Goal: Information Seeking & Learning: Learn about a topic

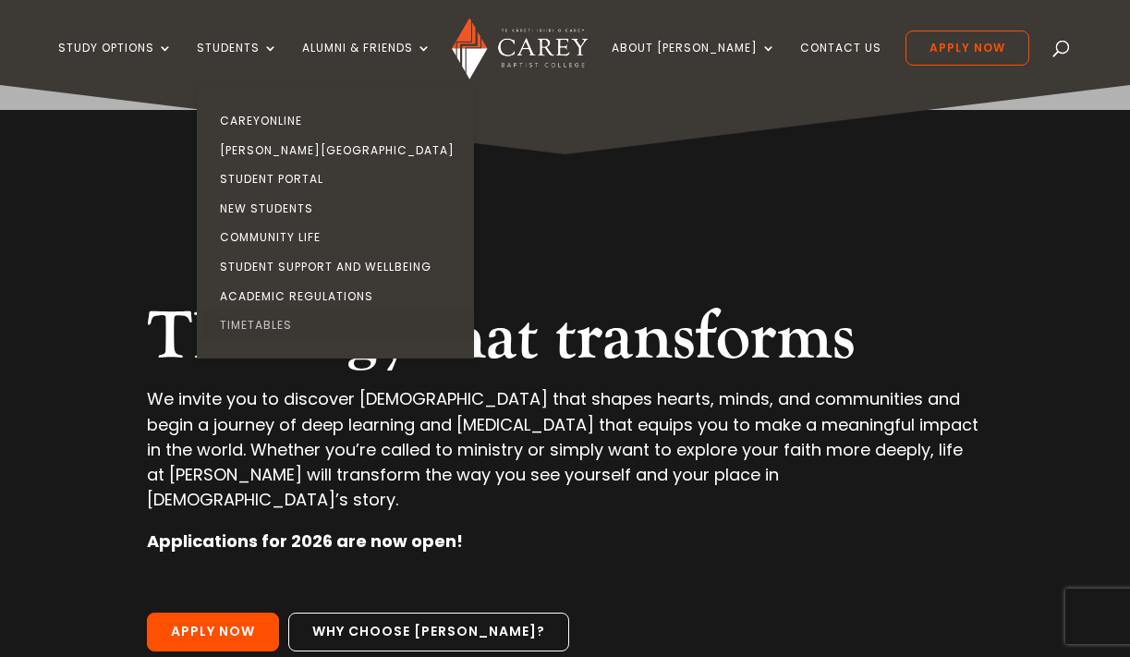
click at [286, 314] on link "Timetables" at bounding box center [339, 325] width 277 height 30
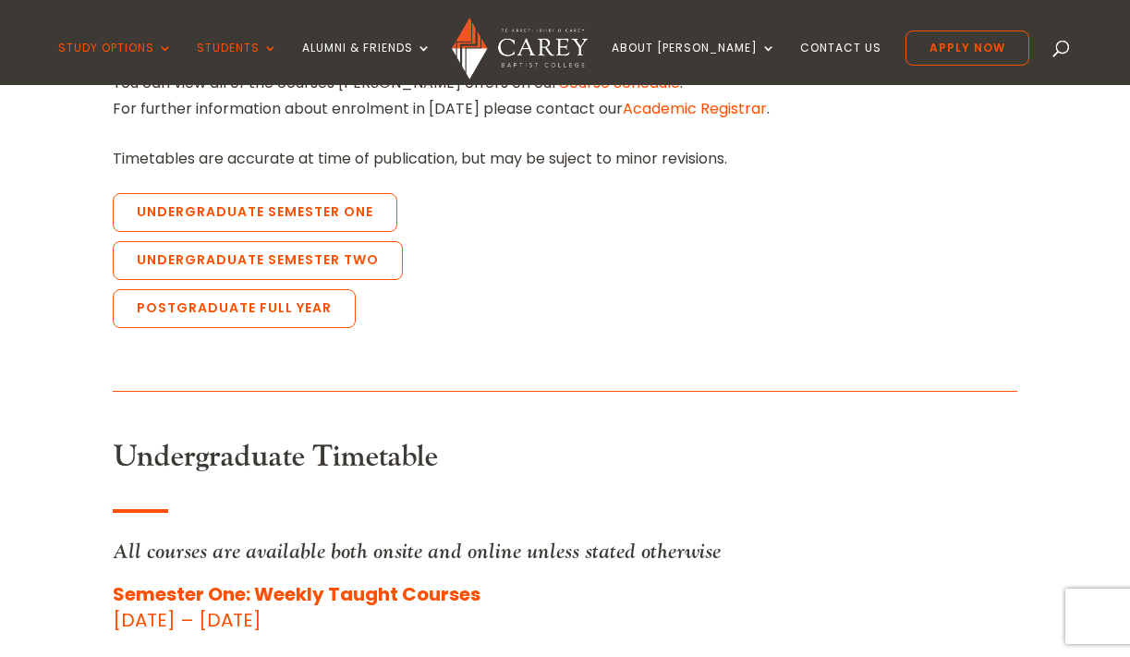
scroll to position [723, 0]
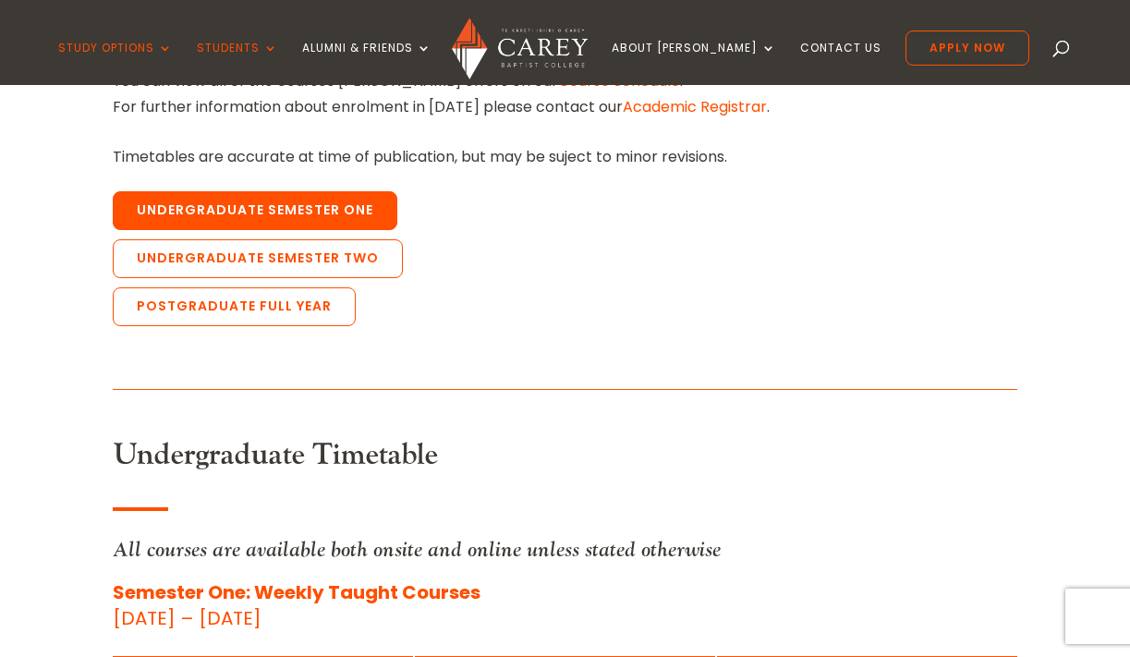
click at [285, 201] on link "Undergraduate Semester One" at bounding box center [255, 210] width 285 height 39
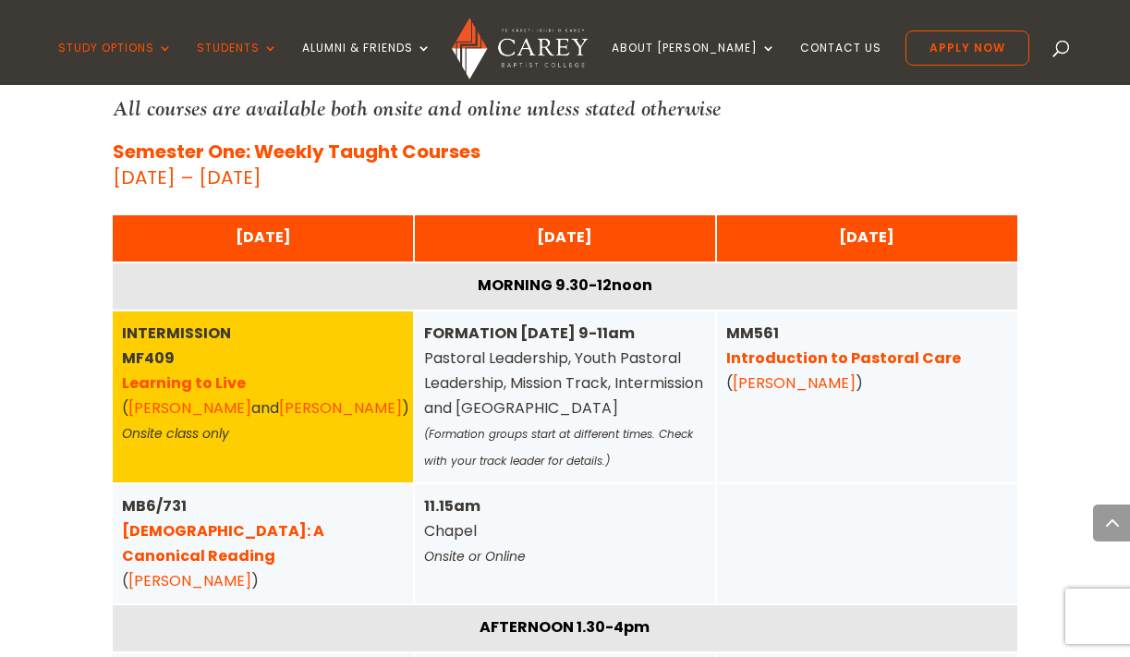
scroll to position [1188, 0]
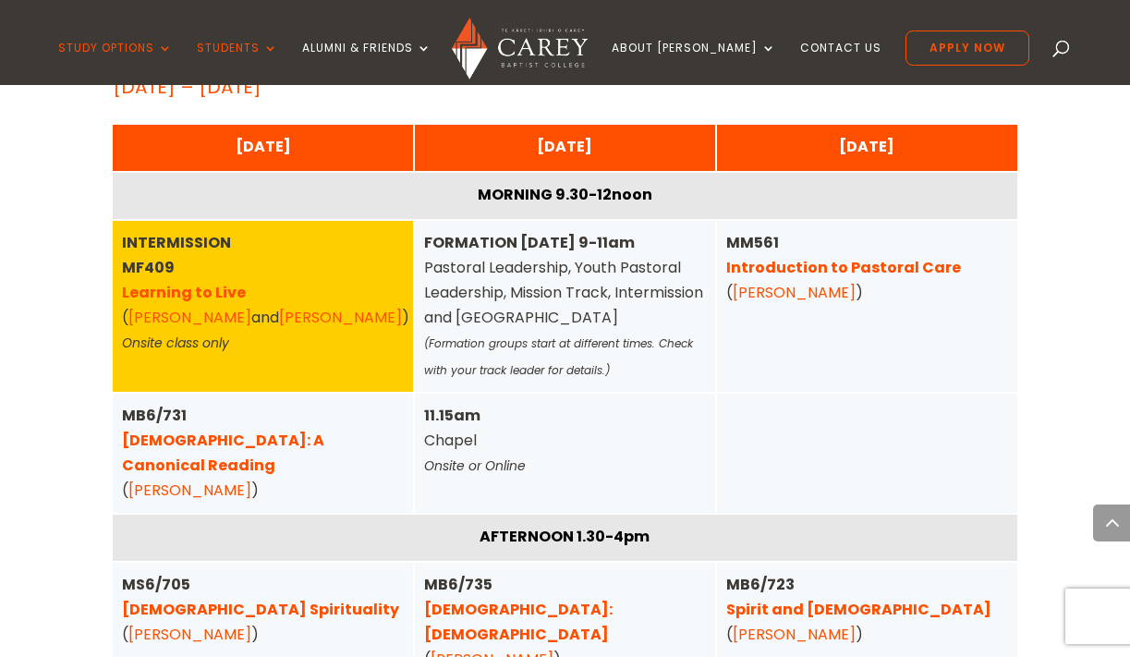
scroll to position [1274, 0]
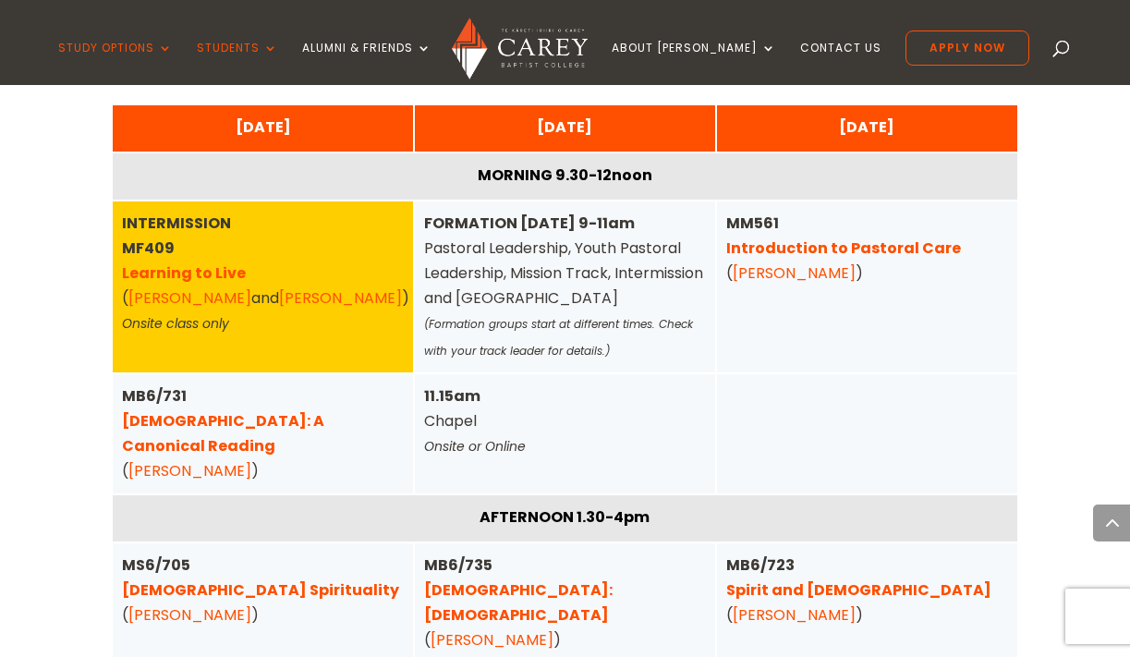
click at [174, 301] on link "Dan Cuttriss" at bounding box center [189, 297] width 123 height 21
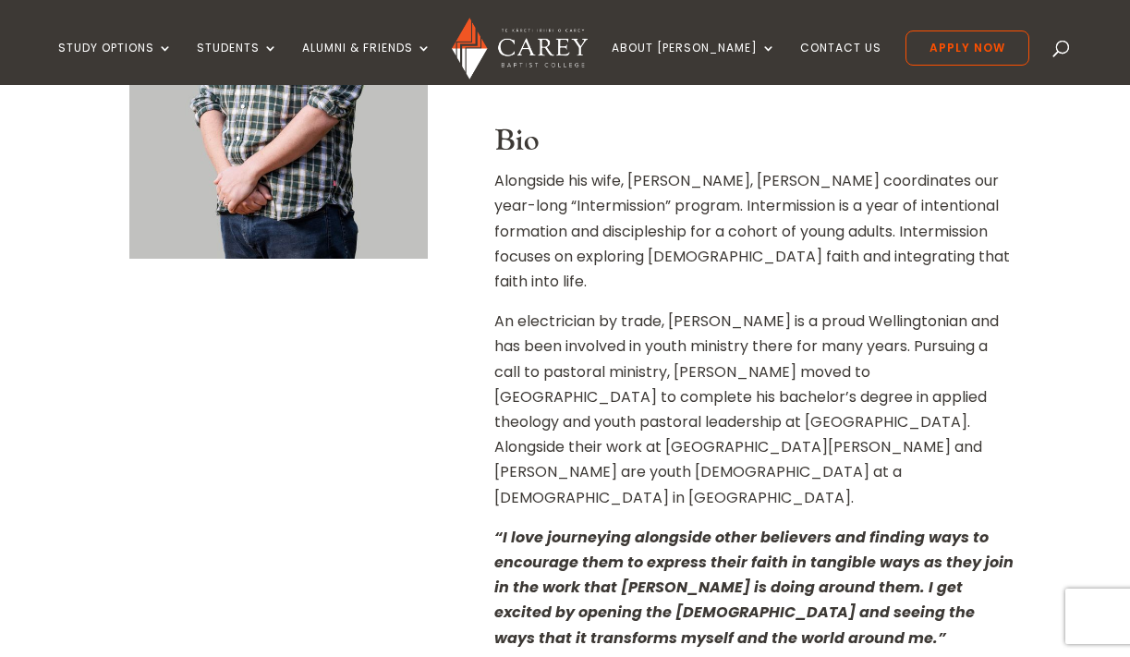
scroll to position [716, 0]
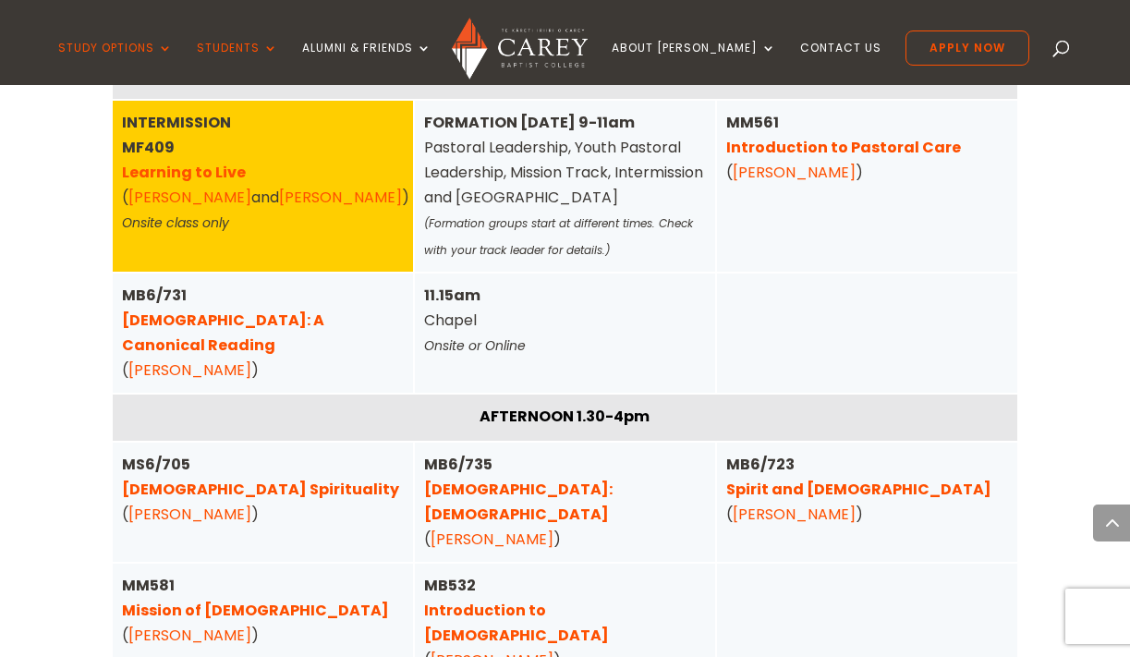
scroll to position [1391, 0]
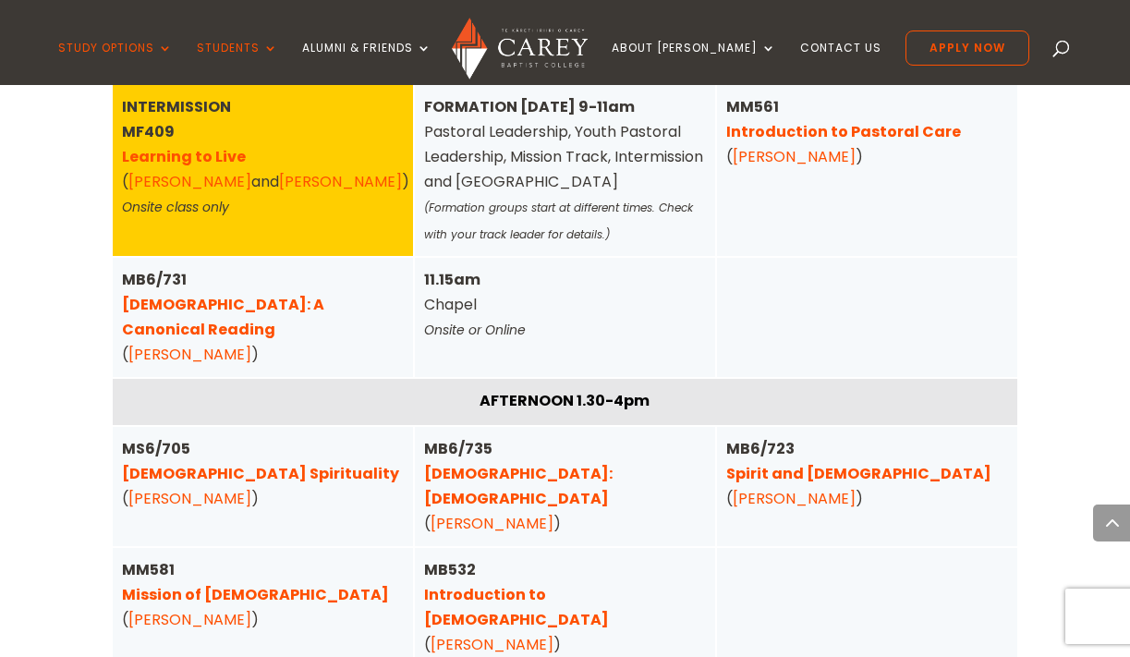
click at [178, 159] on link "Learning to Live" at bounding box center [184, 156] width 124 height 21
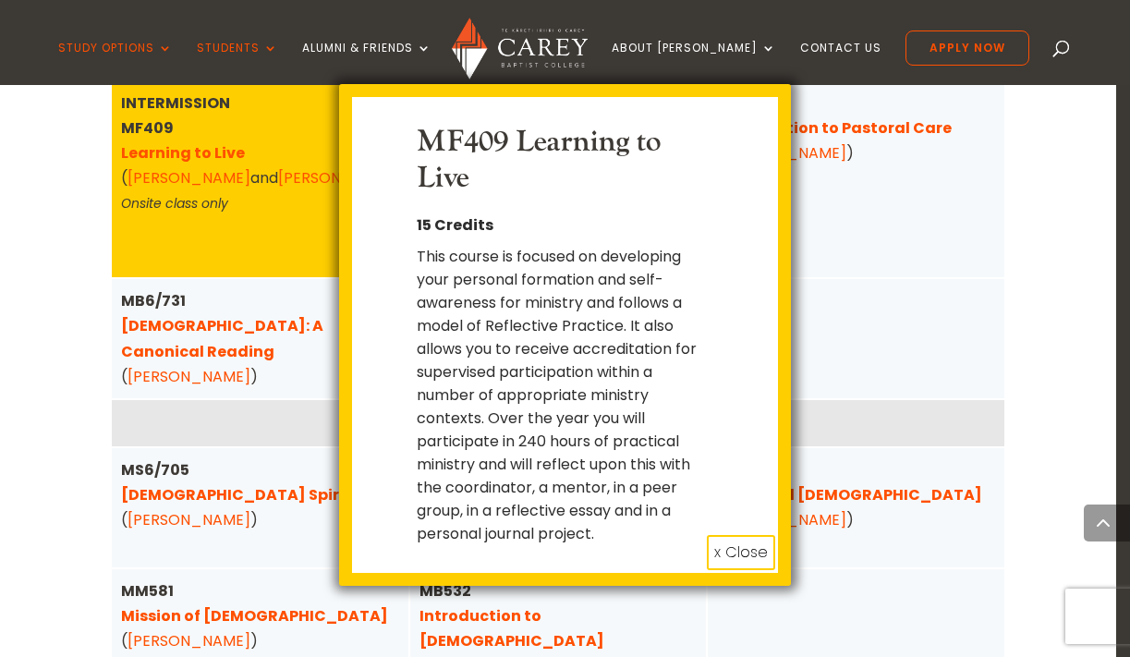
click at [739, 541] on button "x Close" at bounding box center [741, 552] width 68 height 35
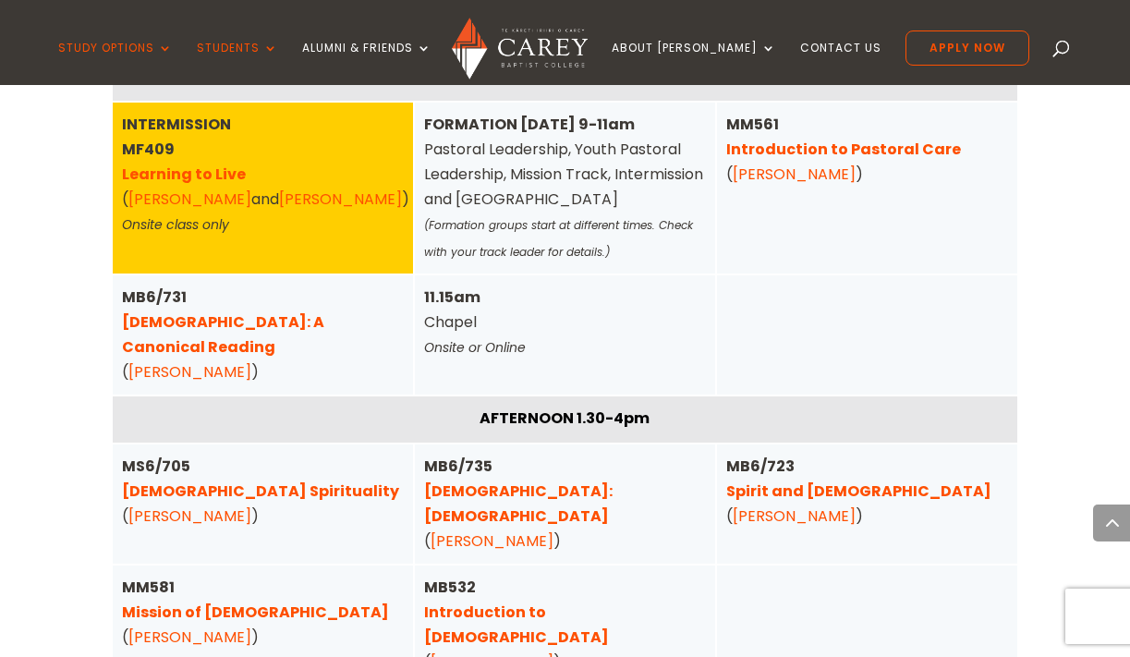
scroll to position [1379, 0]
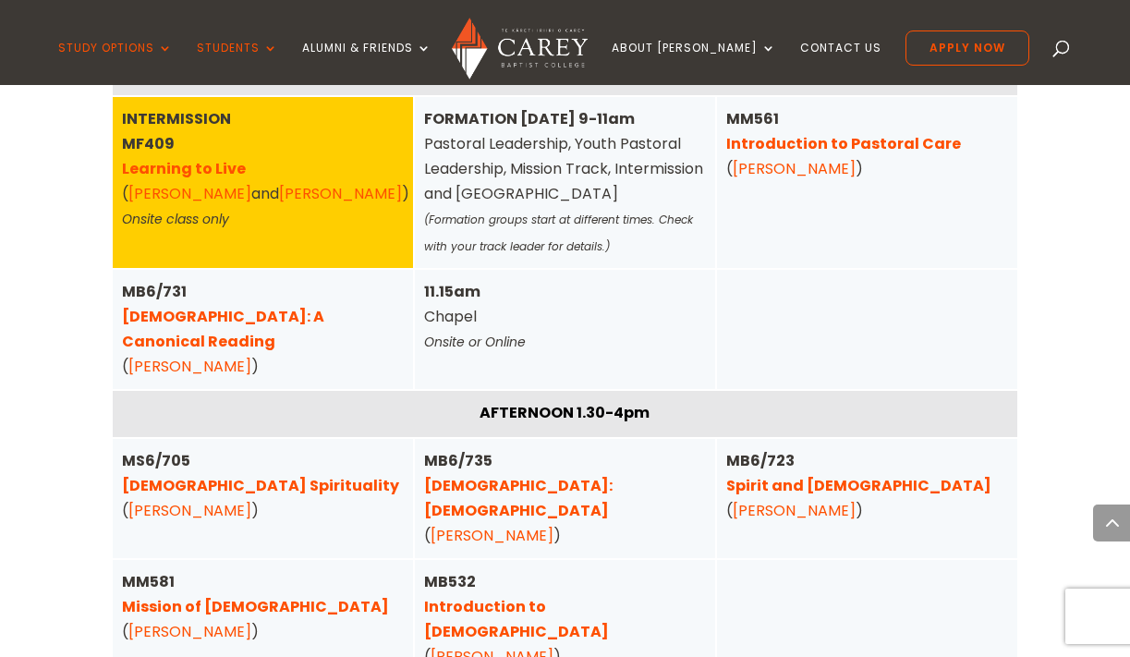
click at [210, 596] on link "Mission of God" at bounding box center [255, 606] width 267 height 21
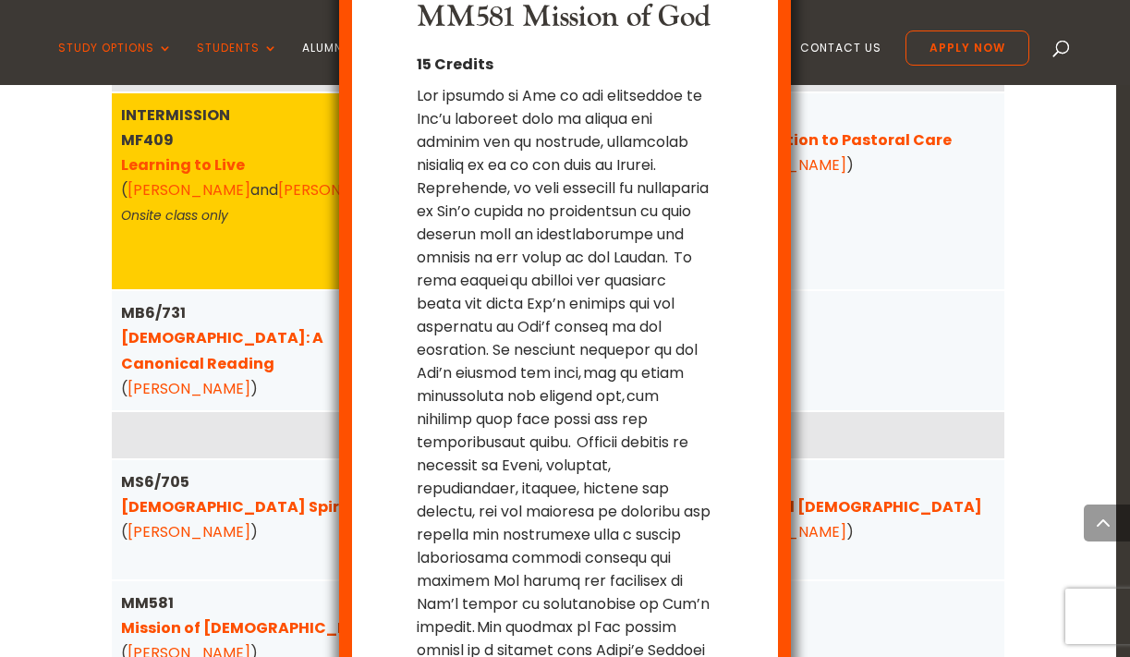
scroll to position [249, 0]
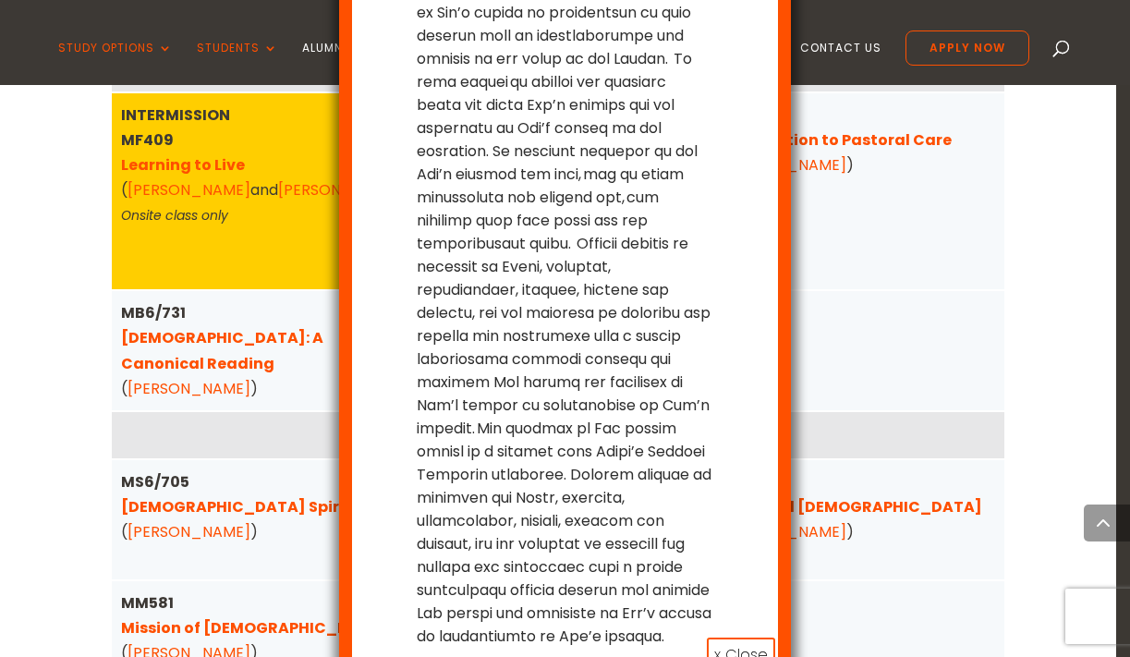
click at [731, 638] on button "x Close" at bounding box center [741, 655] width 68 height 35
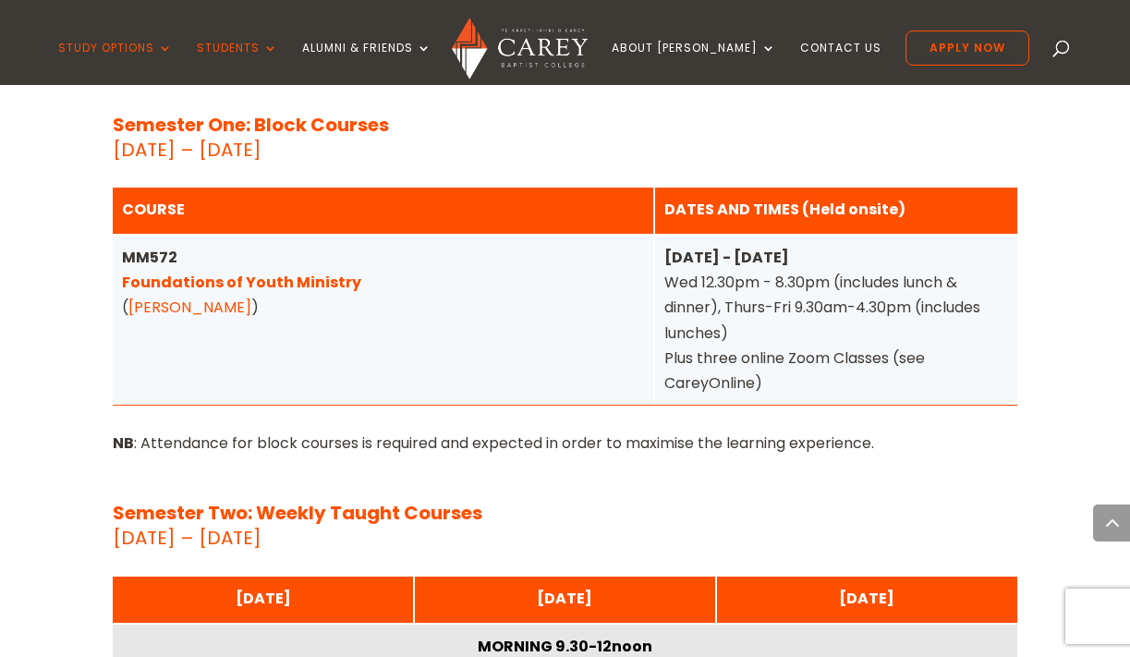
scroll to position [2363, 0]
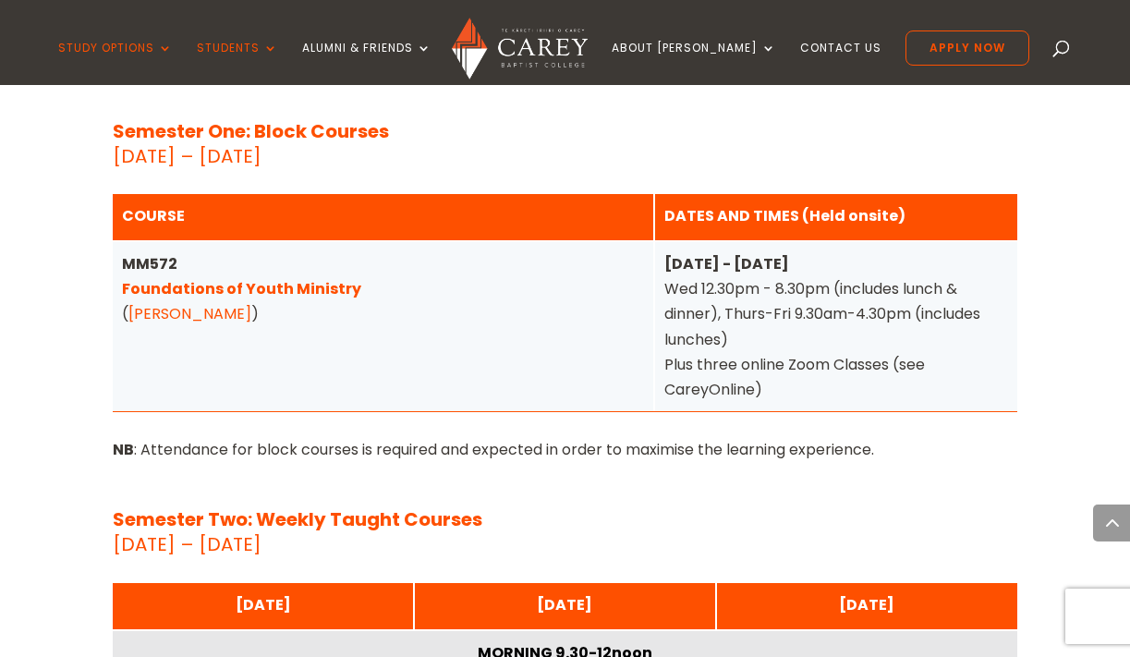
click at [188, 303] on link "Sam Kilpatrick" at bounding box center [189, 313] width 123 height 21
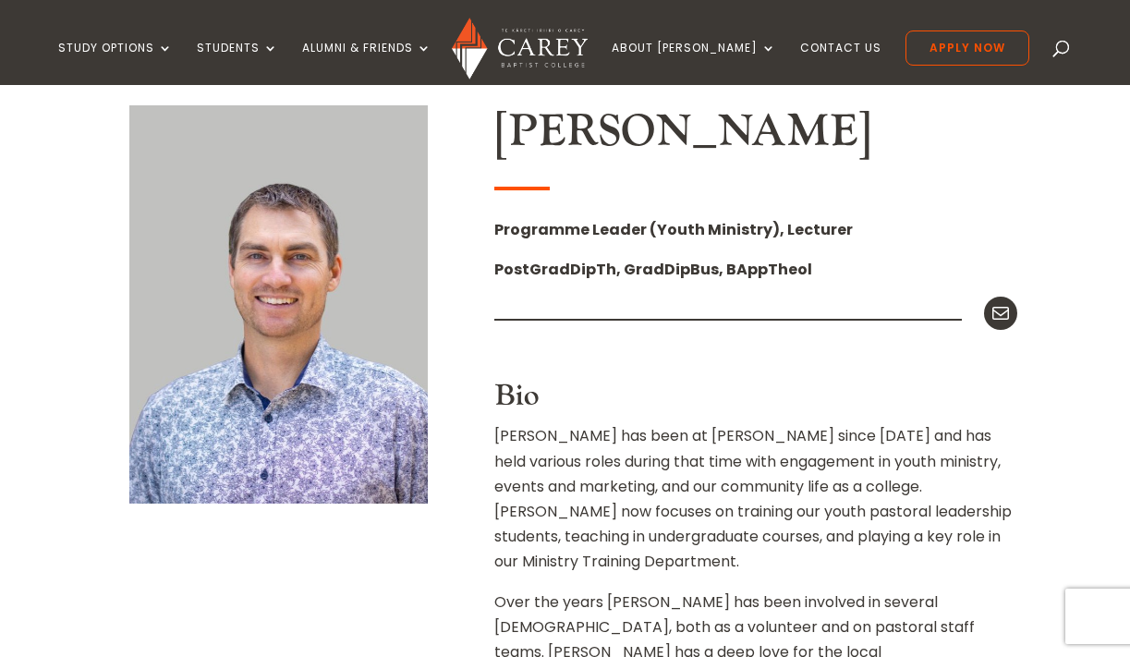
scroll to position [472, 0]
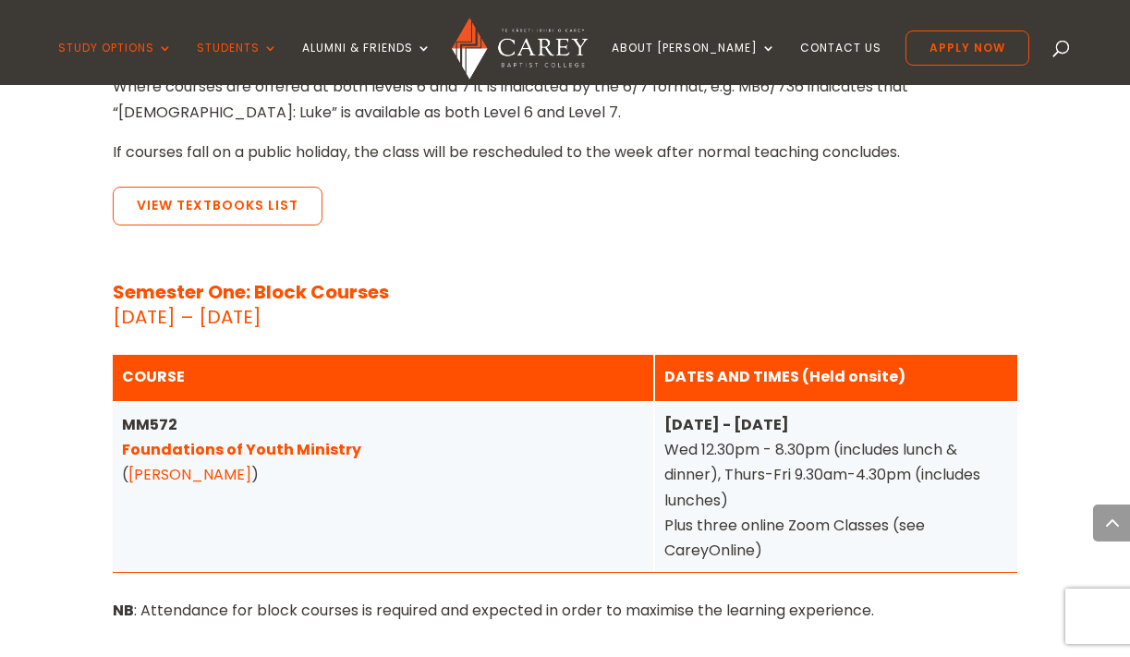
scroll to position [2180, 0]
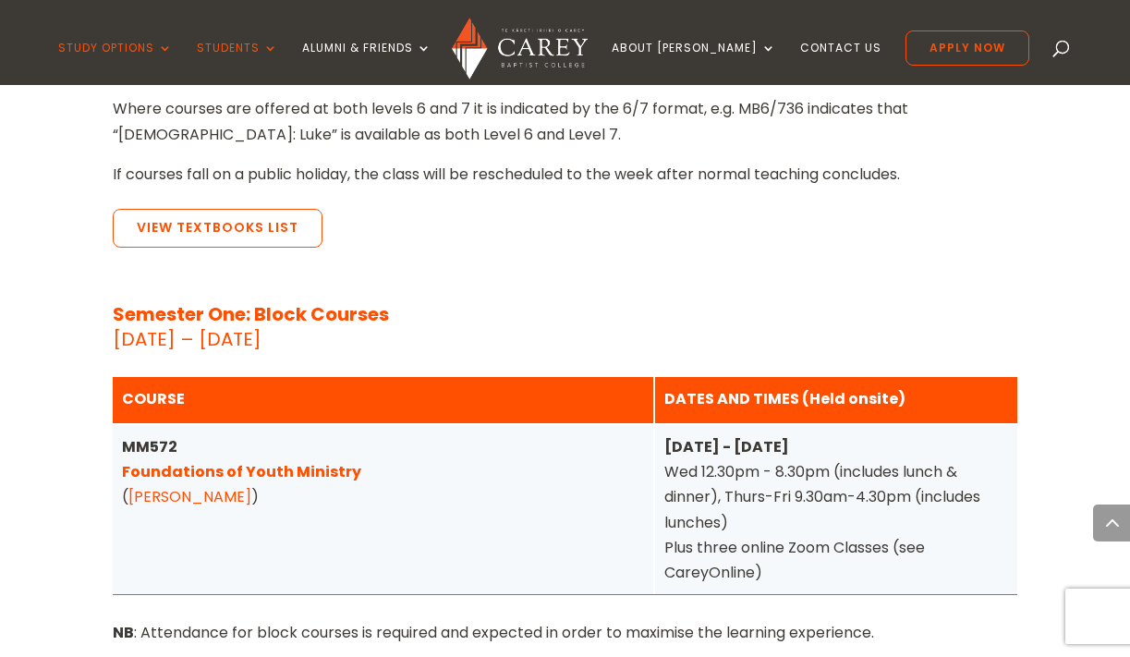
click at [239, 461] on link "Foundations of Youth Ministry" at bounding box center [241, 471] width 239 height 21
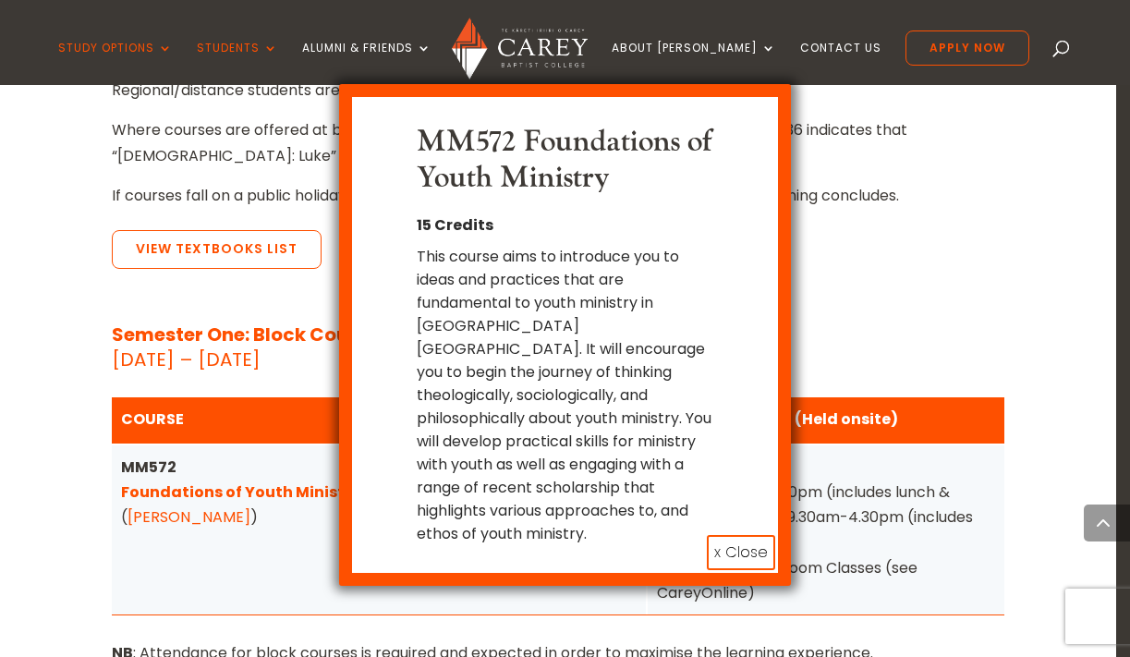
click at [729, 540] on button "x Close" at bounding box center [741, 552] width 68 height 35
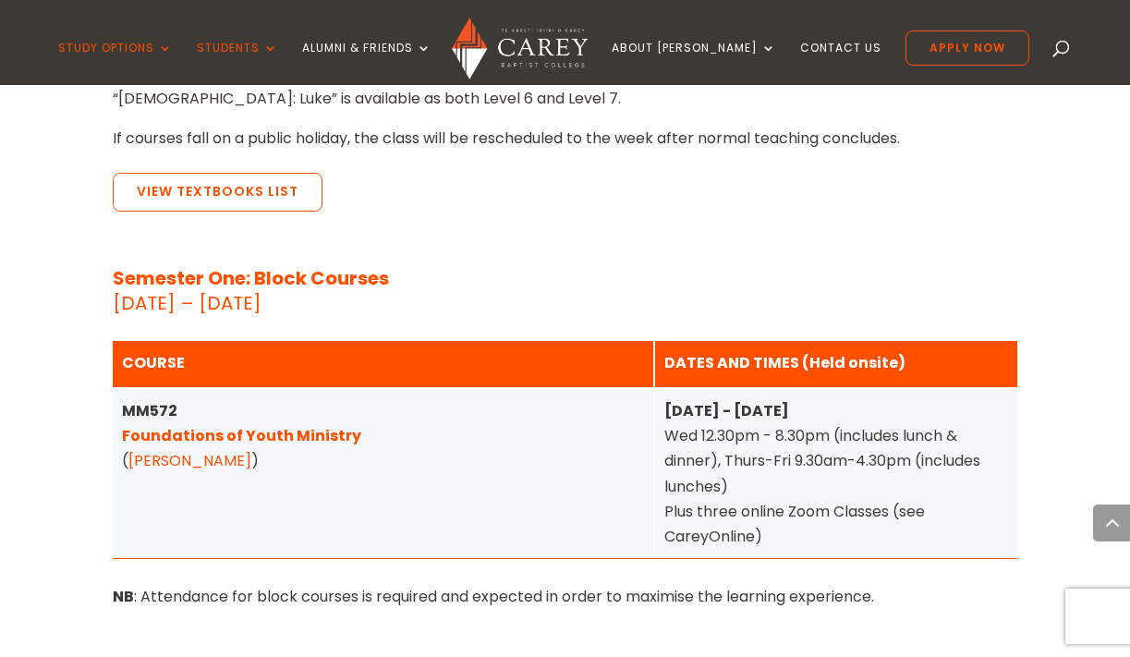
scroll to position [2215, 0]
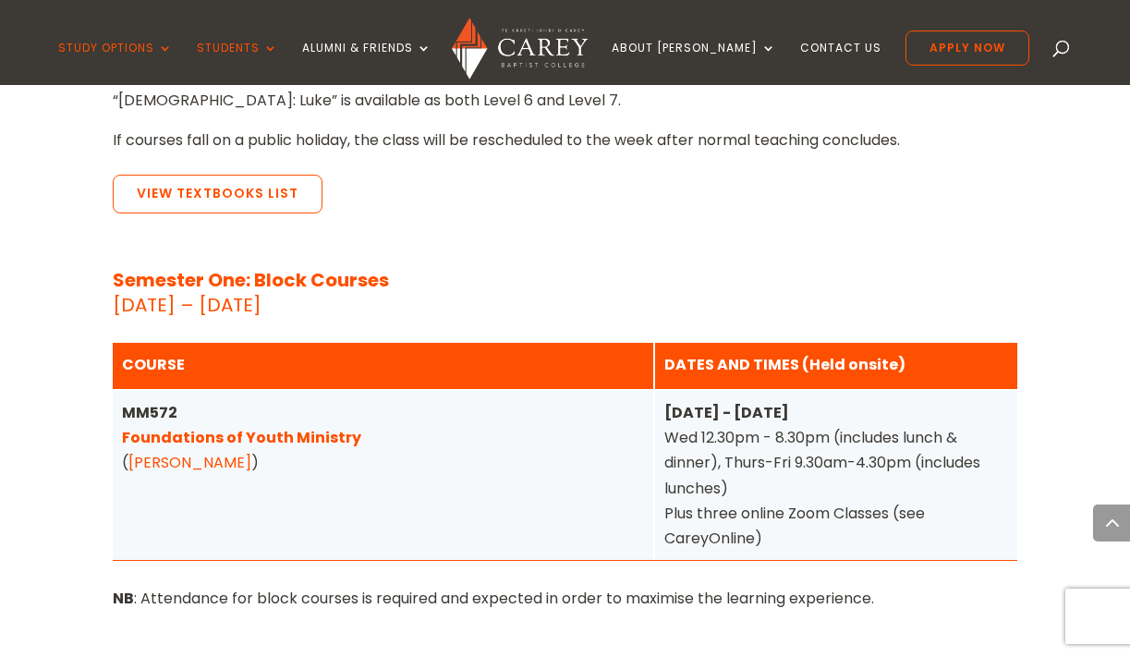
click at [172, 427] on link "Foundations of Youth Ministry" at bounding box center [241, 437] width 239 height 21
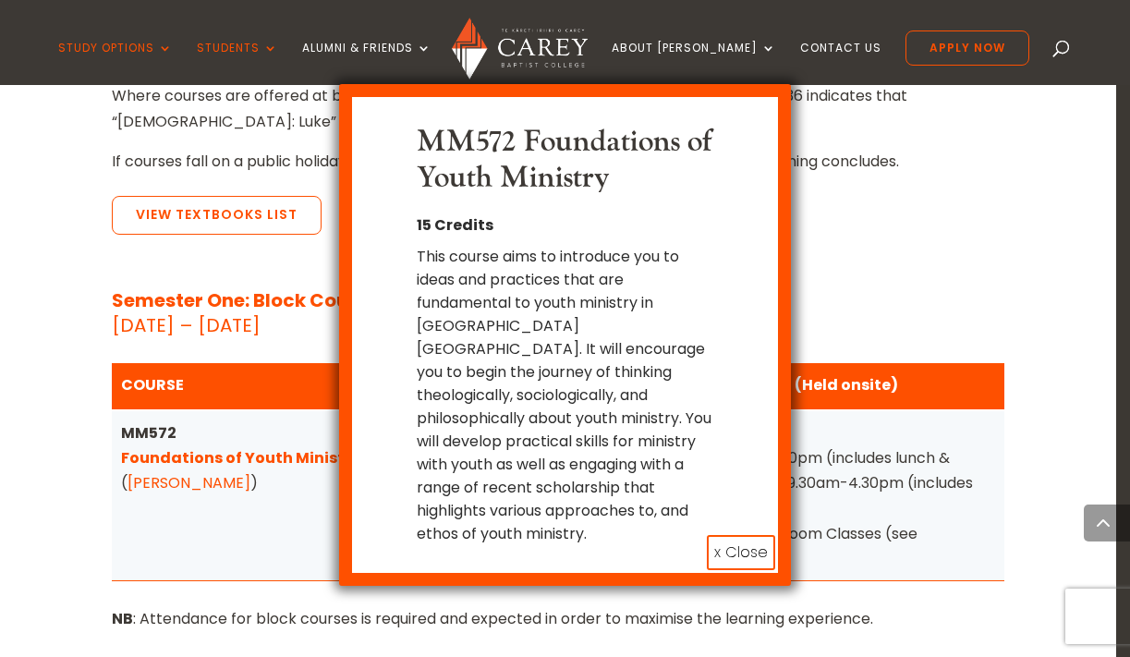
click at [729, 541] on button "x Close" at bounding box center [741, 552] width 68 height 35
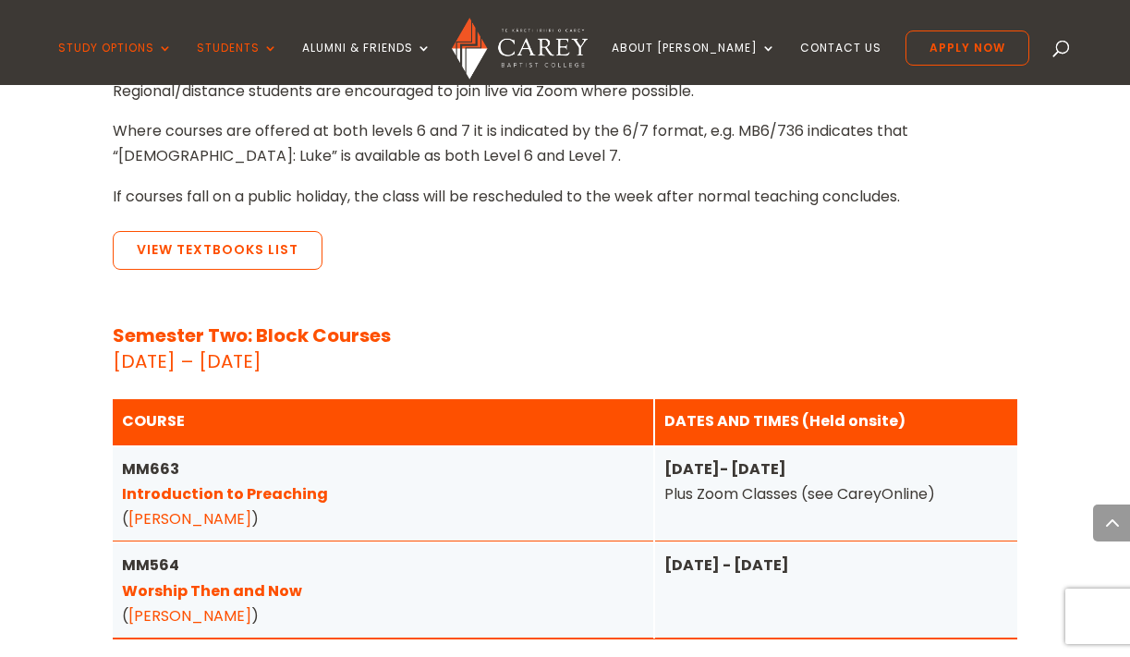
scroll to position [4078, 0]
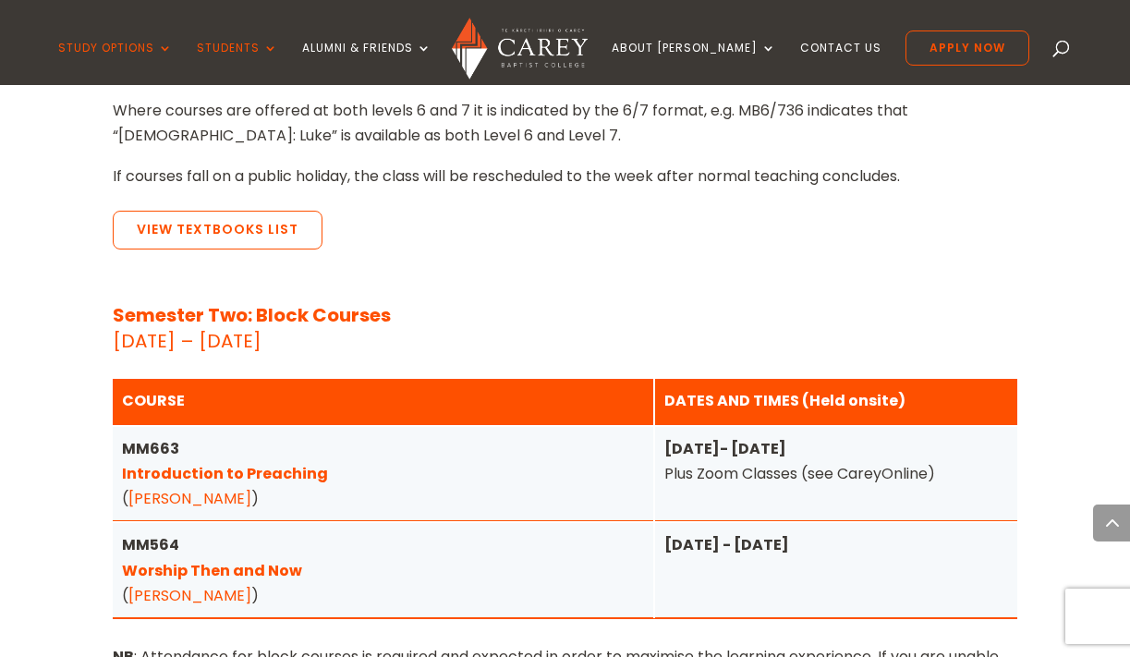
click at [258, 463] on link "Introduction to Preaching" at bounding box center [225, 473] width 206 height 21
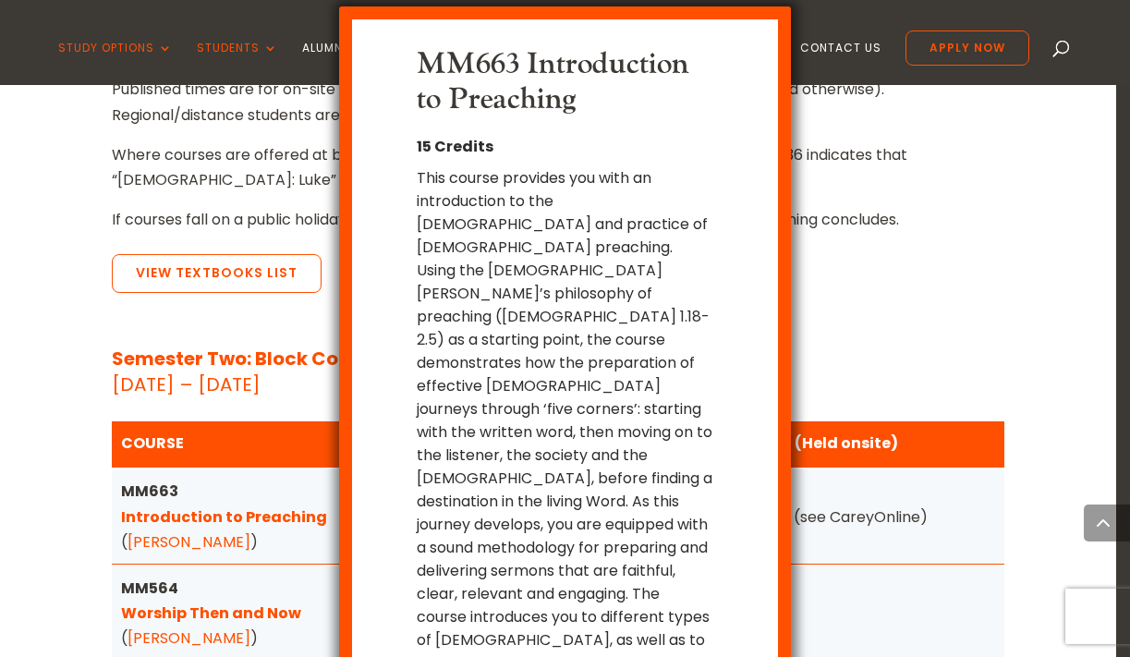
scroll to position [81, 0]
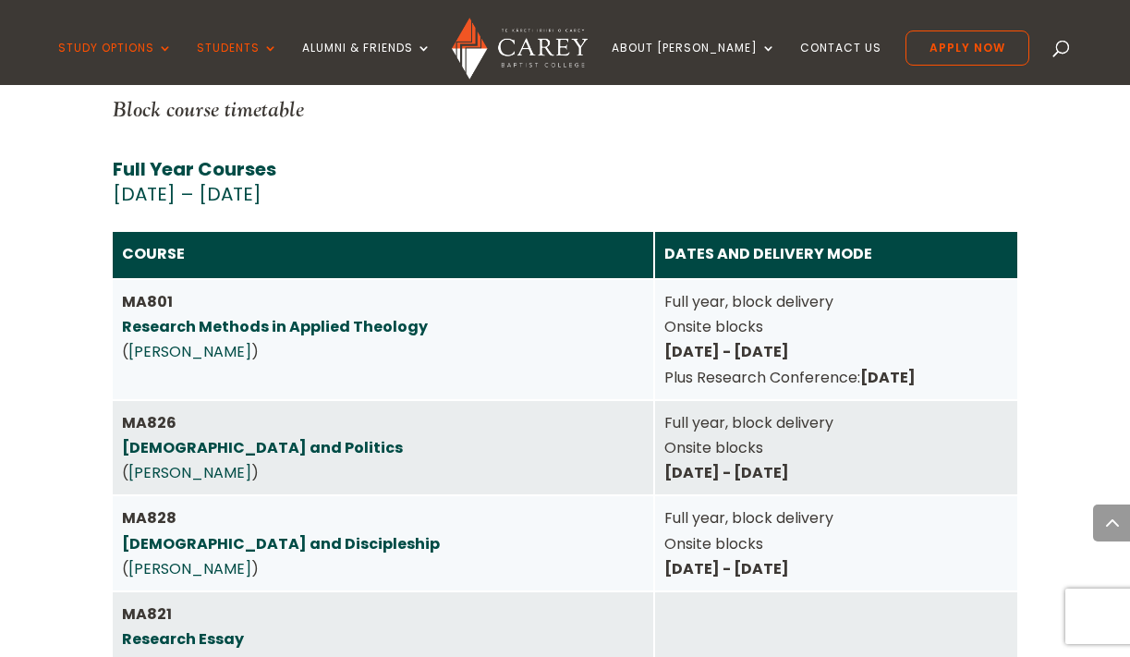
scroll to position [4824, 0]
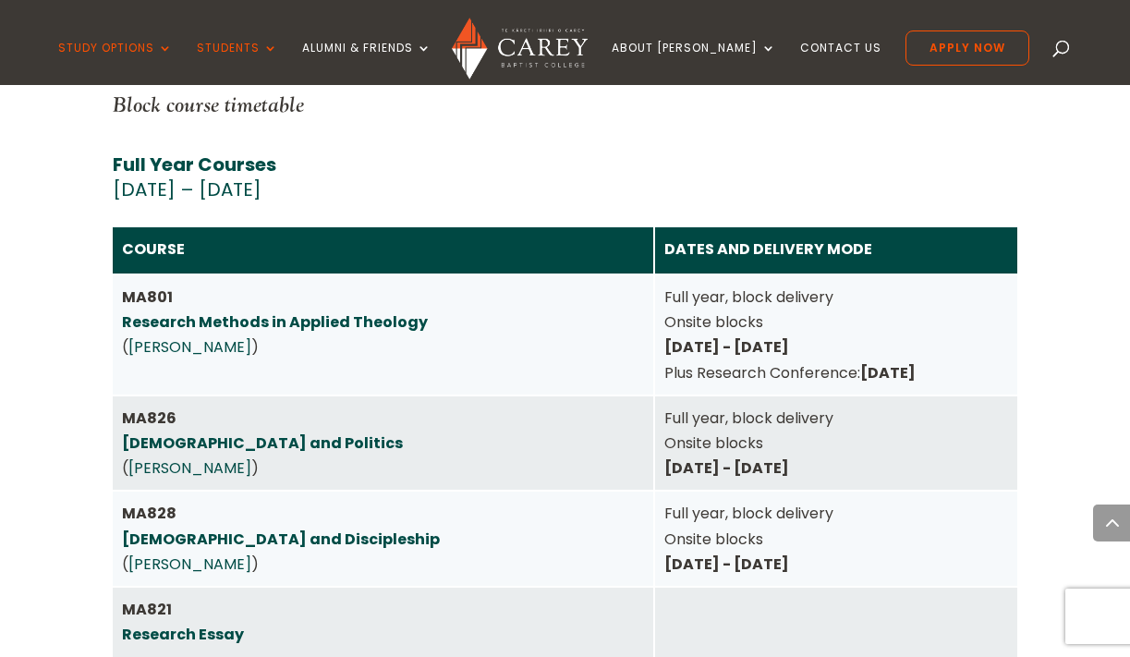
click at [203, 432] on link "Bible and Politics" at bounding box center [262, 442] width 281 height 21
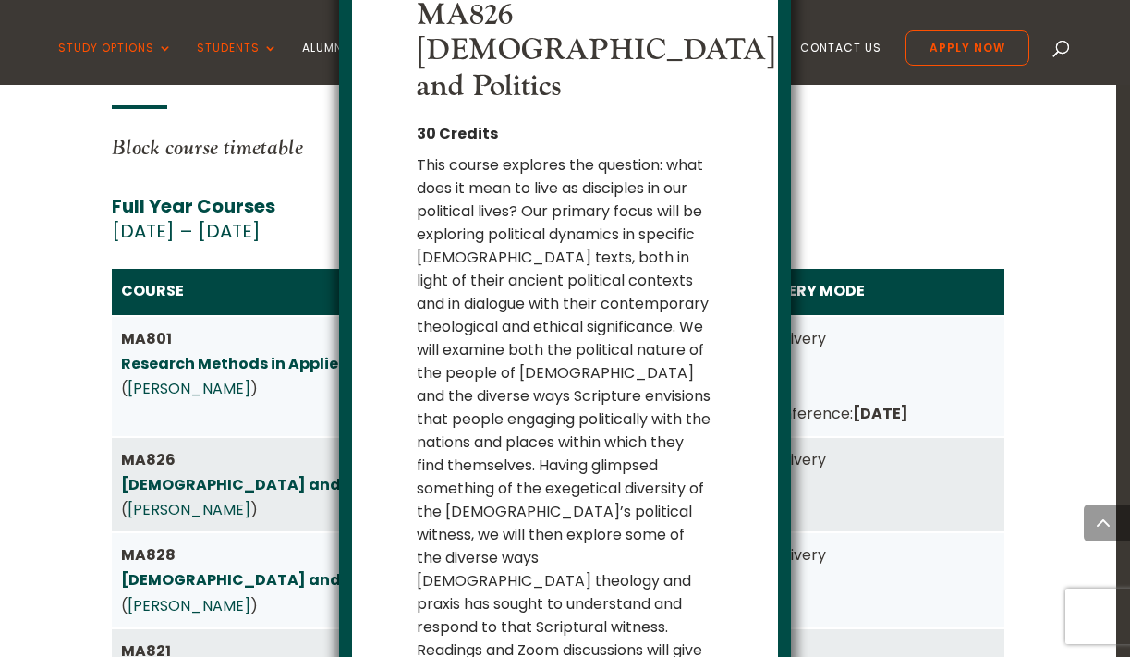
scroll to position [62, 0]
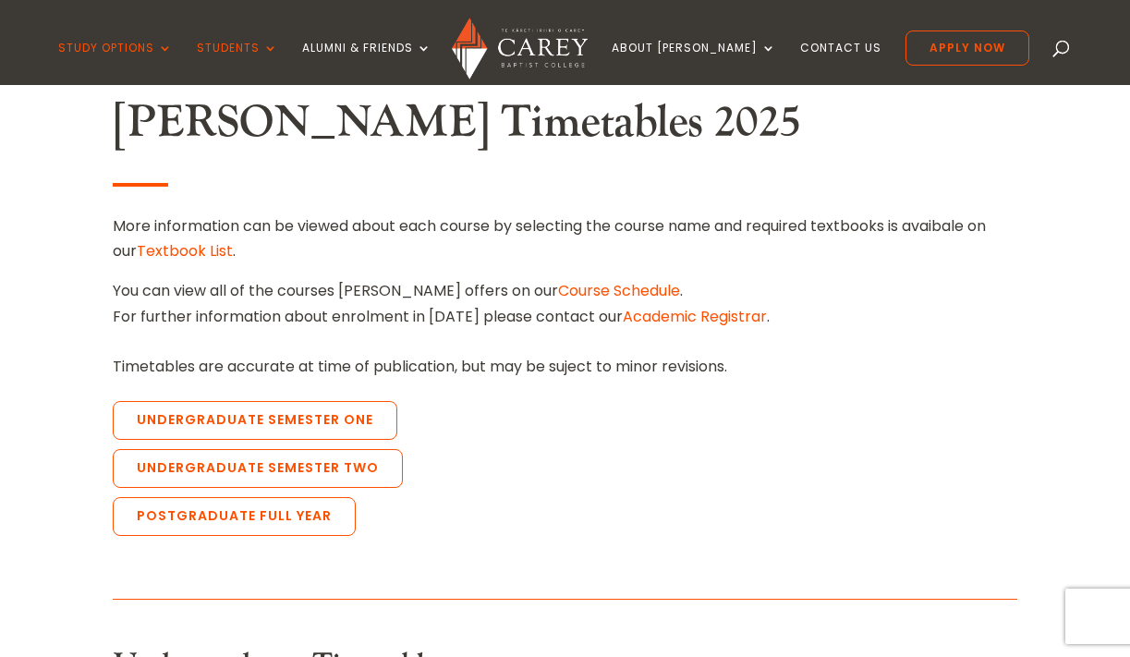
scroll to position [522, 0]
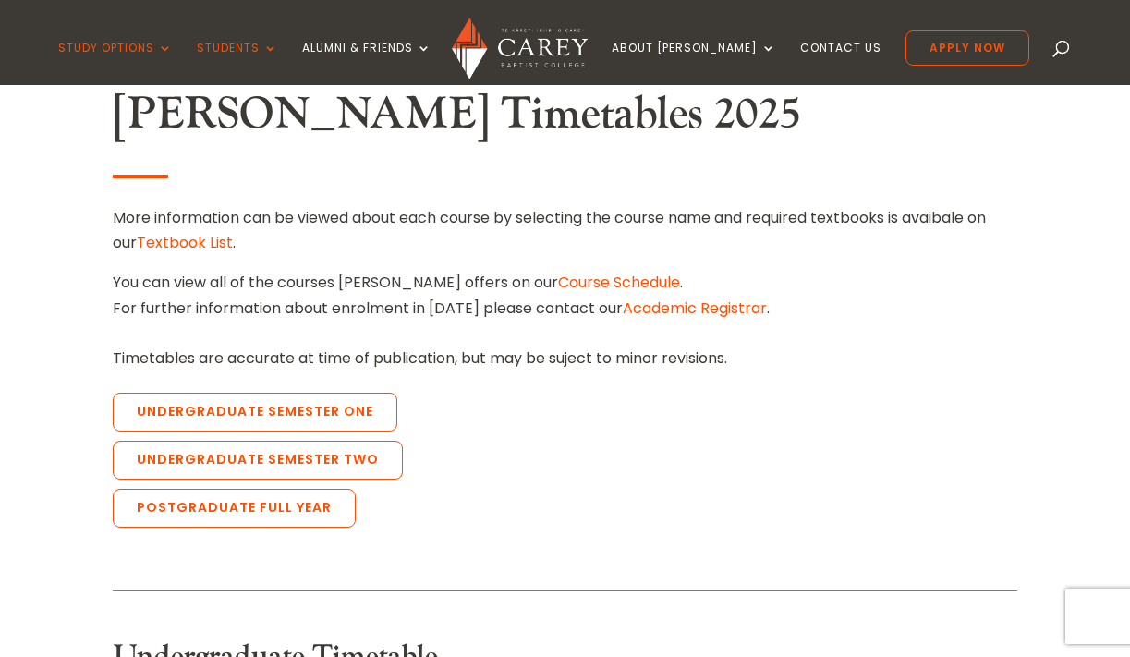
click at [558, 281] on link "Course Schedule" at bounding box center [619, 282] width 122 height 21
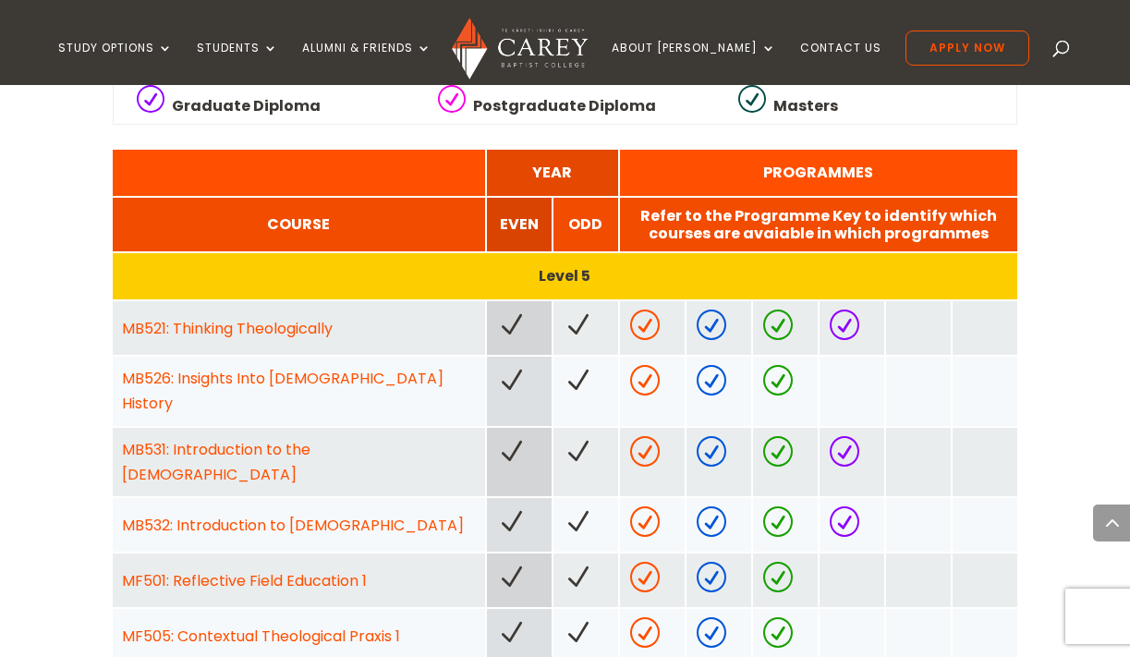
scroll to position [876, 0]
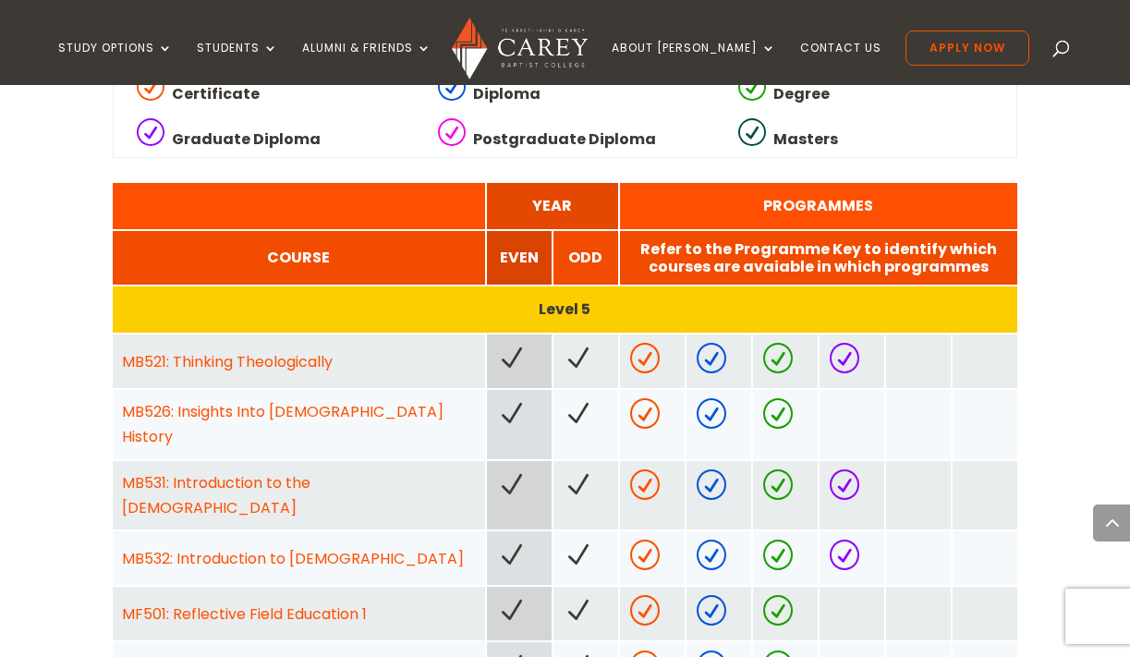
click at [516, 355] on div at bounding box center [519, 361] width 65 height 54
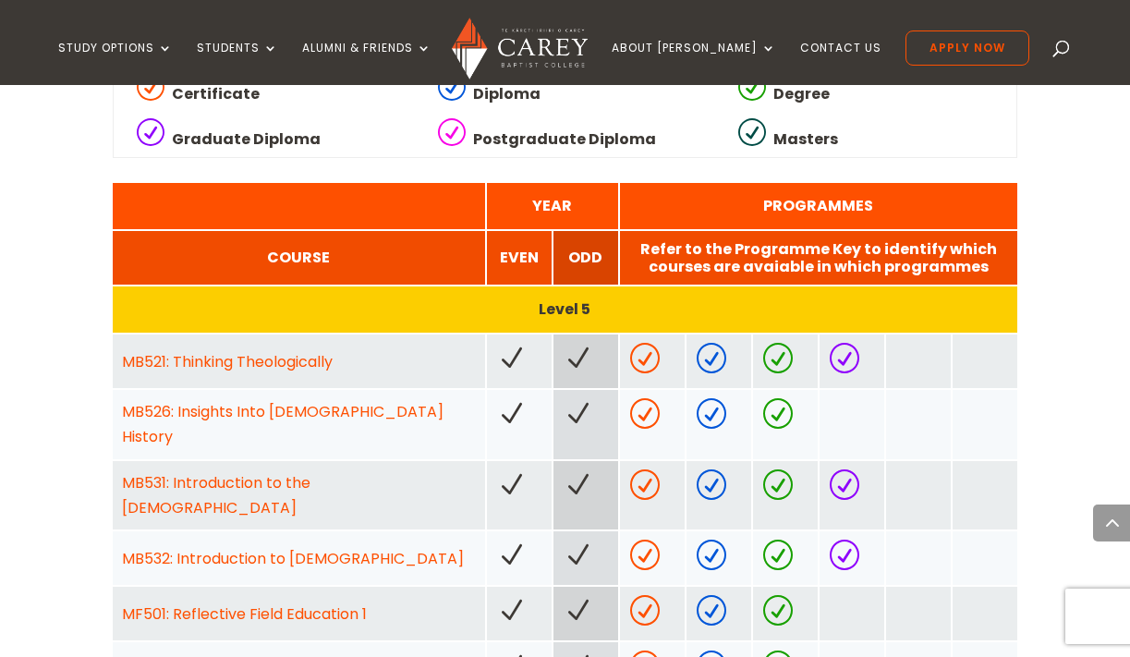
click at [586, 346] on span at bounding box center [578, 359] width 30 height 30
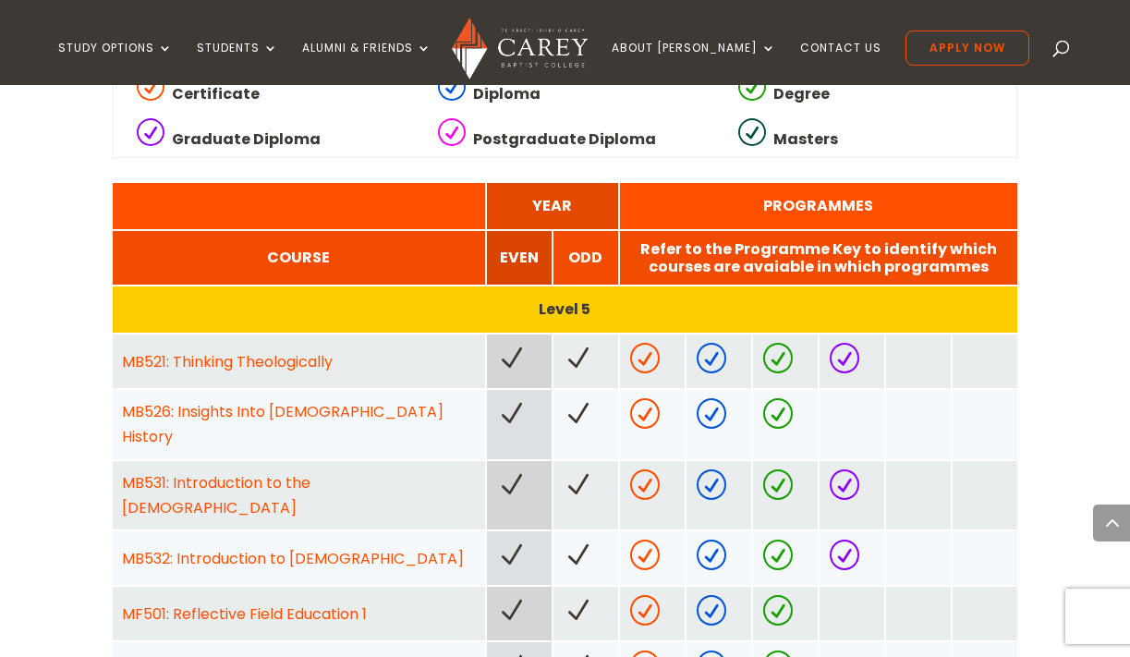
click at [523, 344] on span at bounding box center [511, 359] width 30 height 30
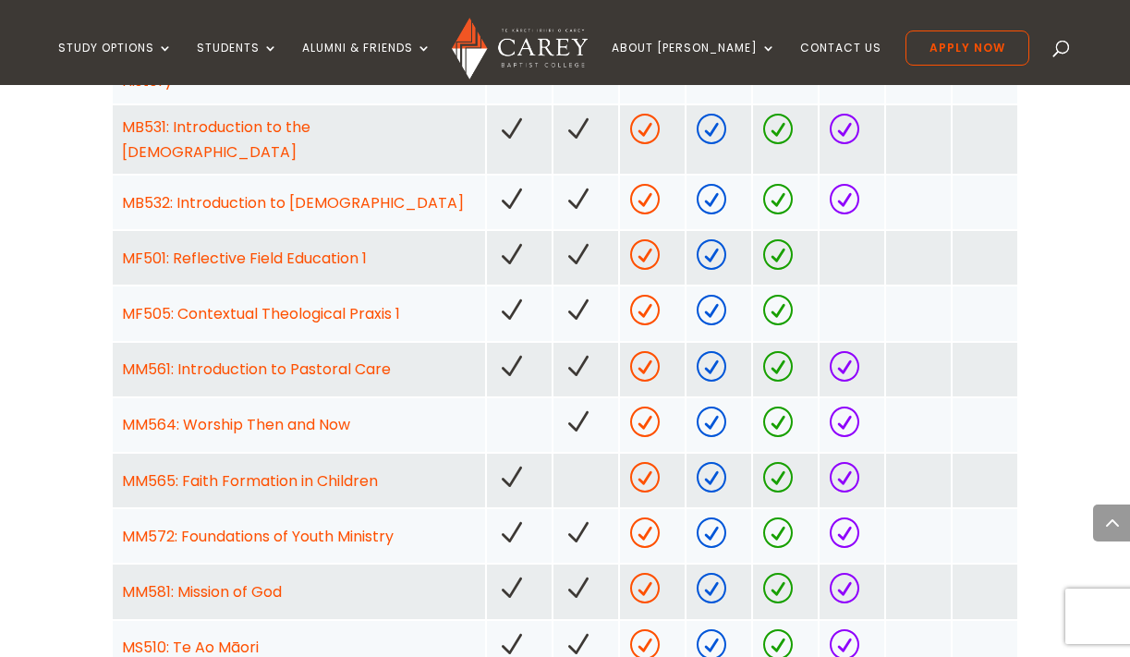
scroll to position [1237, 0]
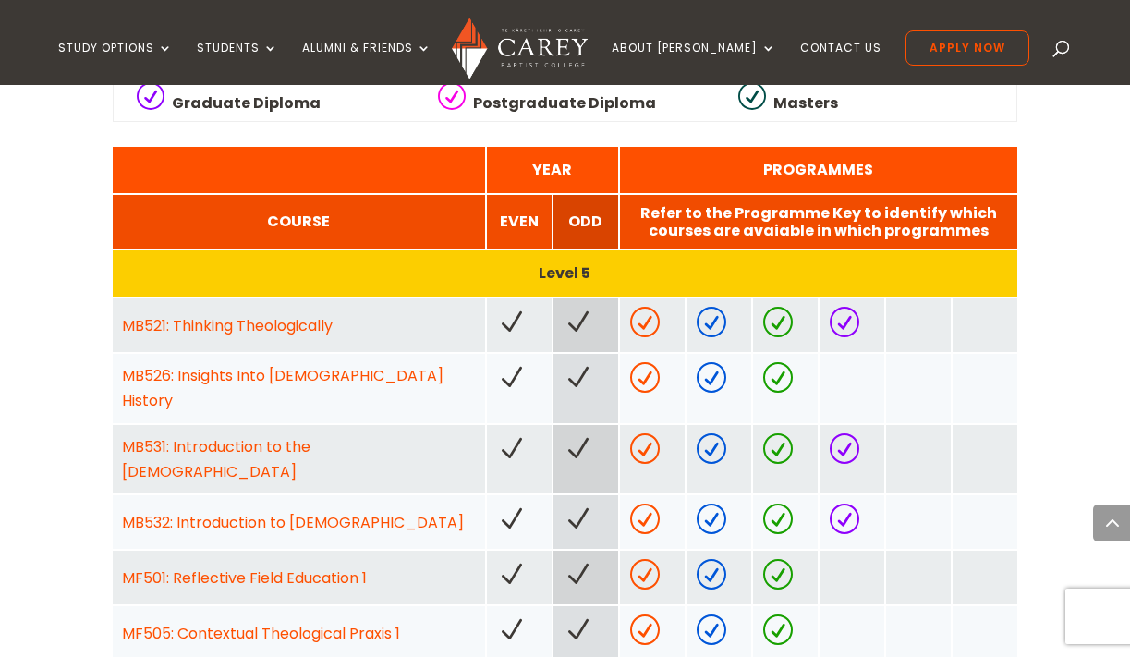
scroll to position [899, 0]
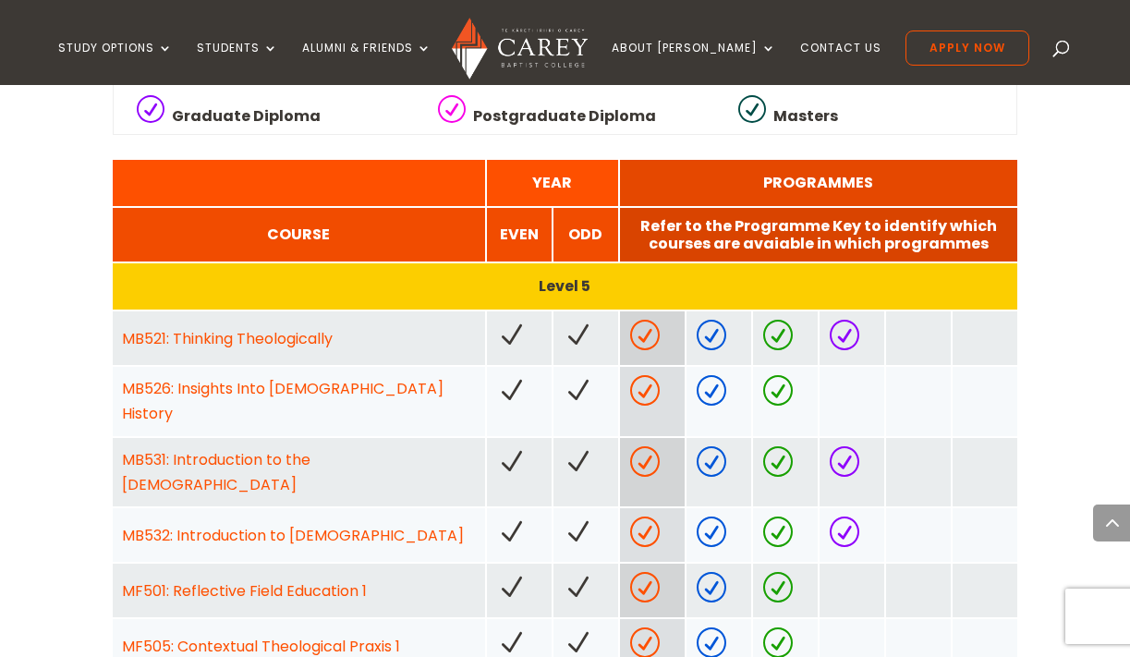
click at [657, 321] on span at bounding box center [644, 336] width 30 height 30
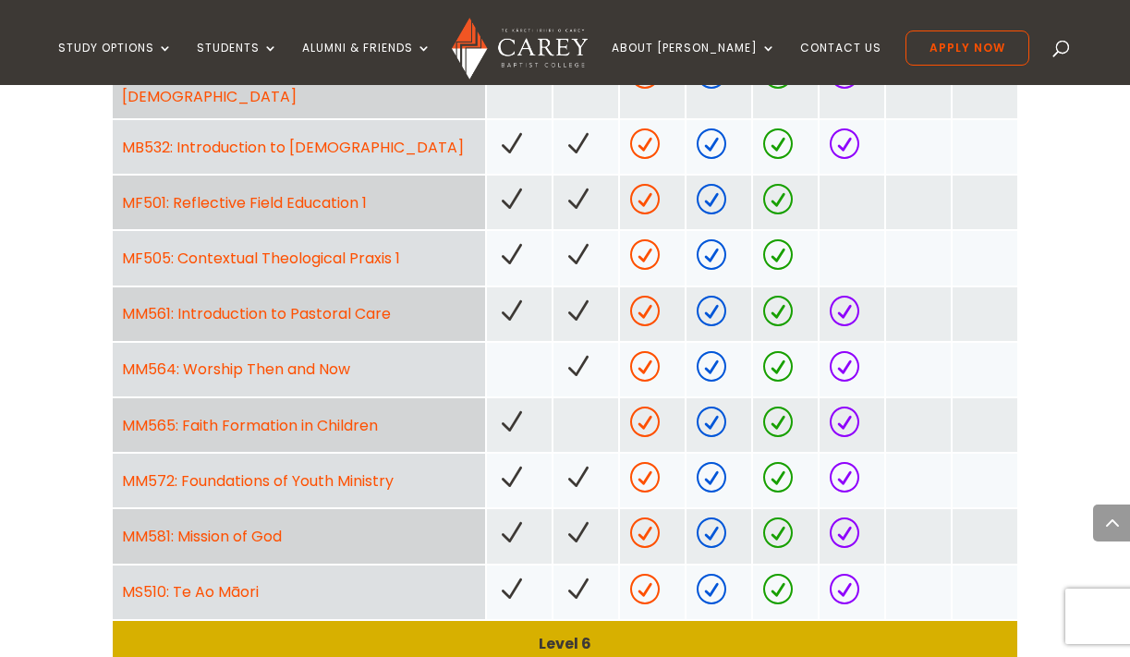
scroll to position [0, 0]
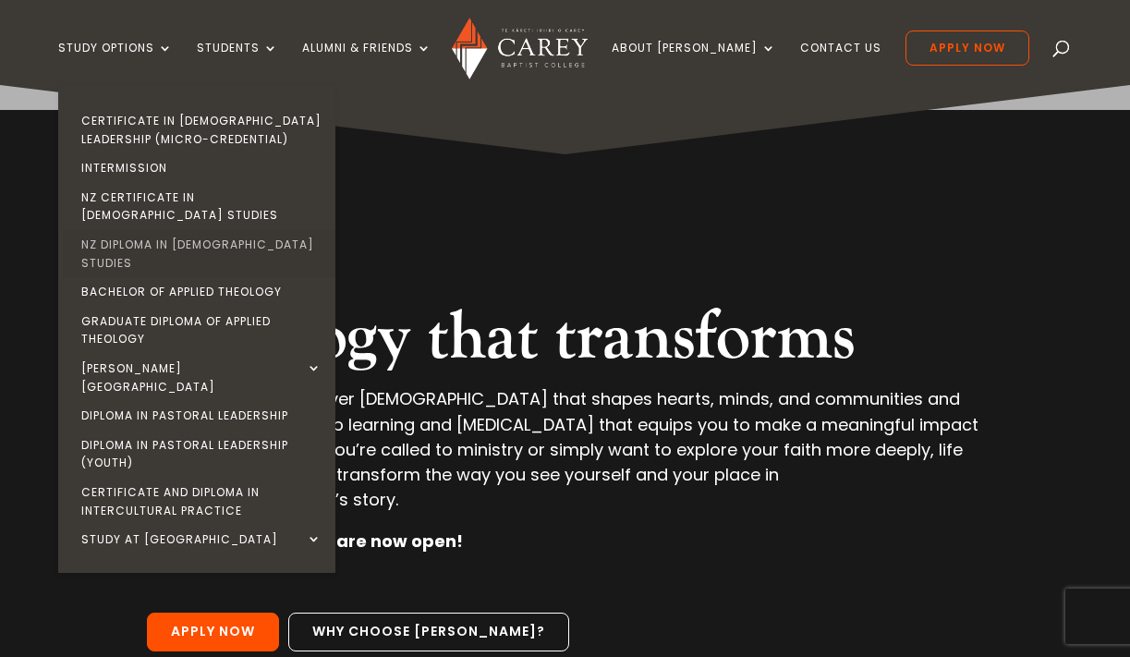
click at [177, 230] on link "NZ Diploma in [DEMOGRAPHIC_DATA] Studies" at bounding box center [201, 253] width 277 height 47
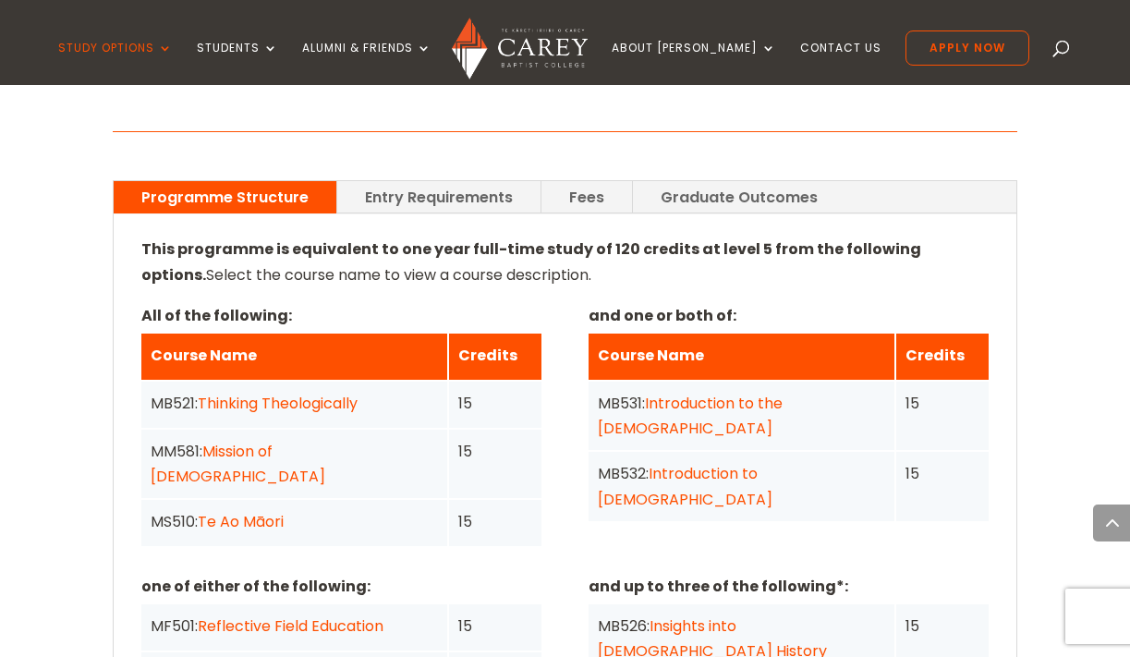
scroll to position [1416, 0]
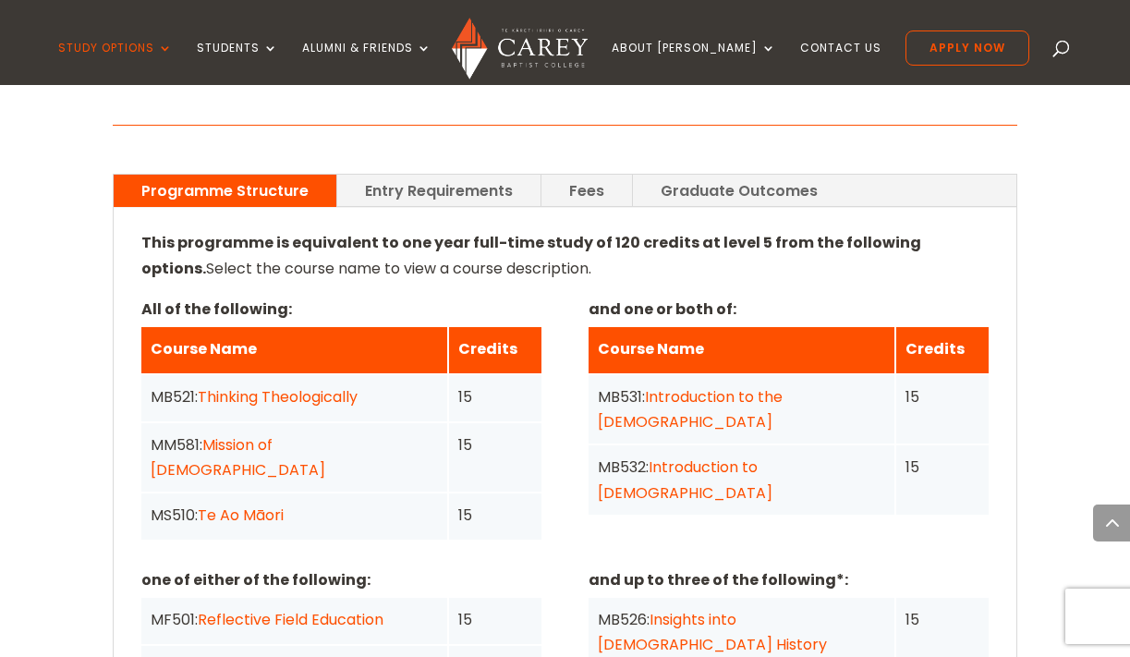
click at [248, 504] on link "Te Ao Māori" at bounding box center [241, 514] width 86 height 21
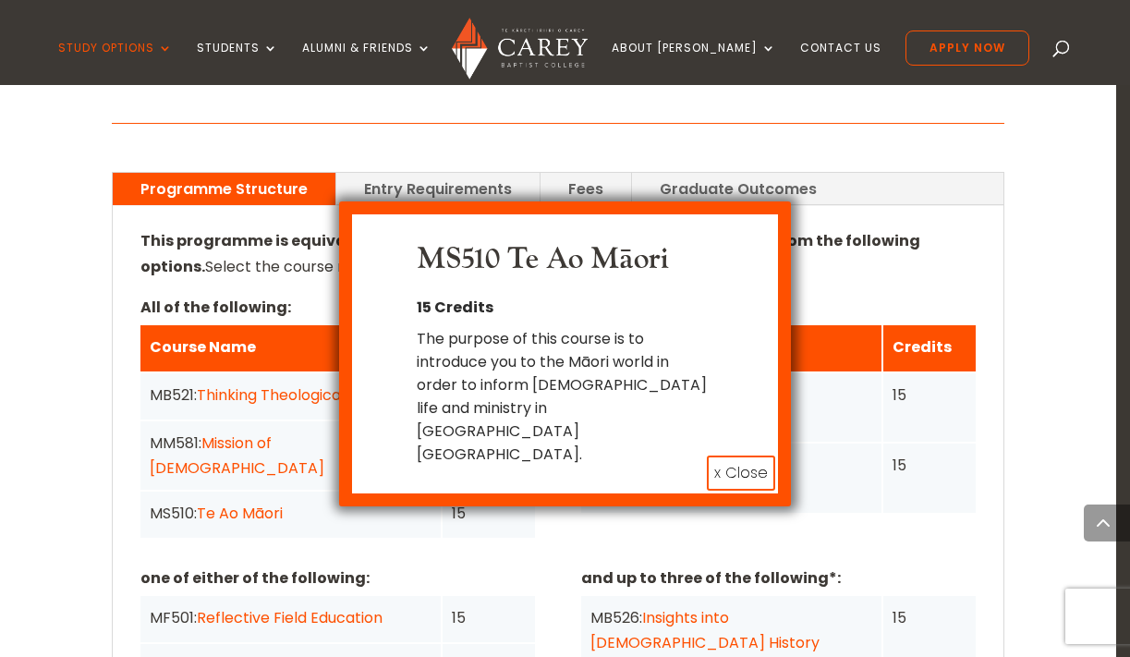
click at [721, 455] on button "x Close" at bounding box center [741, 472] width 68 height 35
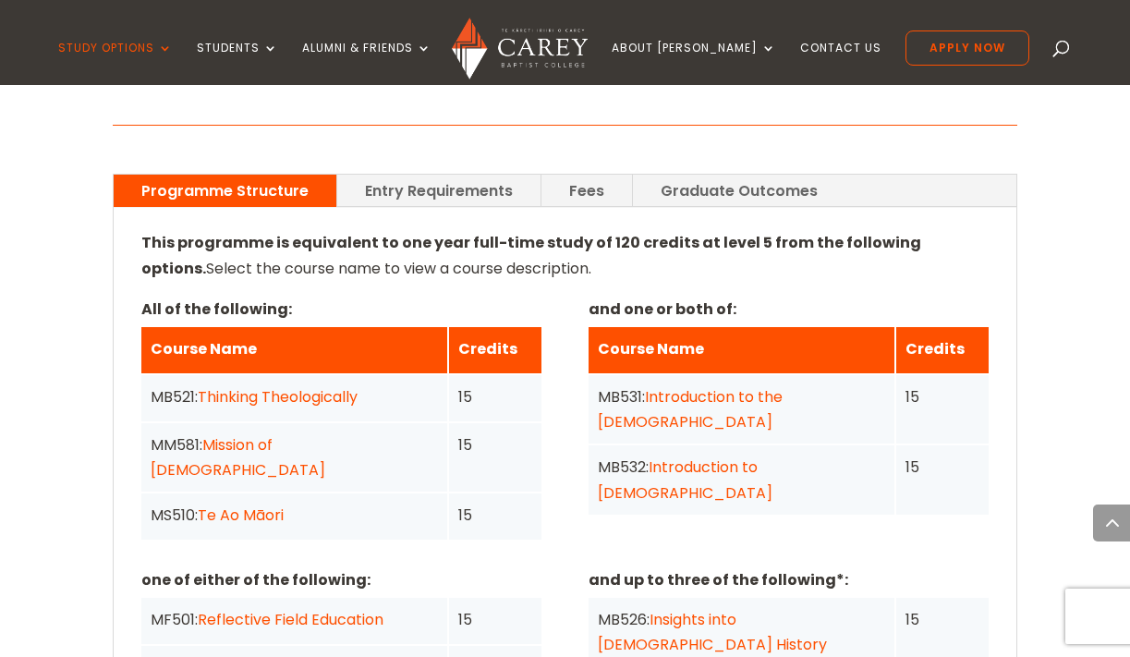
click at [236, 504] on link "Te Ao Māori" at bounding box center [241, 514] width 86 height 21
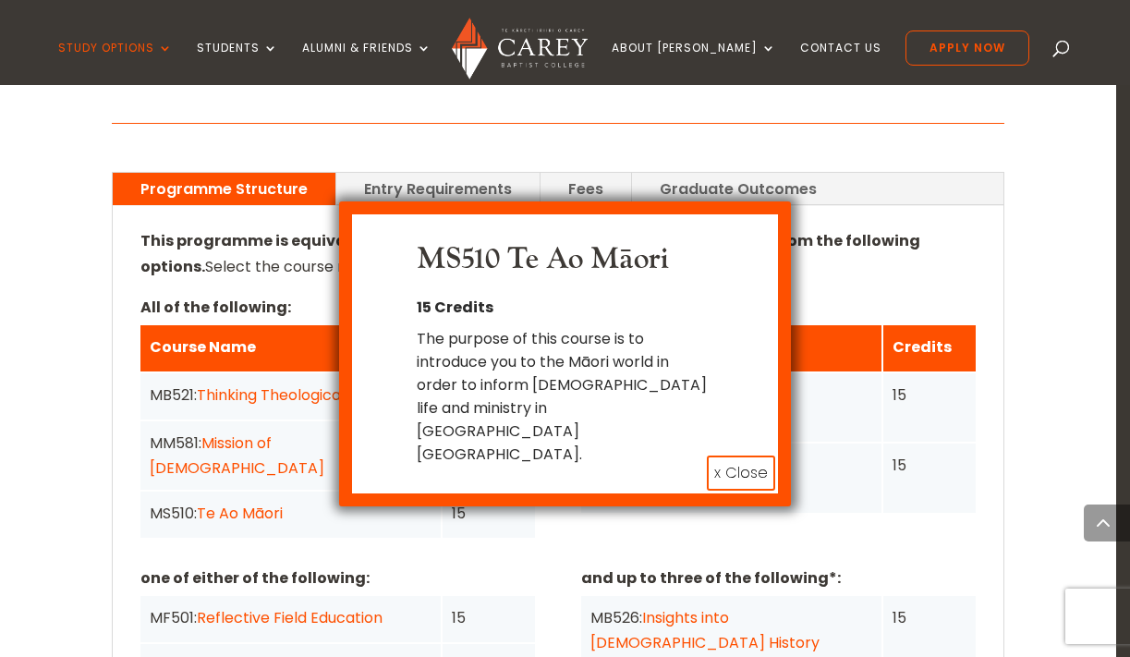
click at [713, 455] on button "x Close" at bounding box center [741, 472] width 68 height 35
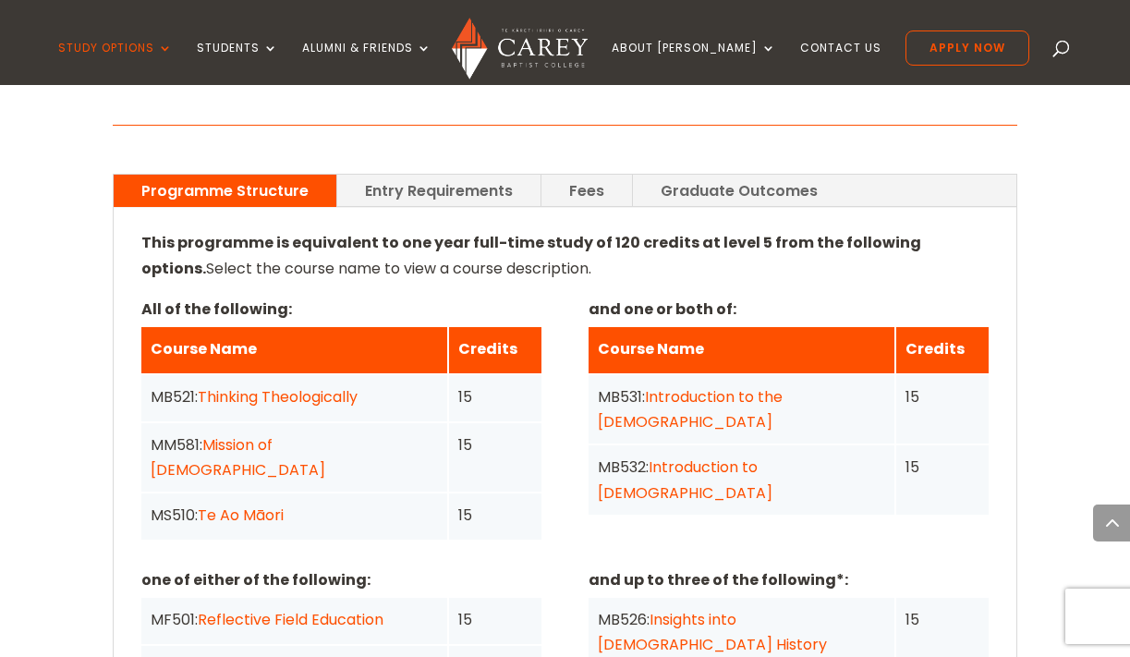
click at [352, 656] on link "Contextual Theological Praxis" at bounding box center [309, 667] width 214 height 21
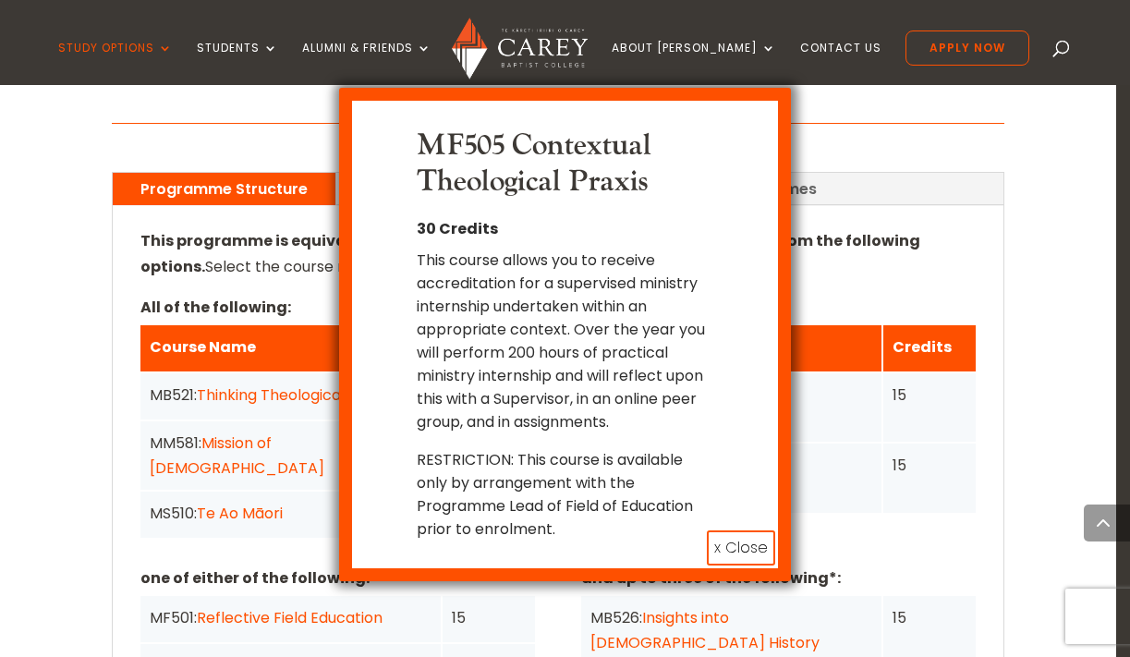
click at [720, 530] on button "x Close" at bounding box center [741, 547] width 68 height 35
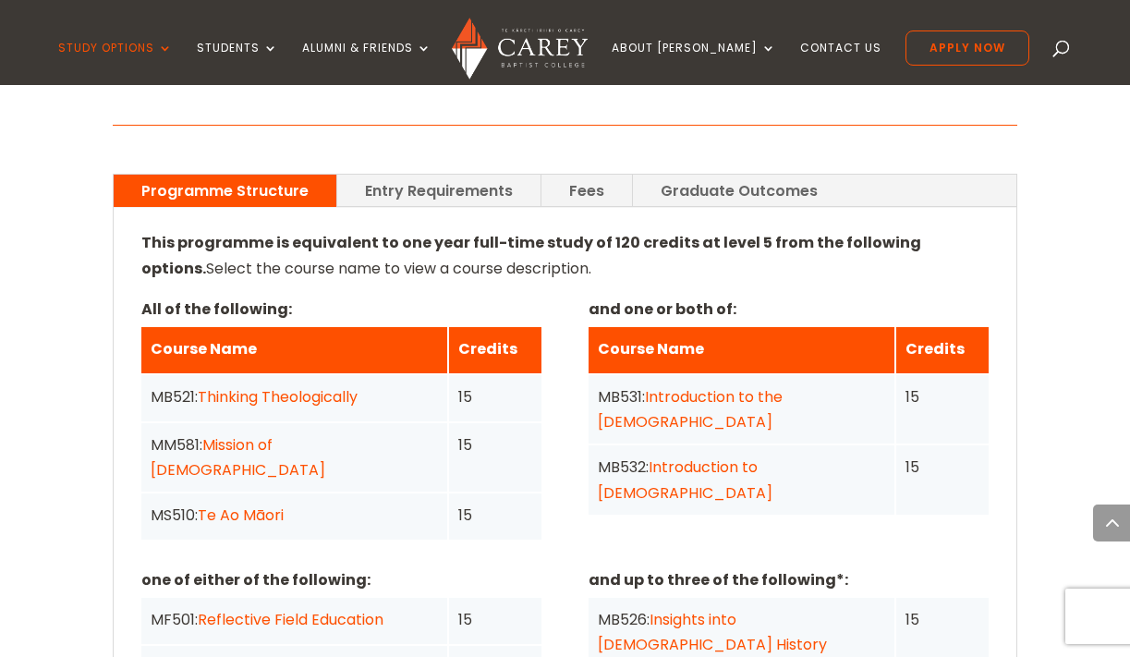
click at [311, 656] on link "Contextual Theological Praxis" at bounding box center [309, 667] width 214 height 21
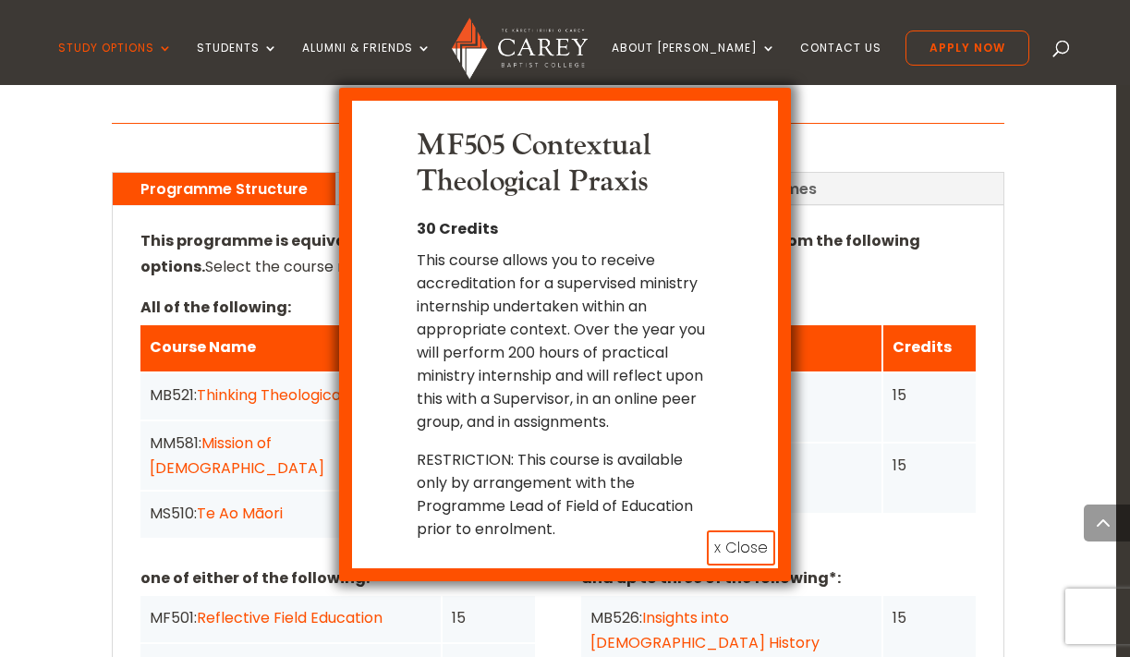
click at [728, 530] on button "x Close" at bounding box center [741, 547] width 68 height 35
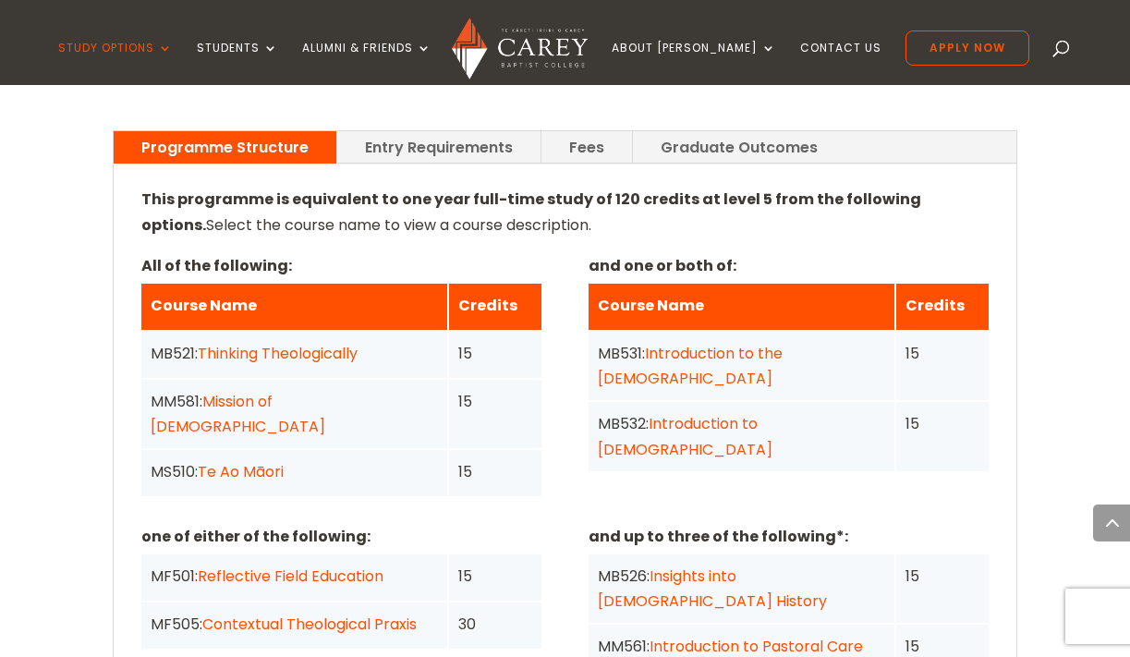
scroll to position [1458, 0]
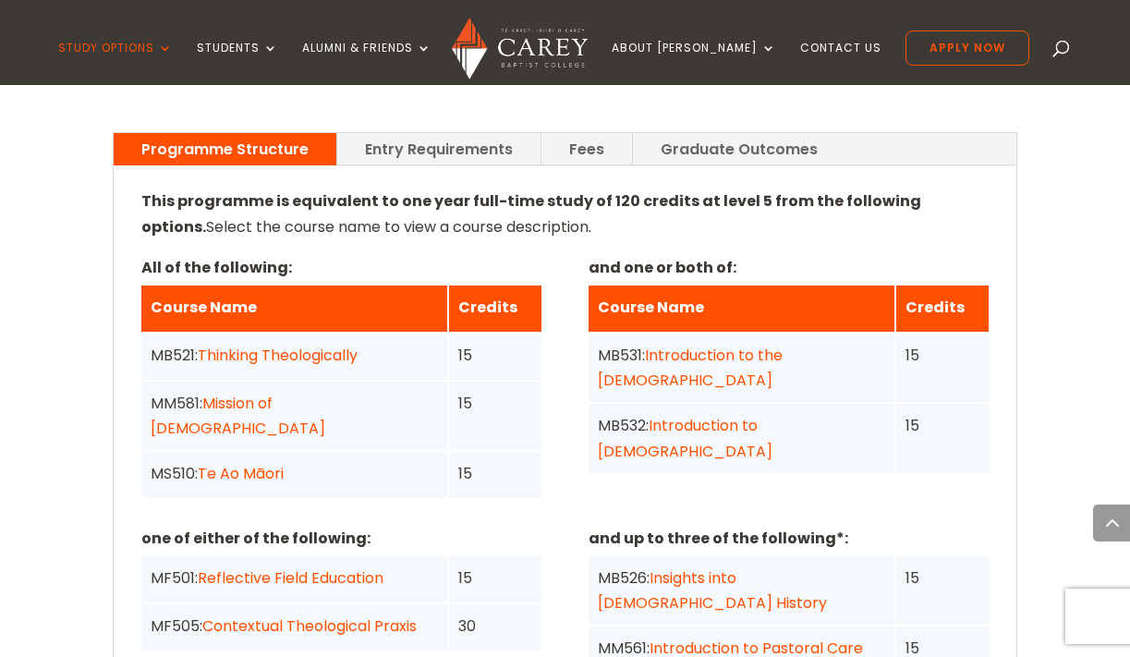
click at [771, 567] on link "Insights into Church History" at bounding box center [712, 590] width 229 height 46
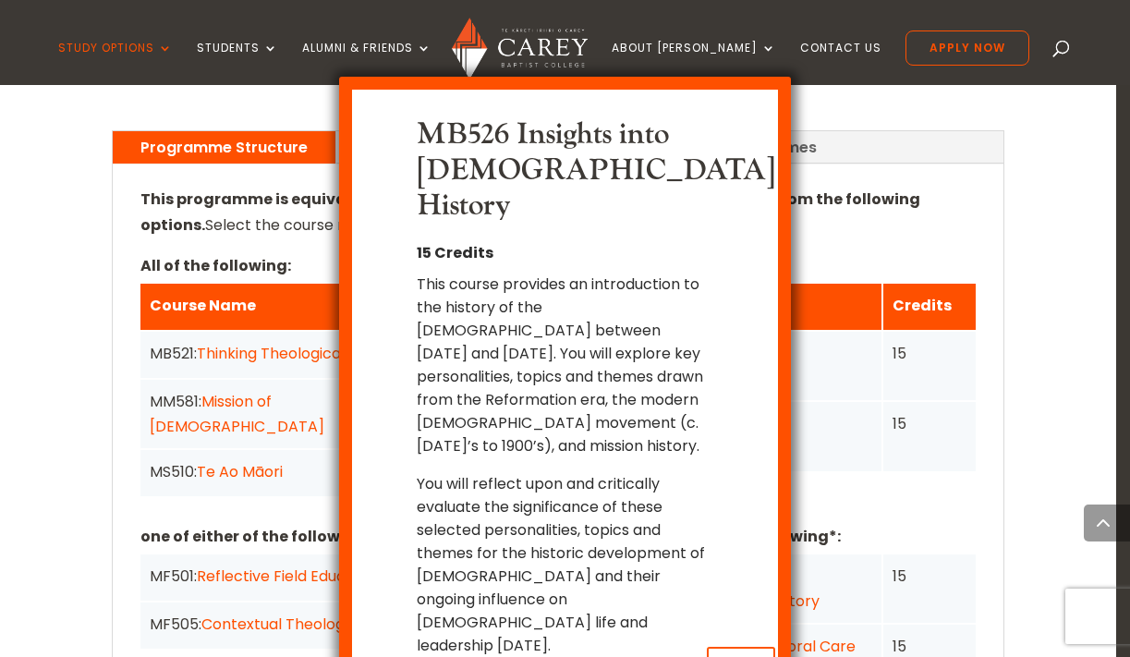
click at [730, 647] on button "x Close" at bounding box center [741, 664] width 68 height 35
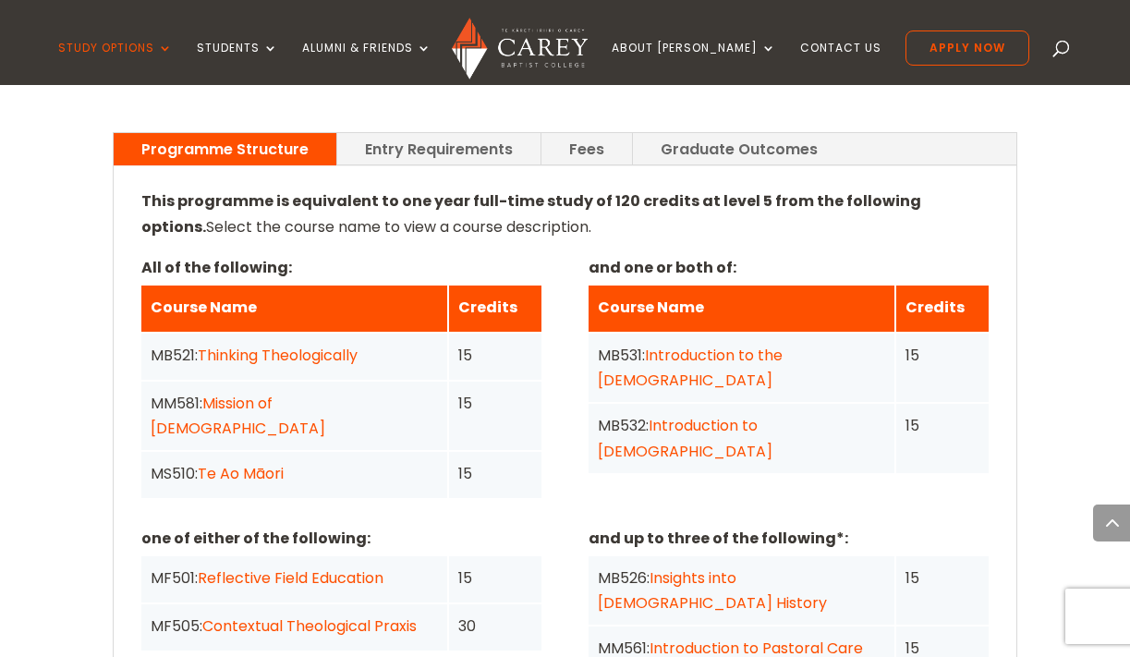
click at [770, 636] on div "MM561: Introduction to Pastoral Care" at bounding box center [741, 648] width 287 height 25
click at [766, 638] on link "Introduction to Pastoral Care" at bounding box center [756, 648] width 213 height 21
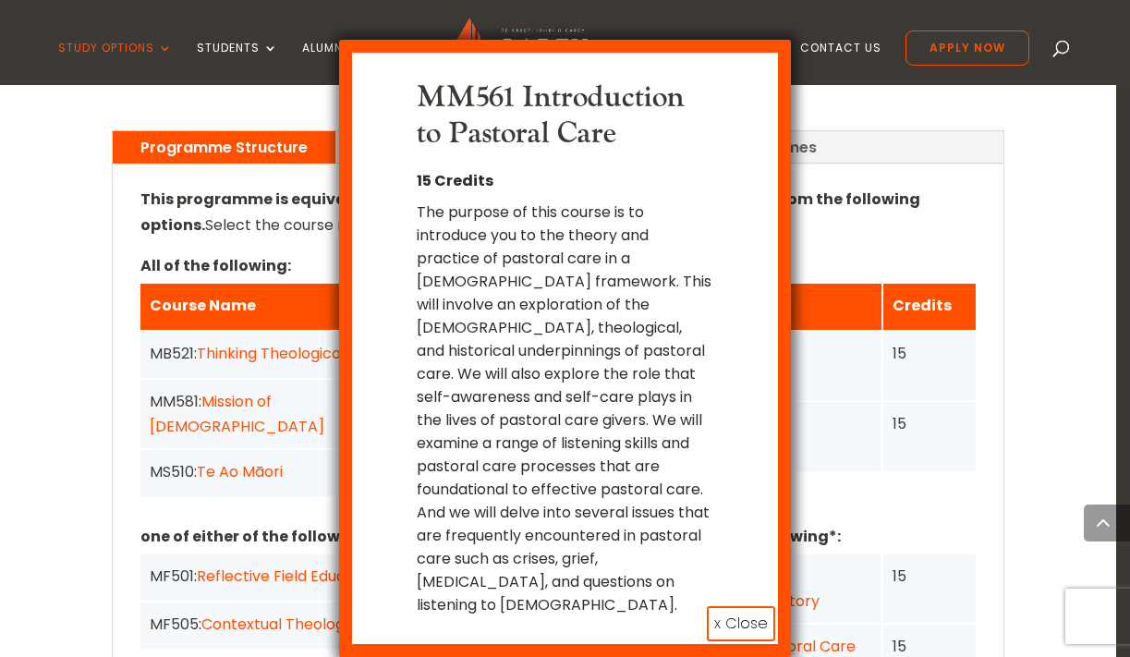
click at [722, 606] on button "x Close" at bounding box center [741, 623] width 68 height 35
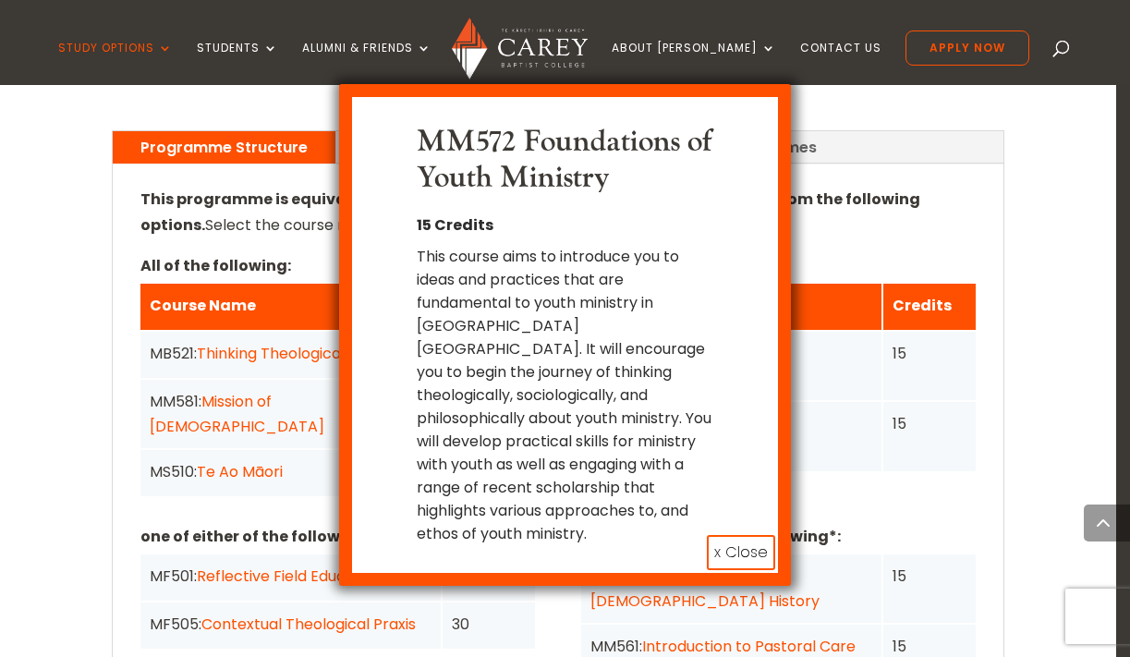
click at [735, 535] on button "x Close" at bounding box center [741, 552] width 68 height 35
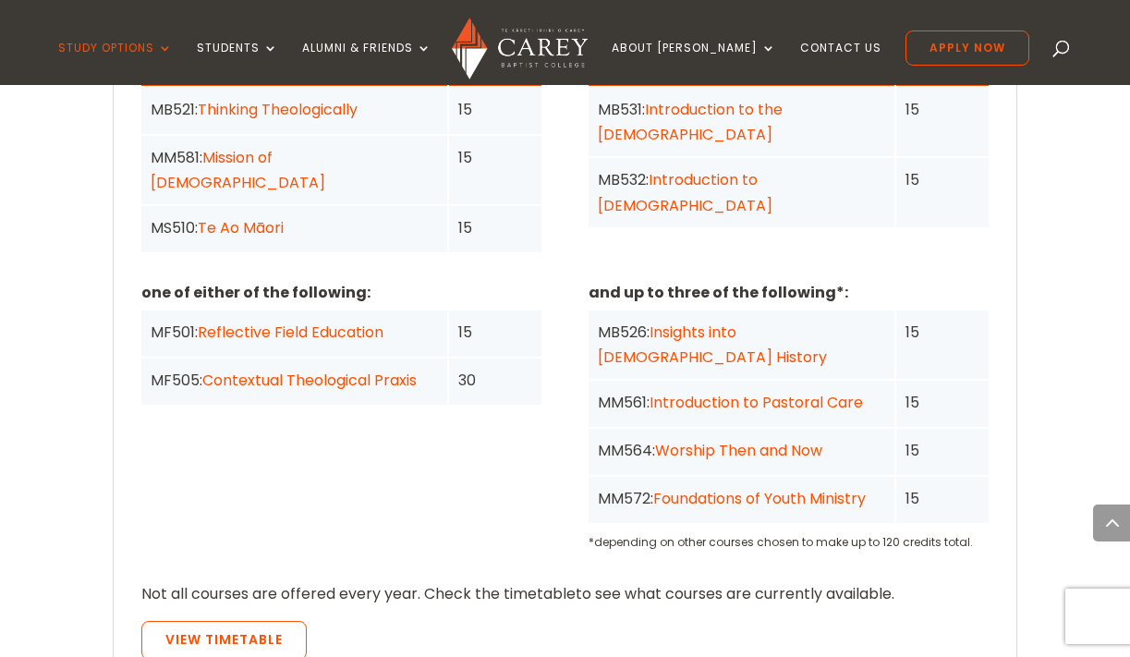
scroll to position [1707, 0]
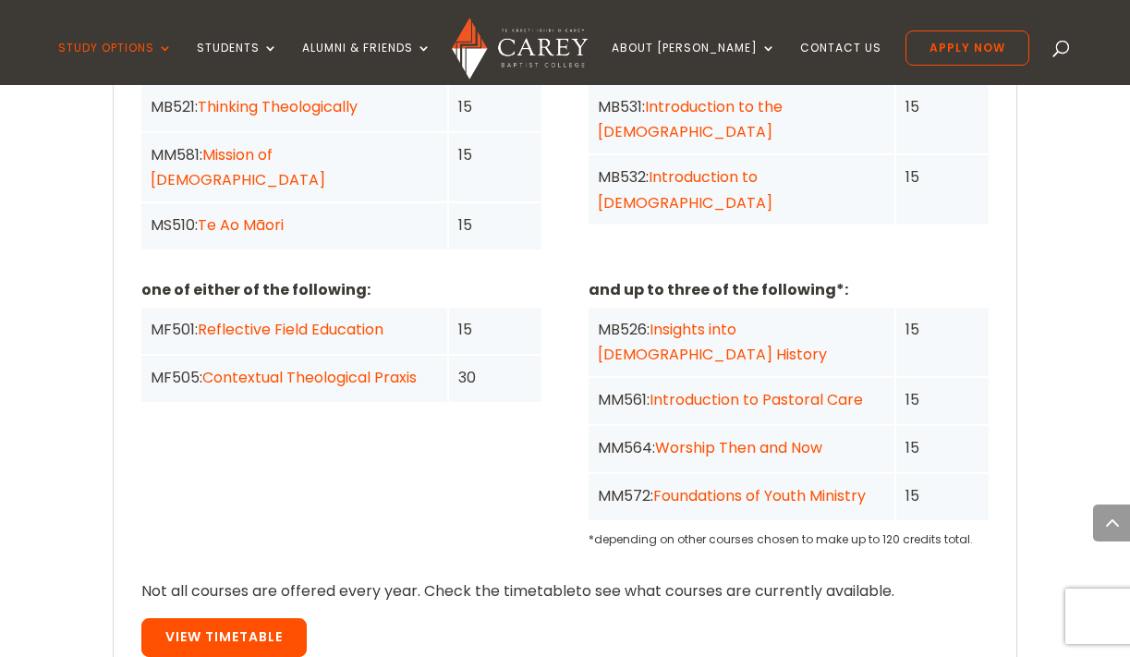
click at [232, 618] on link "View Timetable" at bounding box center [223, 637] width 165 height 39
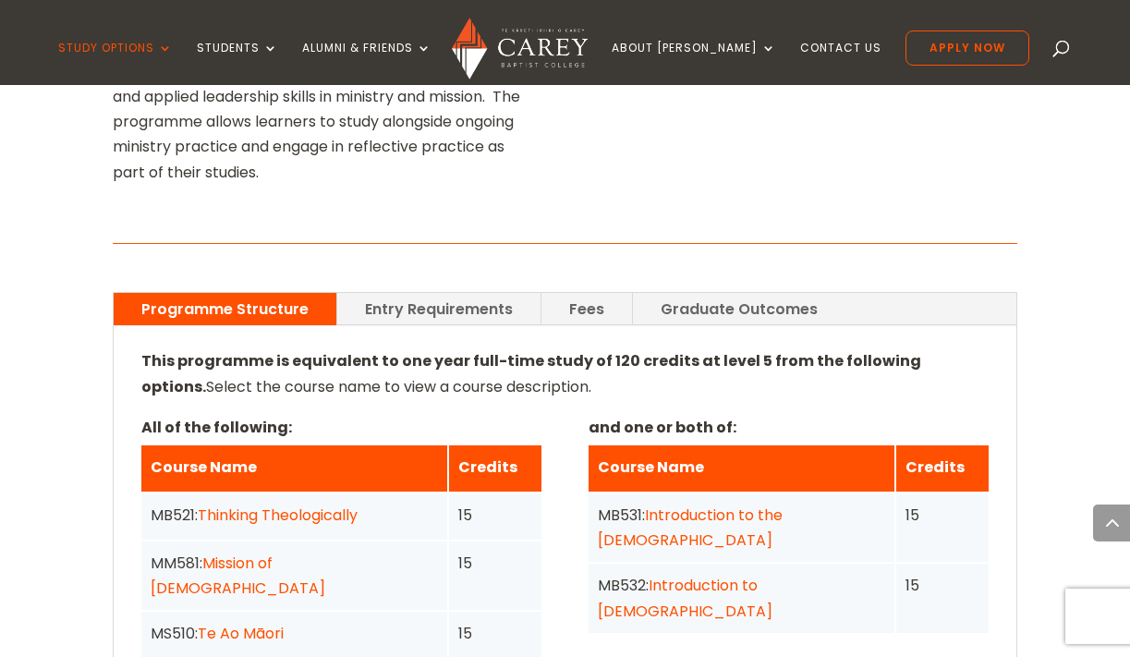
scroll to position [1302, 0]
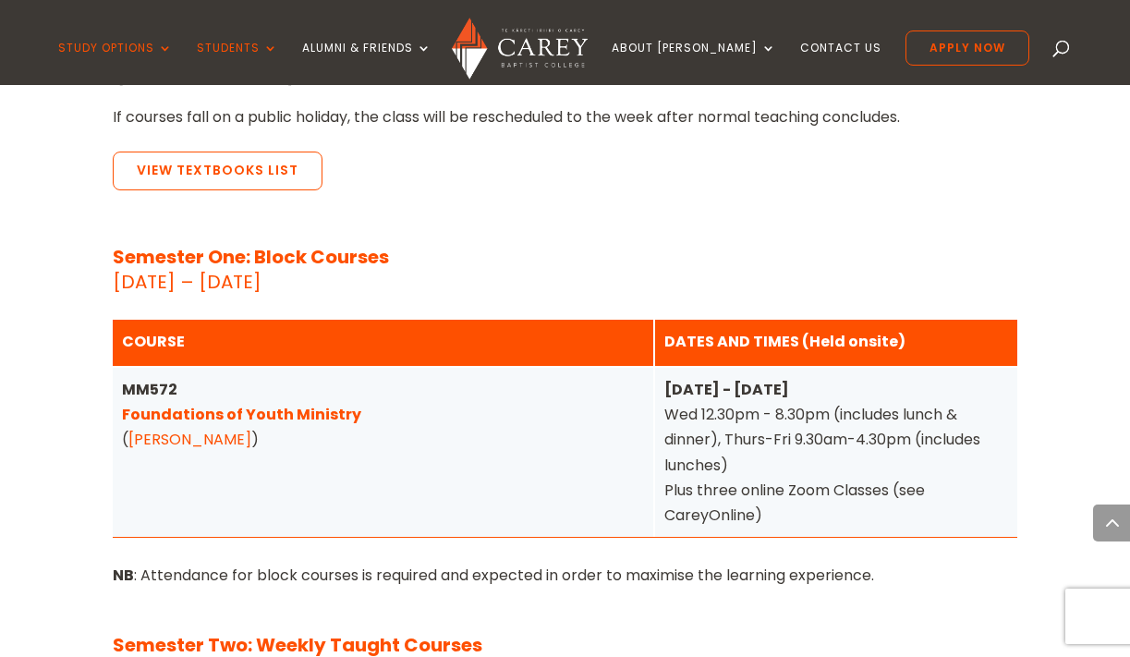
scroll to position [2240, 0]
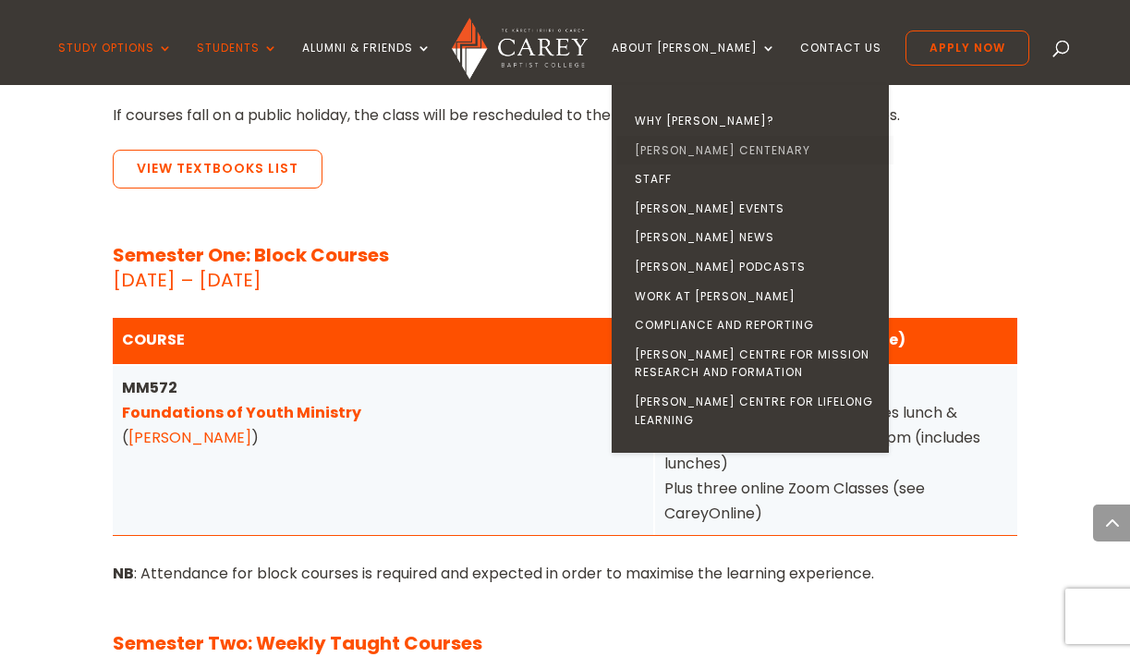
click at [733, 148] on link "[PERSON_NAME] Centenary" at bounding box center [754, 151] width 277 height 30
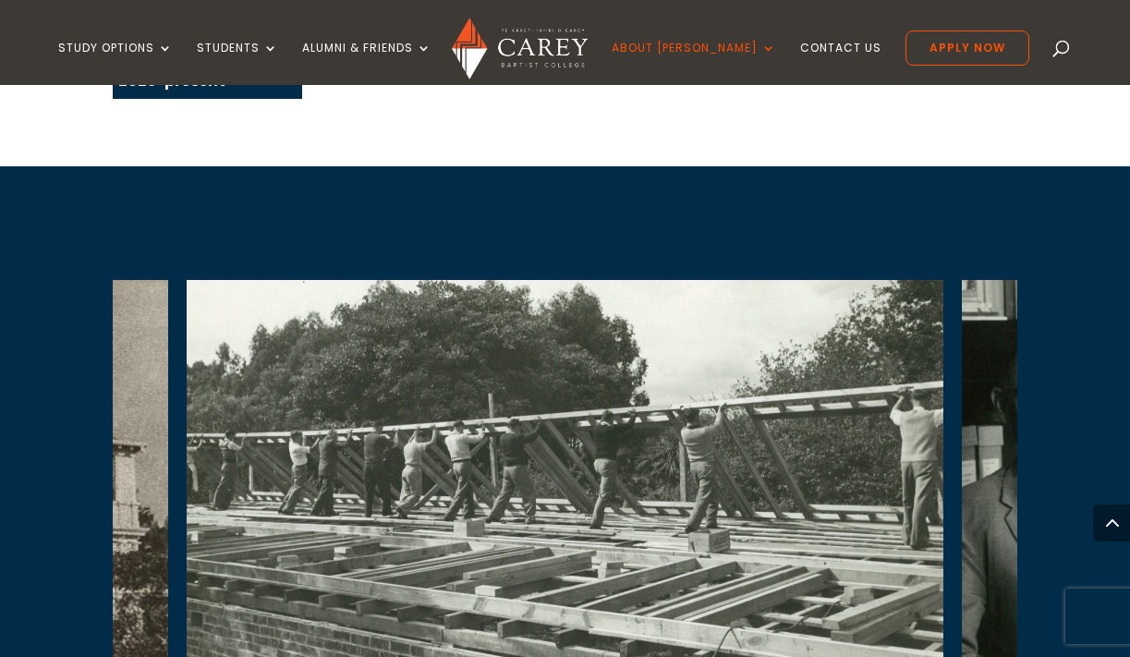
scroll to position [4236, 0]
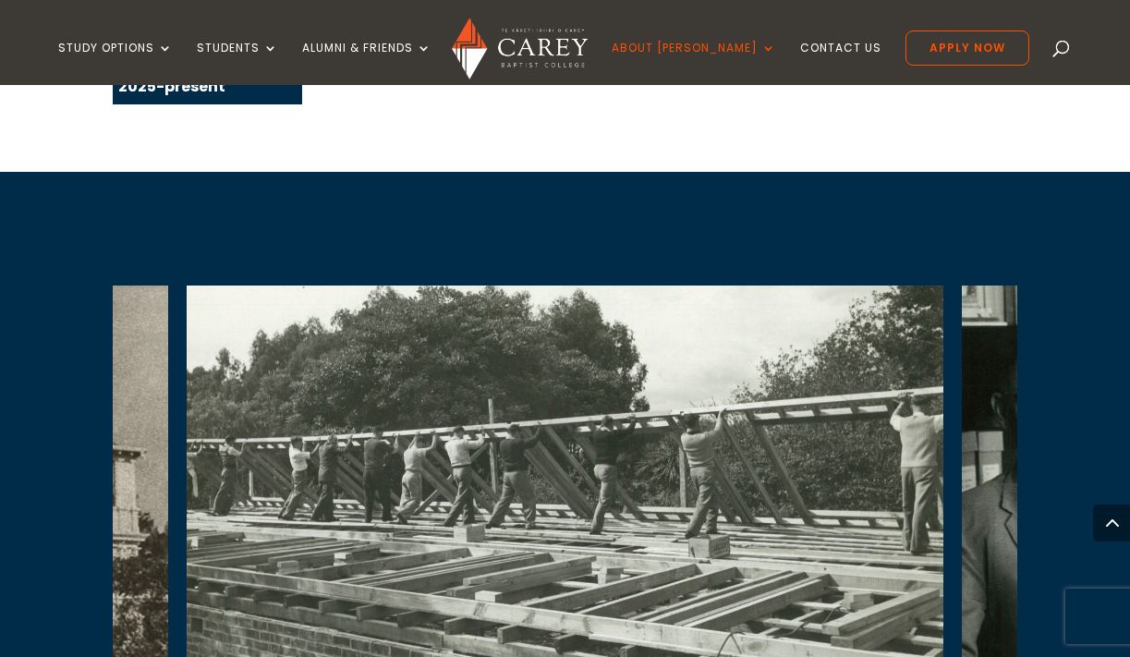
drag, startPoint x: 870, startPoint y: 303, endPoint x: 667, endPoint y: 303, distance: 203.3
click at [672, 303] on img at bounding box center [565, 497] width 757 height 425
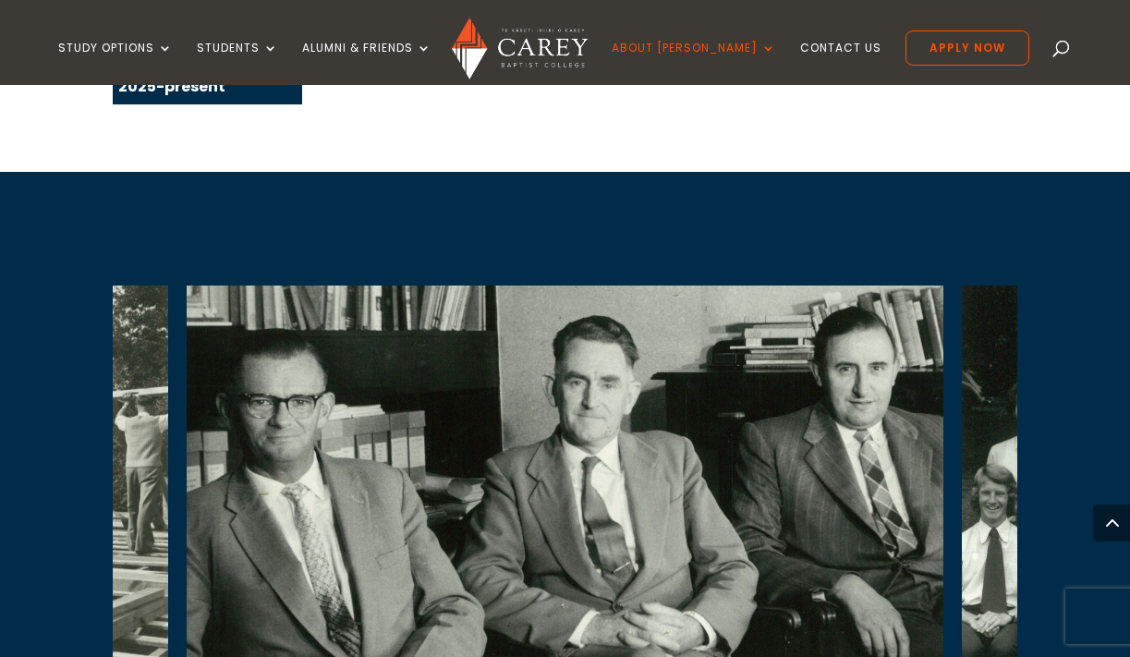
drag, startPoint x: 950, startPoint y: 377, endPoint x: 711, endPoint y: 381, distance: 238.4
click at [721, 381] on img at bounding box center [565, 497] width 757 height 425
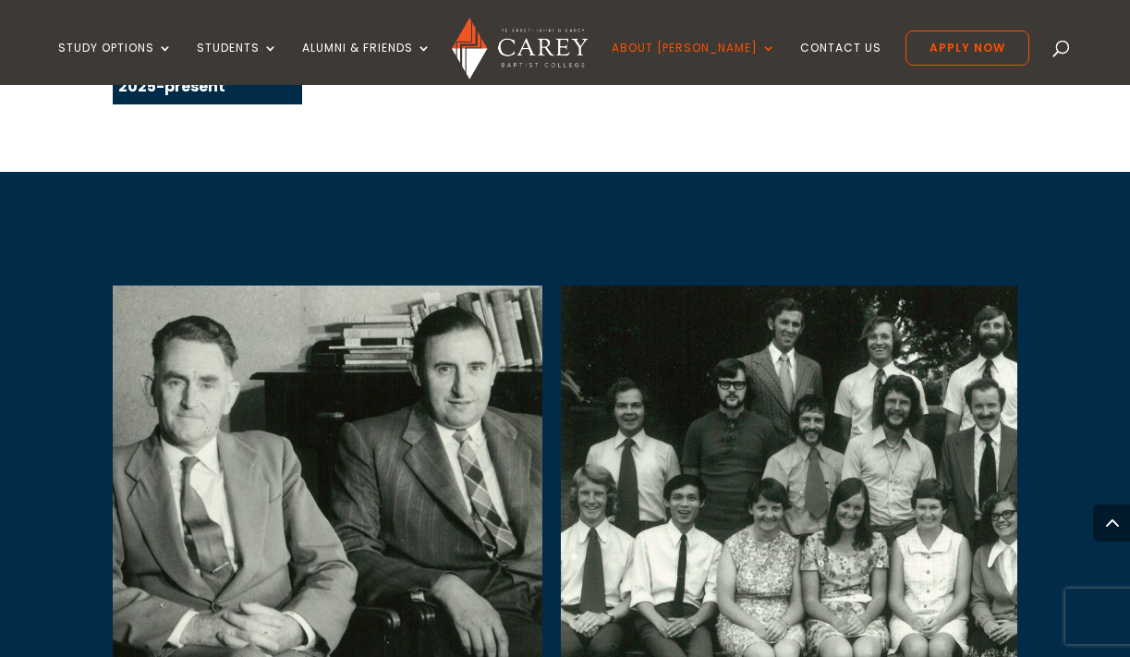
drag, startPoint x: 758, startPoint y: 381, endPoint x: 357, endPoint y: 392, distance: 401.1
click at [357, 392] on img at bounding box center [164, 497] width 757 height 425
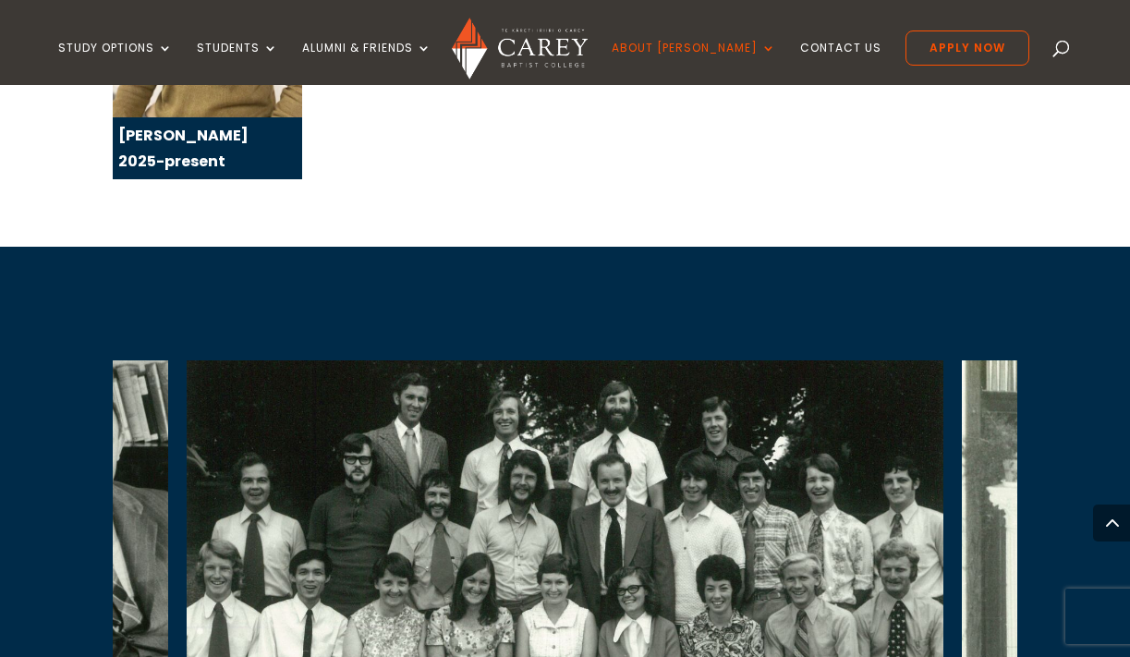
scroll to position [4160, 0]
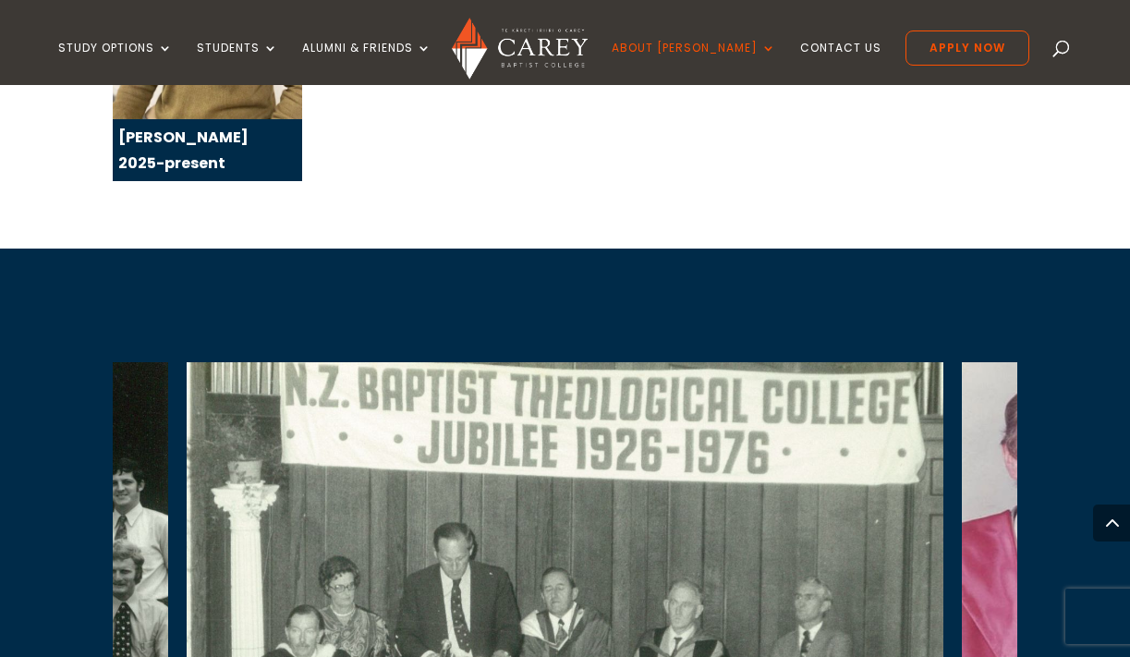
drag, startPoint x: 535, startPoint y: 448, endPoint x: 711, endPoint y: 481, distance: 178.7
click at [711, 481] on div "Commencement Service of the College Jubilee 1985 Teaching Faculty - Terry Falla…" at bounding box center [952, 666] width 13953 height 700
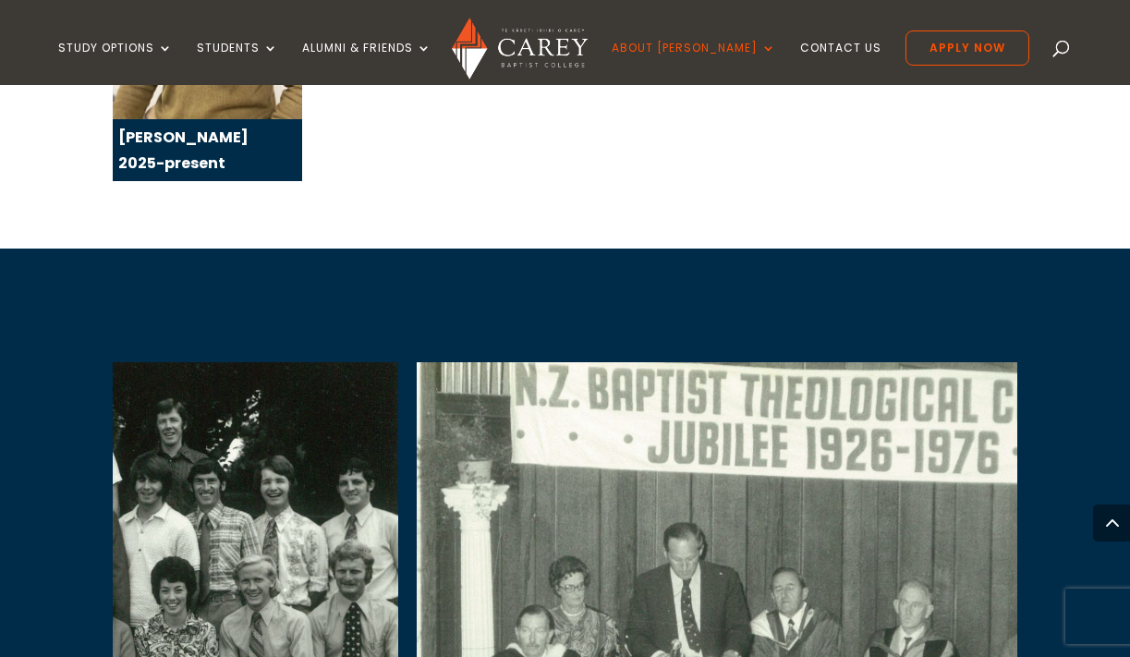
drag, startPoint x: 426, startPoint y: 466, endPoint x: 881, endPoint y: 523, distance: 459.1
click at [880, 522] on img at bounding box center [795, 575] width 757 height 426
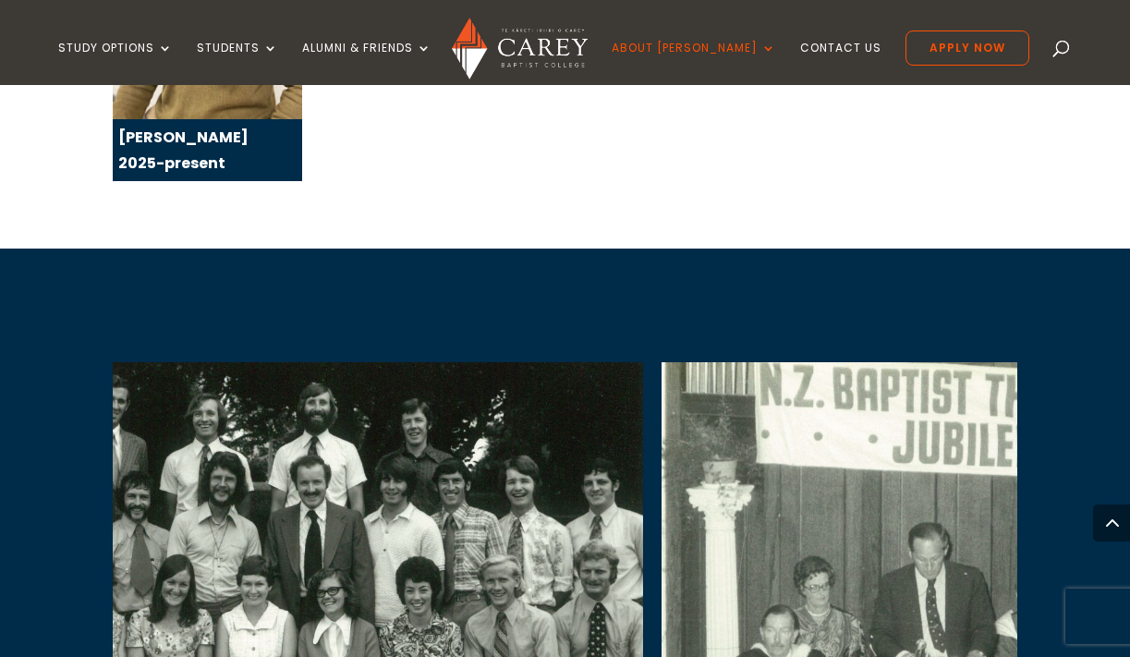
drag, startPoint x: 877, startPoint y: 521, endPoint x: 505, endPoint y: 565, distance: 374.0
click at [514, 565] on img at bounding box center [264, 575] width 757 height 426
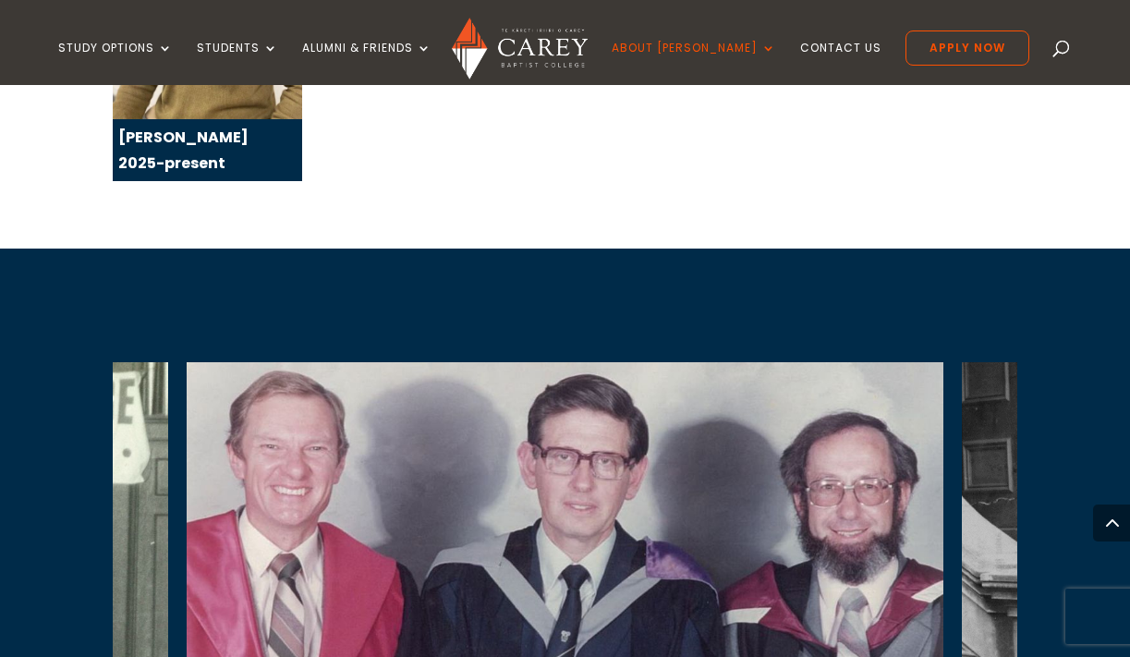
drag, startPoint x: 807, startPoint y: 473, endPoint x: 468, endPoint y: 480, distance: 338.2
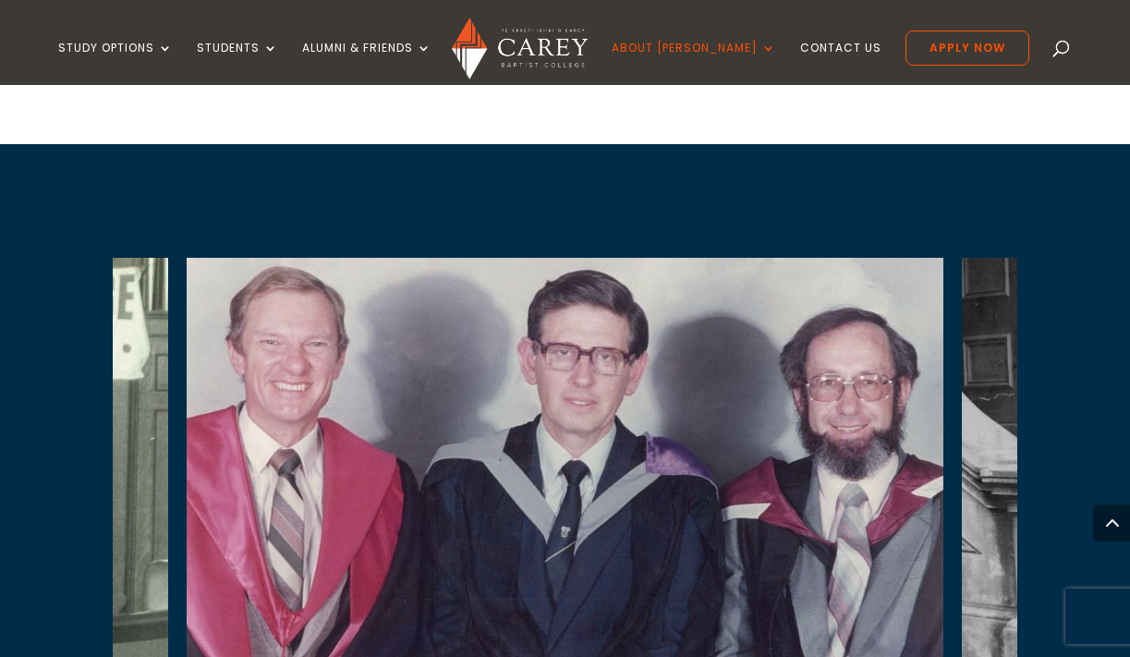
scroll to position [4251, 0]
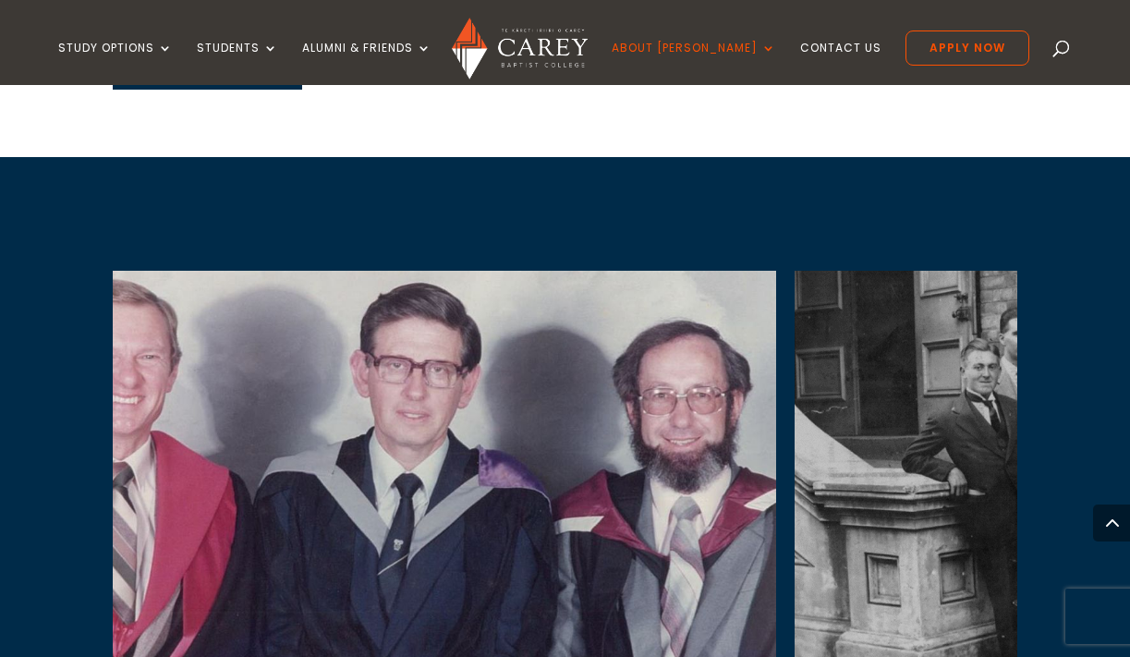
drag, startPoint x: 726, startPoint y: 420, endPoint x: 396, endPoint y: 424, distance: 329.9
click at [396, 424] on img at bounding box center [397, 523] width 757 height 504
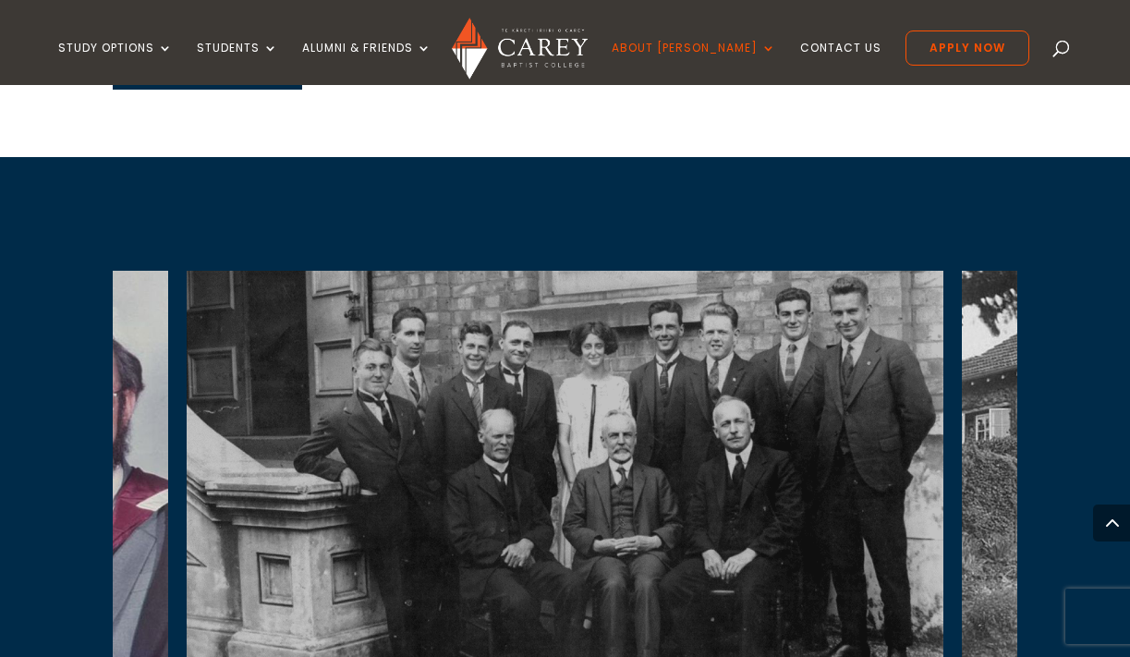
scroll to position [4215, 0]
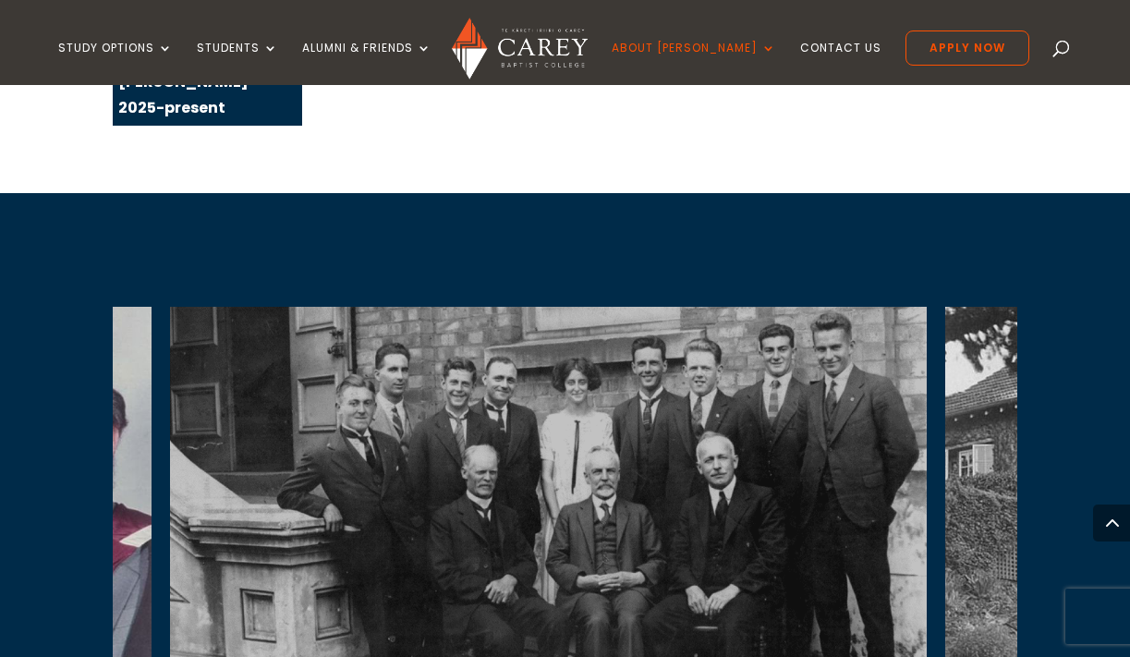
drag, startPoint x: 547, startPoint y: 402, endPoint x: 530, endPoint y: 413, distance: 20.0
click at [530, 413] on img at bounding box center [548, 519] width 757 height 425
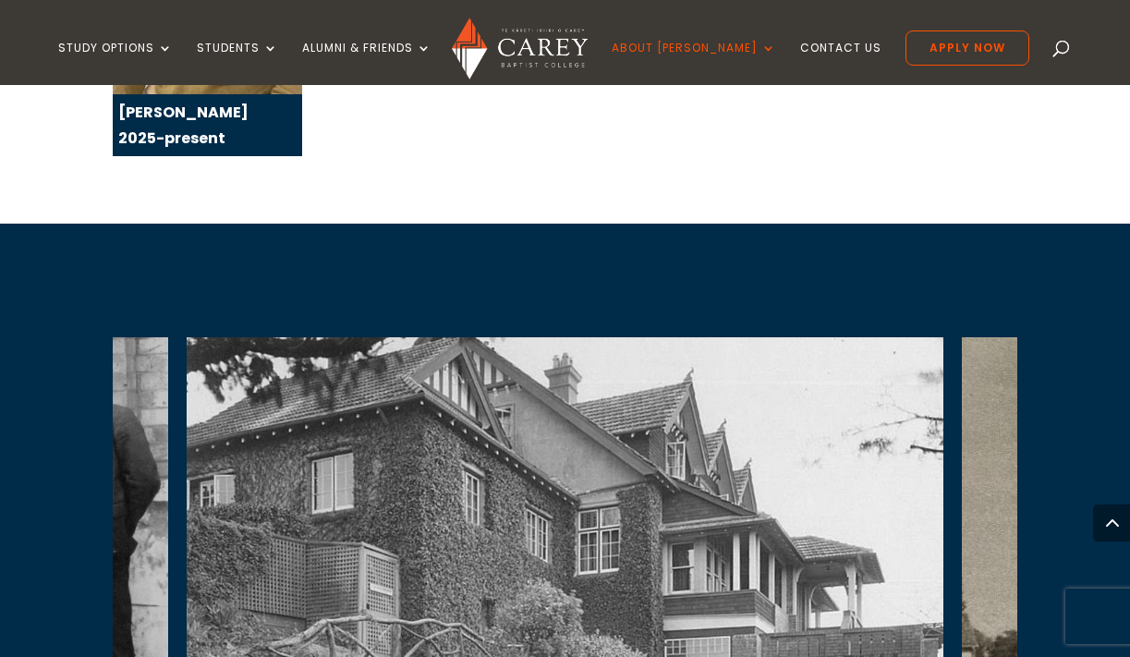
scroll to position [4184, 0]
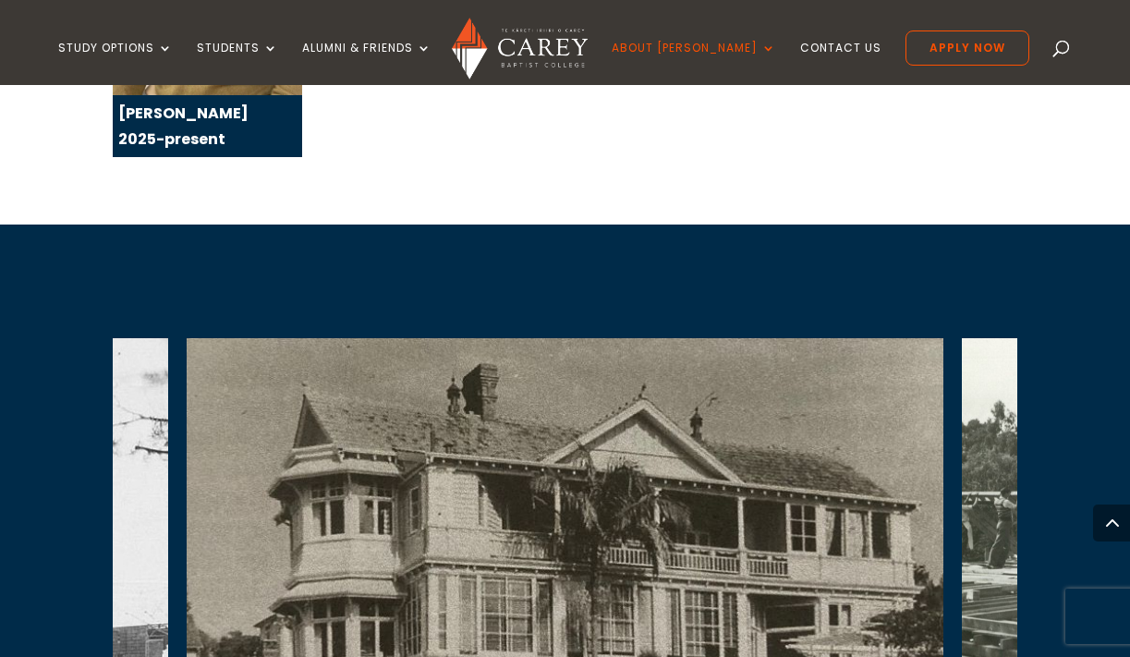
drag, startPoint x: 624, startPoint y: 478, endPoint x: 832, endPoint y: 480, distance: 208.8
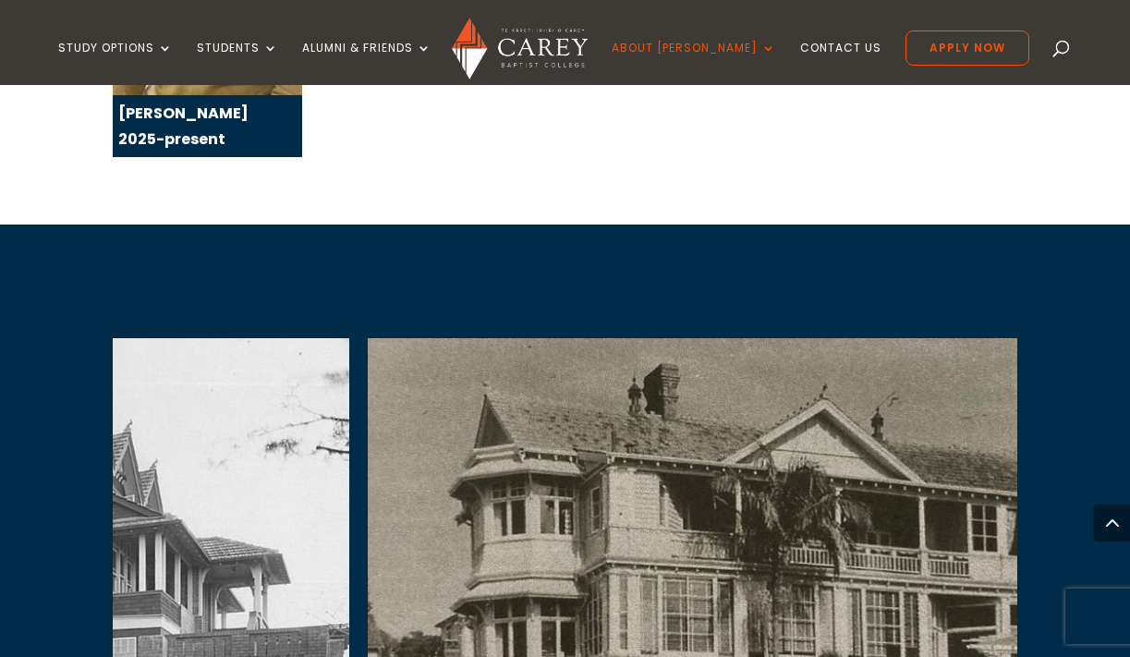
drag, startPoint x: 486, startPoint y: 445, endPoint x: 848, endPoint y: 460, distance: 362.5
click at [840, 459] on img at bounding box center [746, 569] width 757 height 462
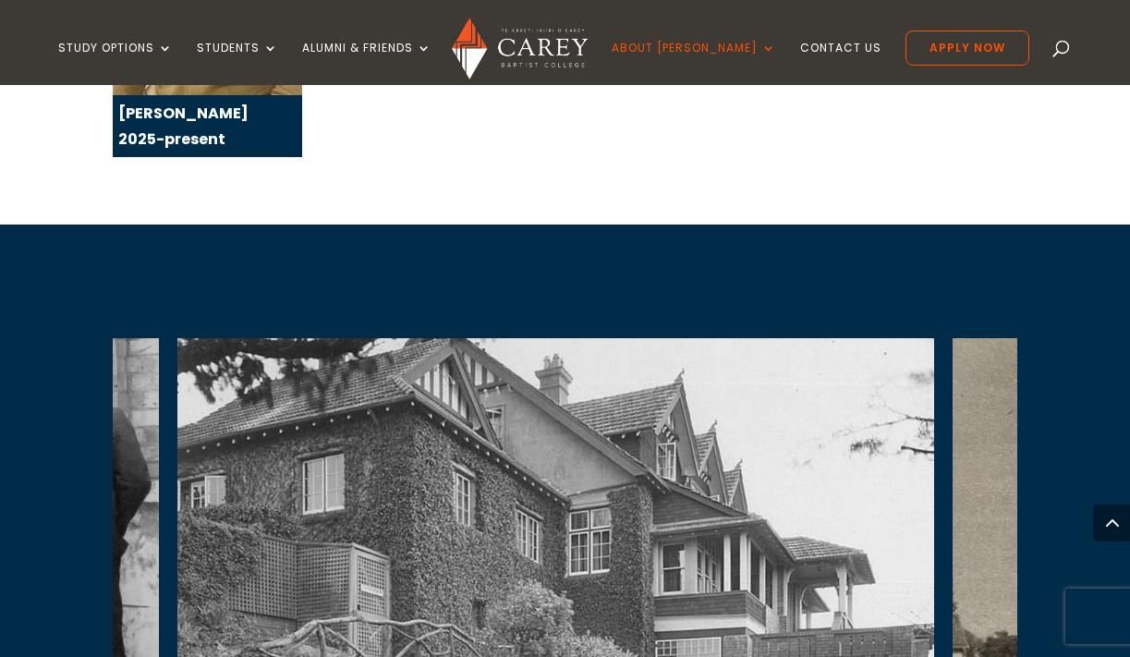
click at [695, 347] on img at bounding box center [555, 551] width 757 height 426
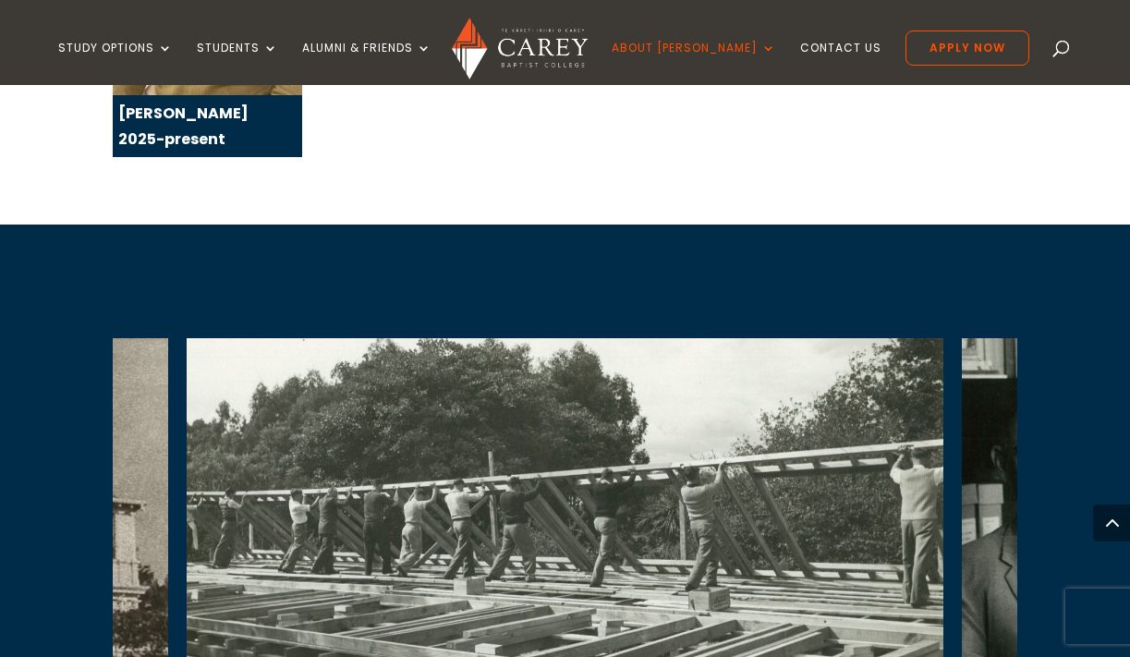
drag, startPoint x: 680, startPoint y: 328, endPoint x: 752, endPoint y: 328, distance: 72.1
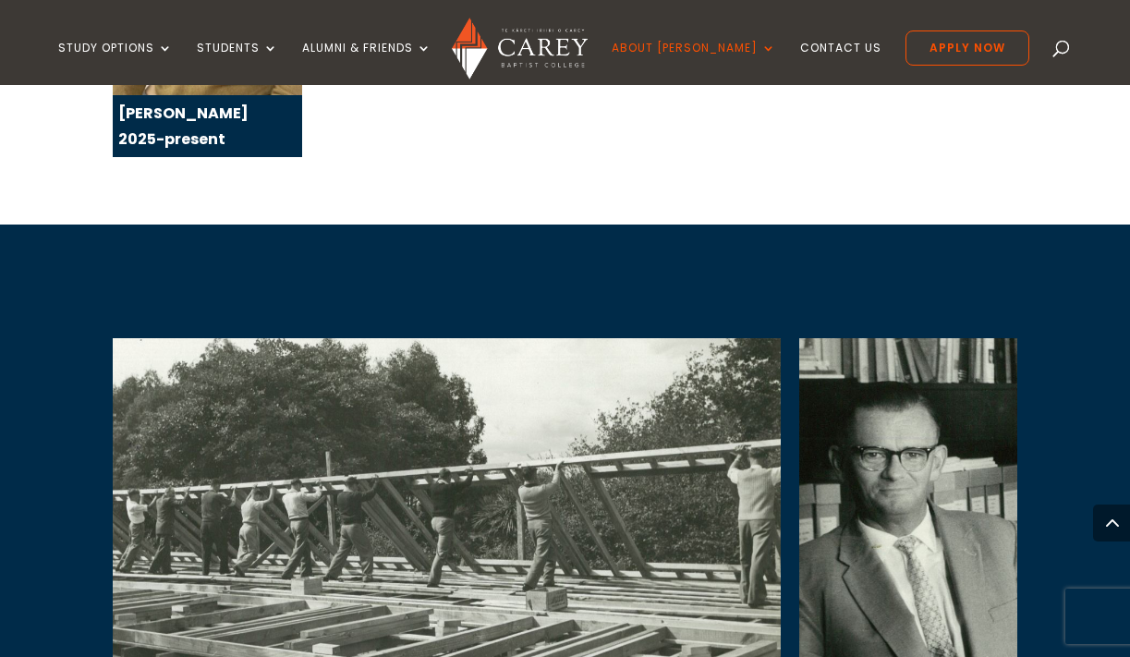
drag, startPoint x: 796, startPoint y: 373, endPoint x: 473, endPoint y: 412, distance: 324.8
click at [478, 411] on img at bounding box center [402, 550] width 757 height 425
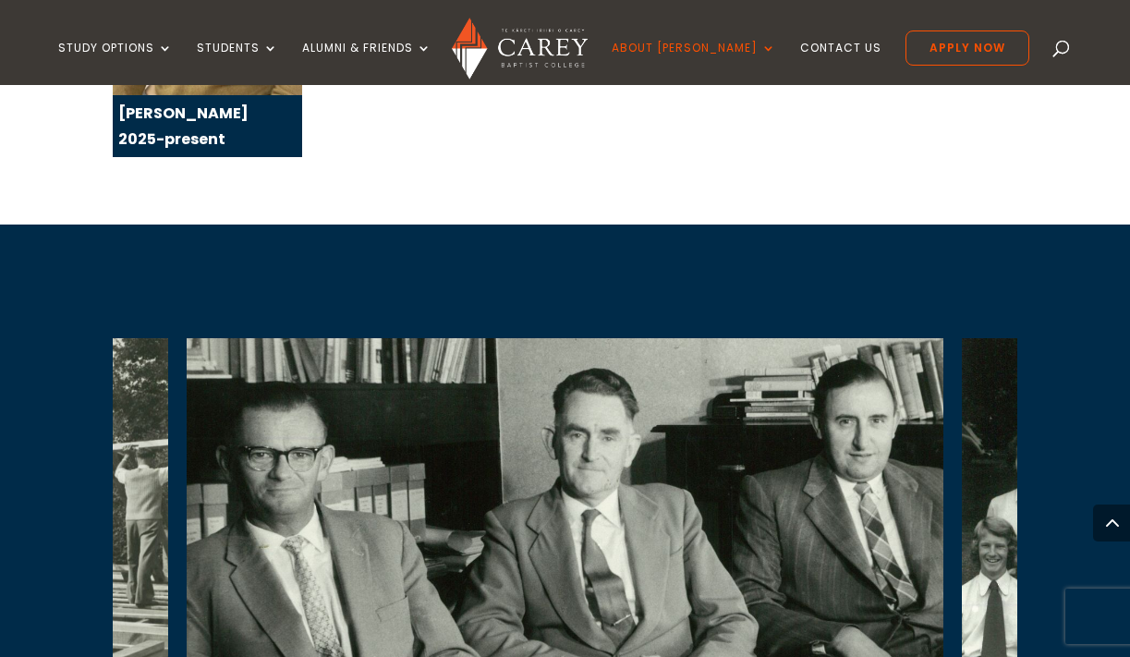
click at [1021, 363] on div "Commencement Service of the College Jubilee 1985 Teaching Faculty - Terry Falla…" at bounding box center [565, 643] width 1130 height 836
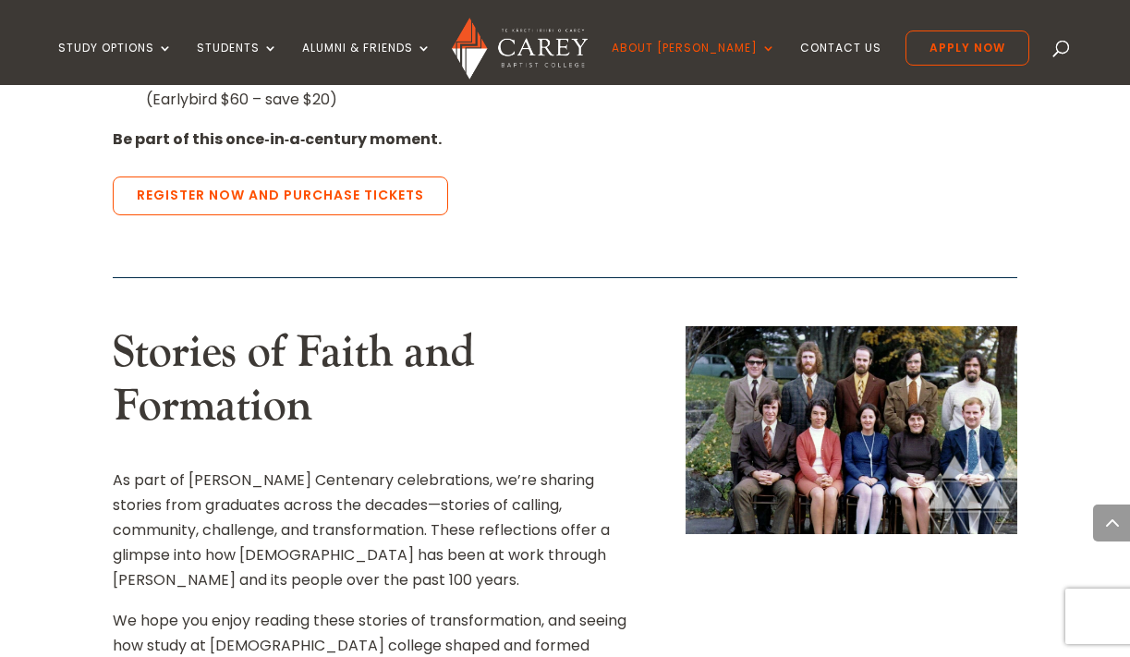
scroll to position [1795, 0]
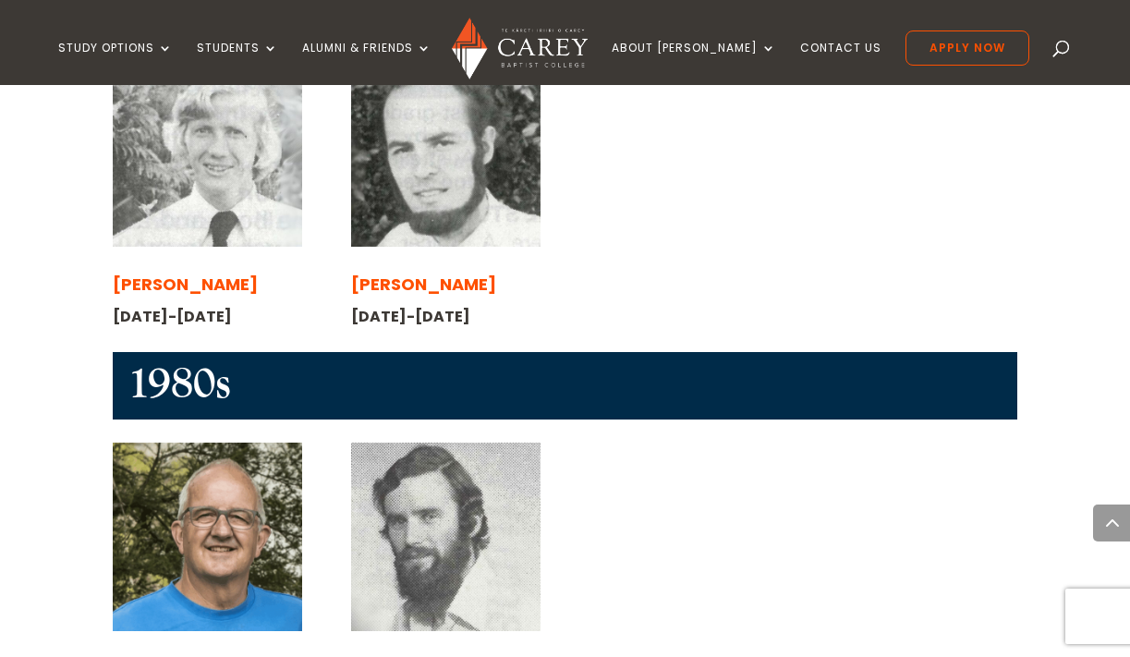
scroll to position [1994, 0]
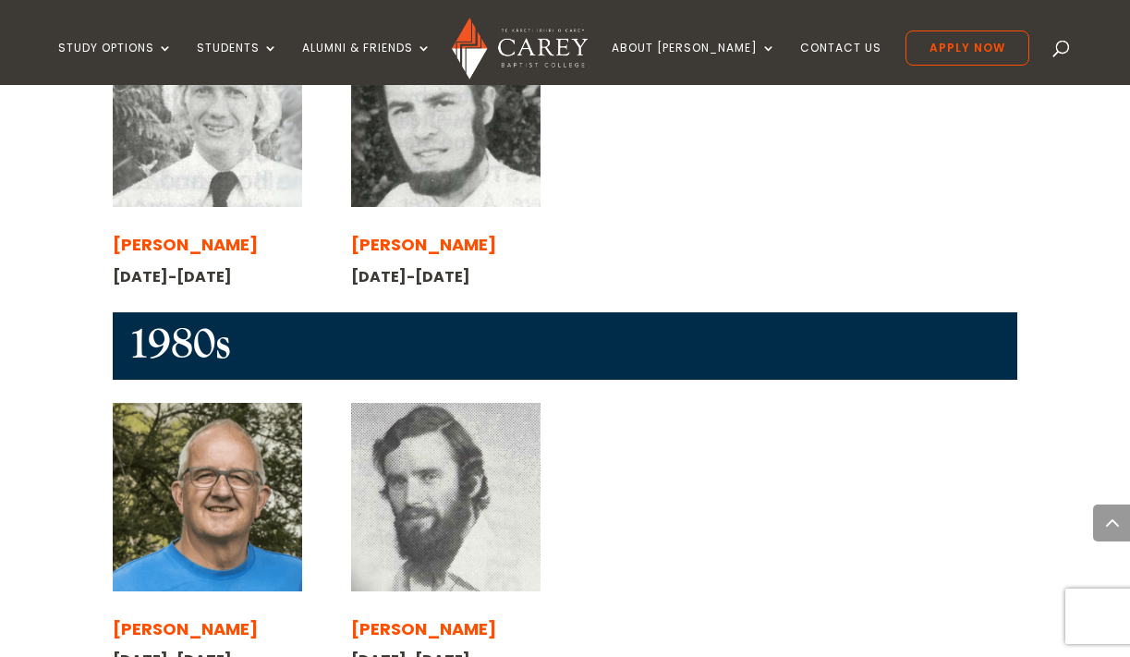
click at [165, 617] on span "[PERSON_NAME]" at bounding box center [185, 628] width 145 height 23
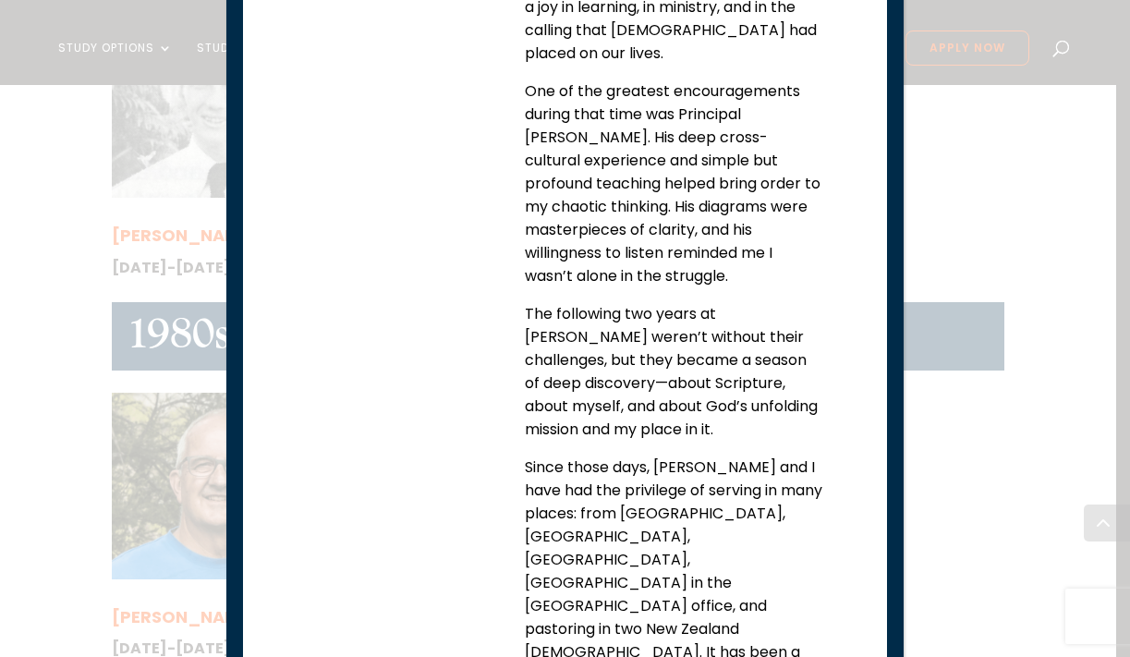
scroll to position [1621, 0]
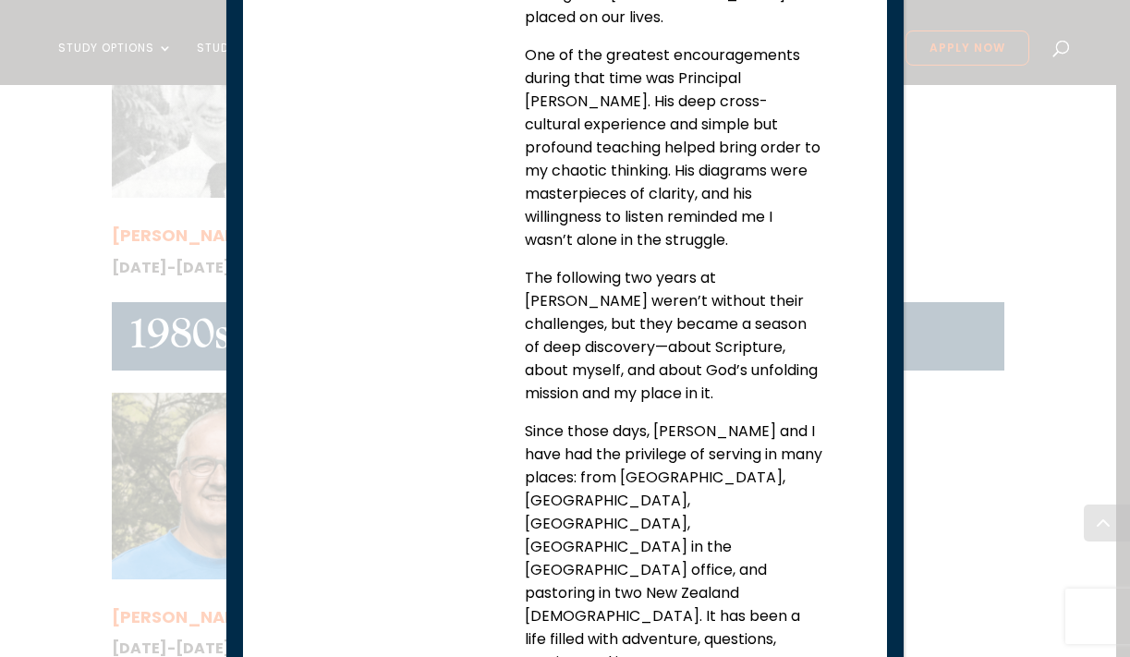
click at [962, 451] on div "Neil and Barbara Perry Neil Perry 1987-1989 In 1981, Wanganui Central Baptist t…" at bounding box center [565, 328] width 1130 height 657
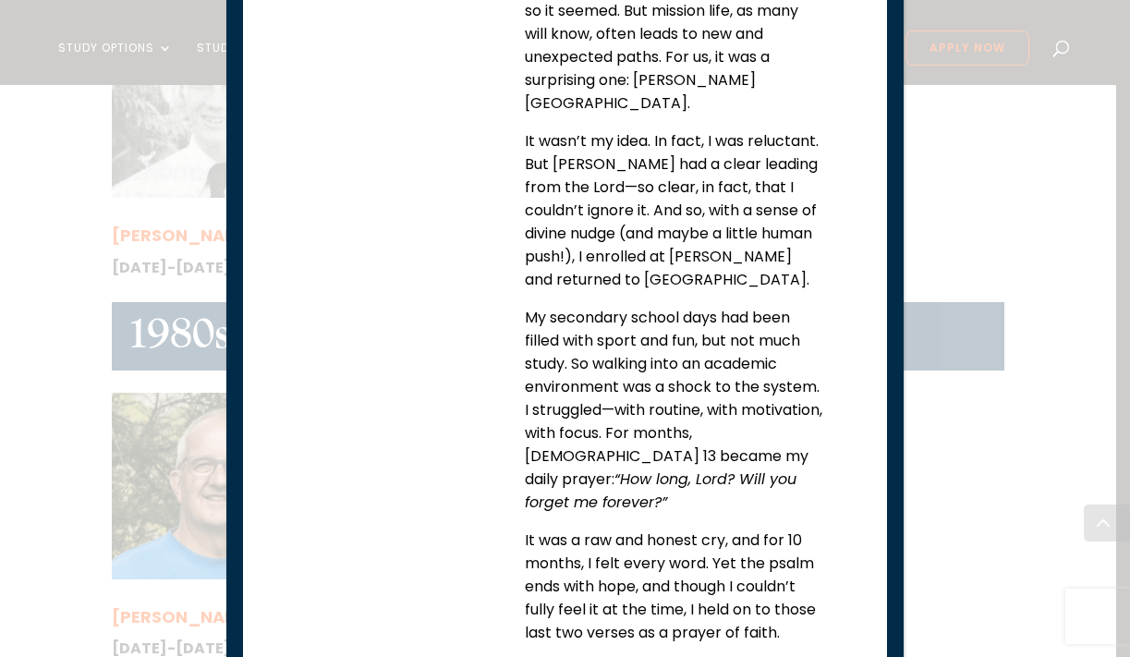
scroll to position [0, 0]
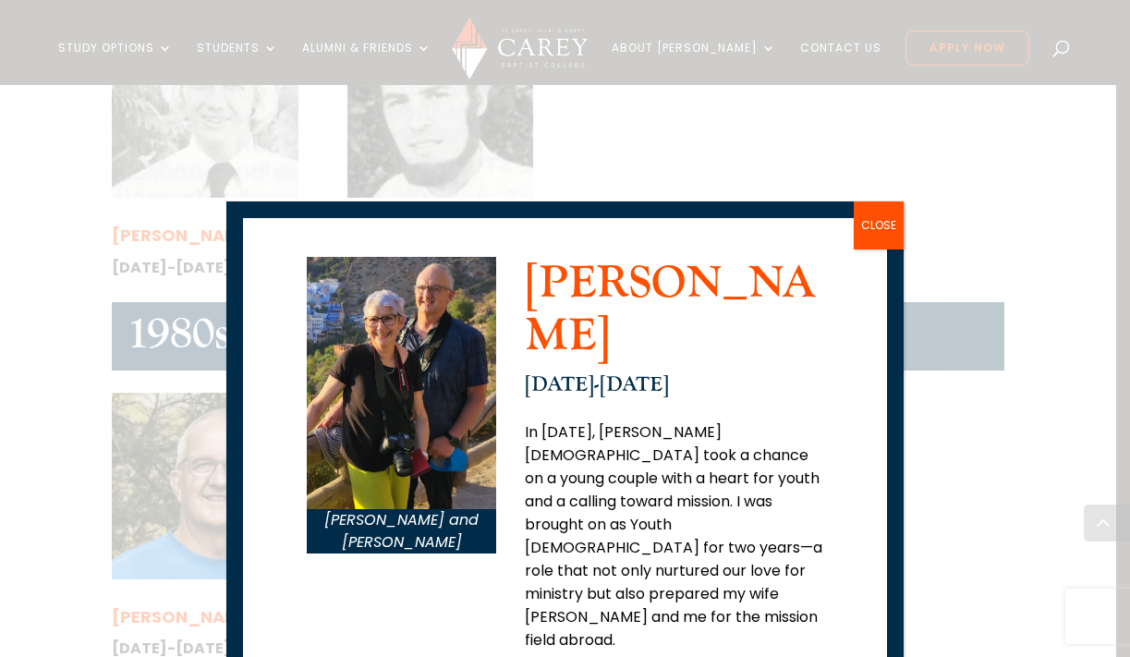
click at [880, 231] on button "CLOSE" at bounding box center [879, 225] width 50 height 48
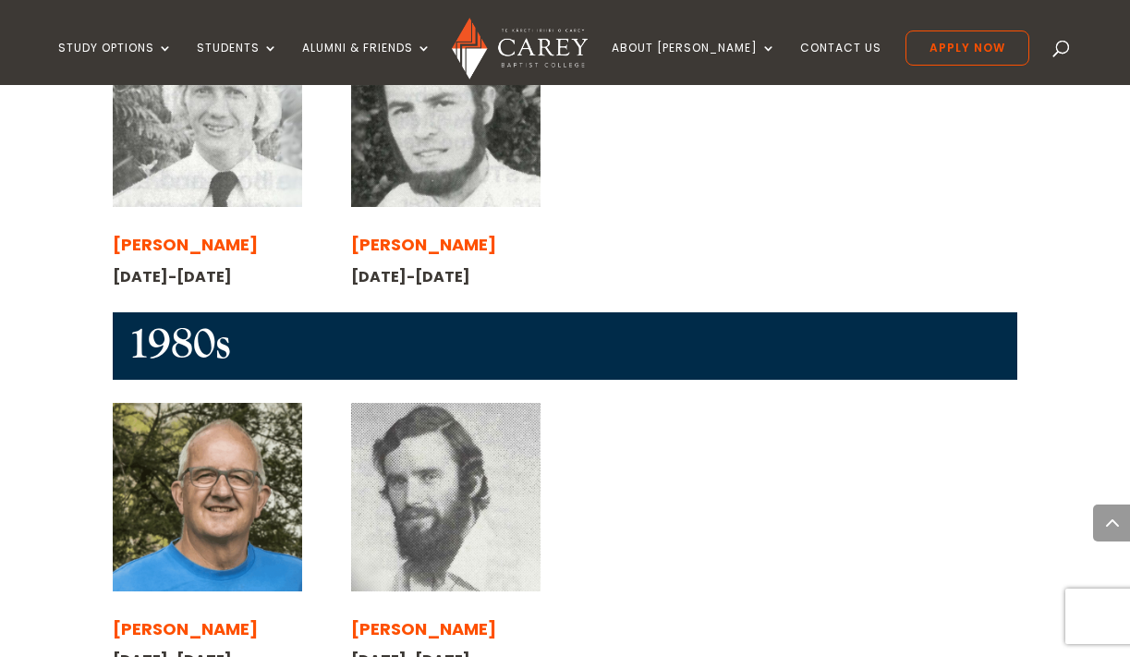
click at [411, 617] on span "[PERSON_NAME]" at bounding box center [423, 628] width 145 height 23
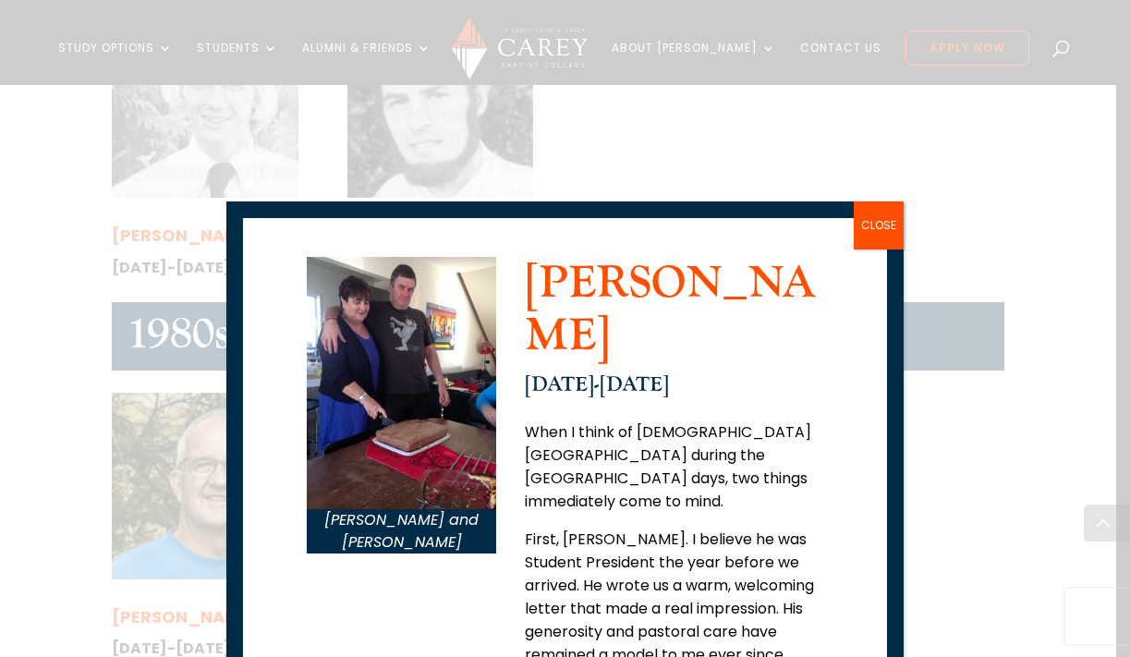
scroll to position [109, 0]
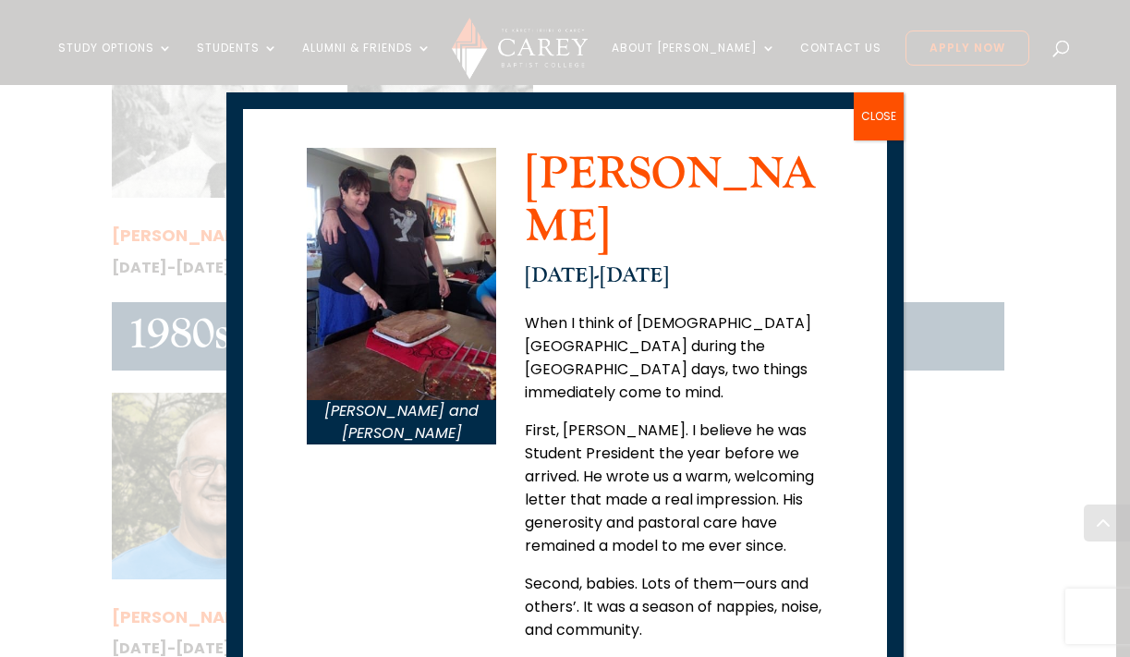
click at [869, 115] on button "CLOSE" at bounding box center [879, 116] width 50 height 48
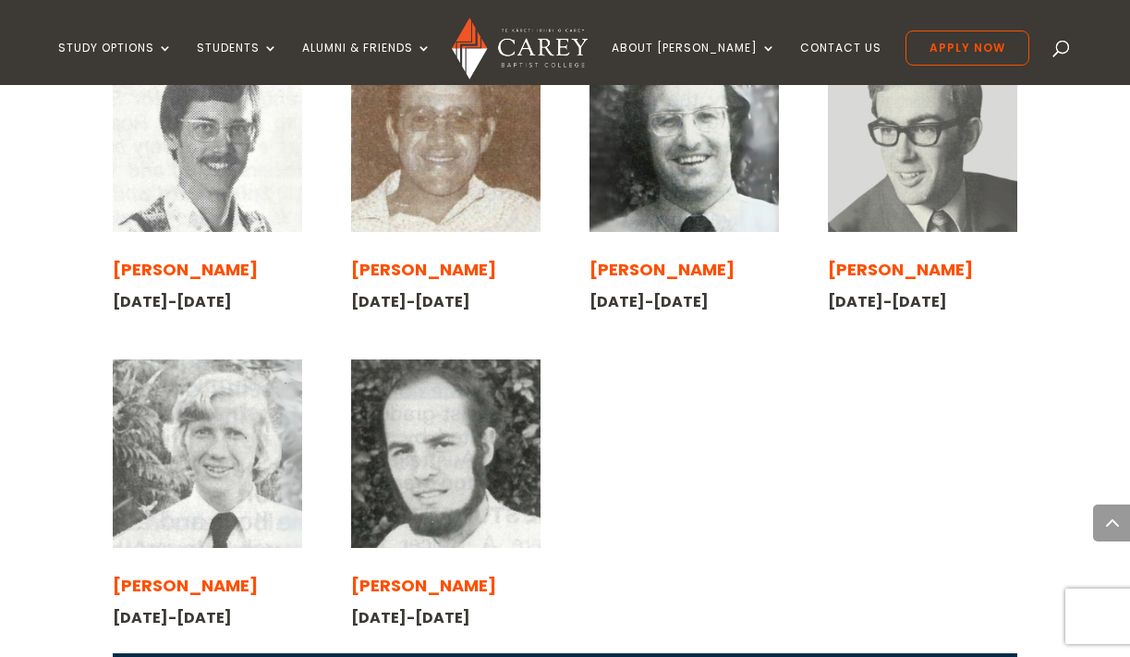
scroll to position [1671, 0]
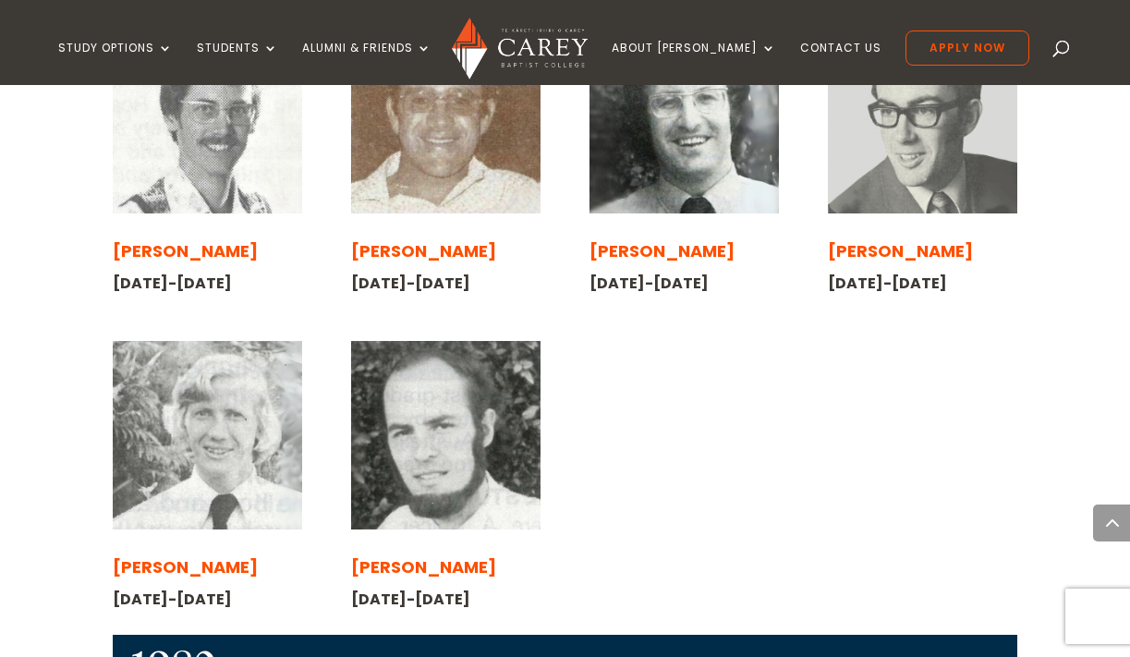
click at [398, 555] on span "[PERSON_NAME]" at bounding box center [423, 566] width 145 height 23
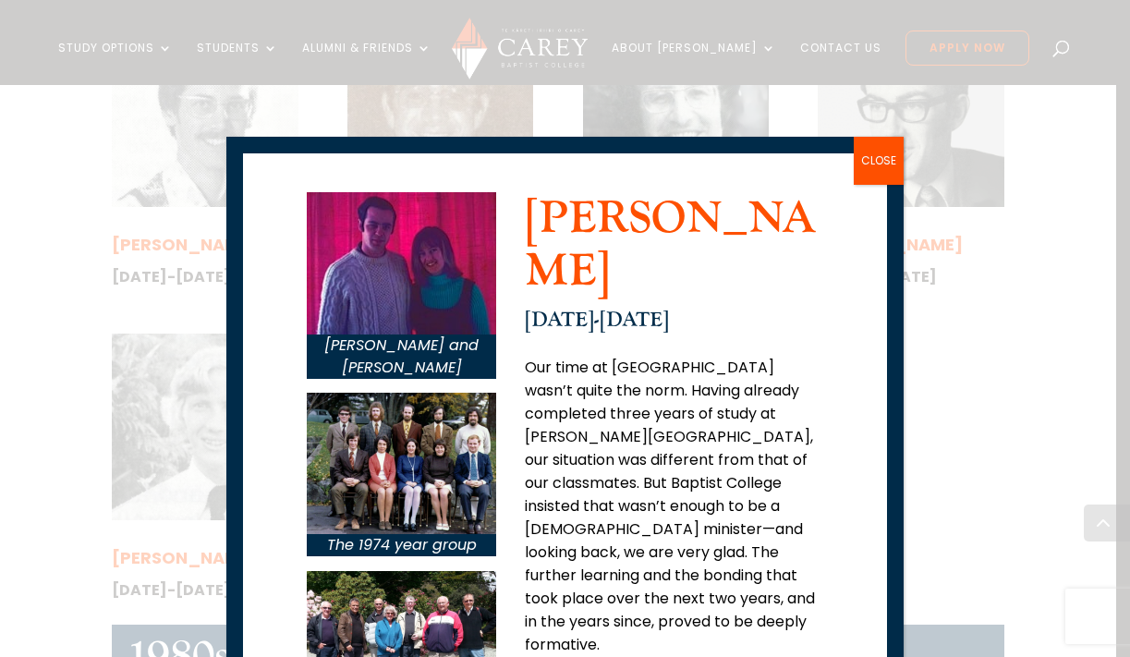
scroll to position [0, 0]
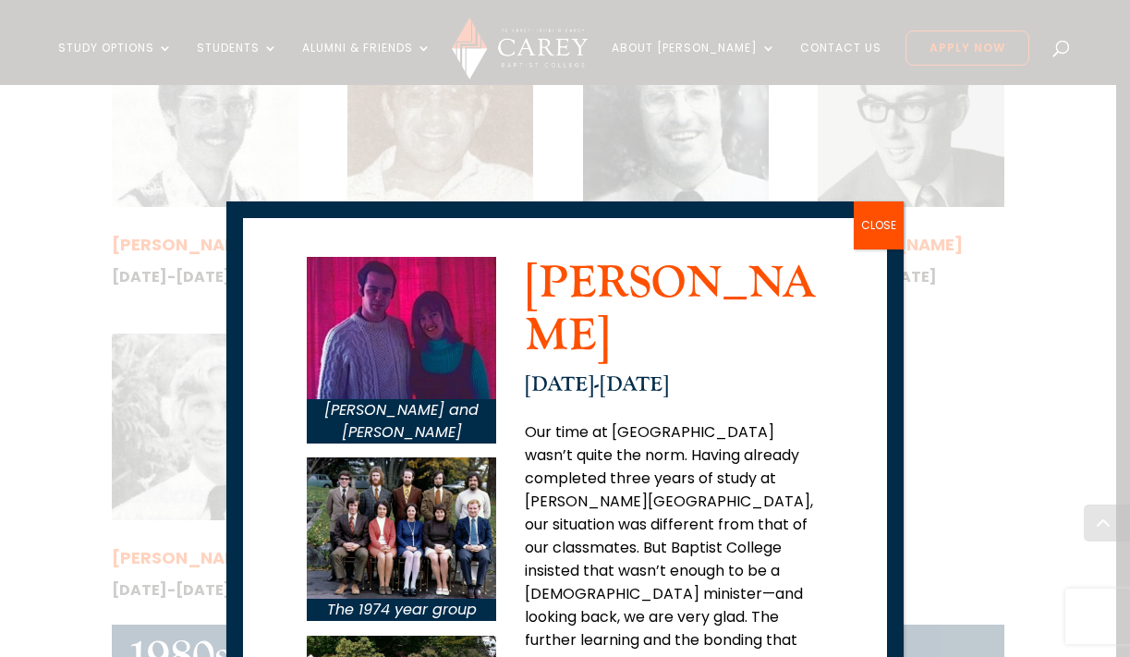
click at [896, 233] on button "CLOSE" at bounding box center [879, 225] width 50 height 48
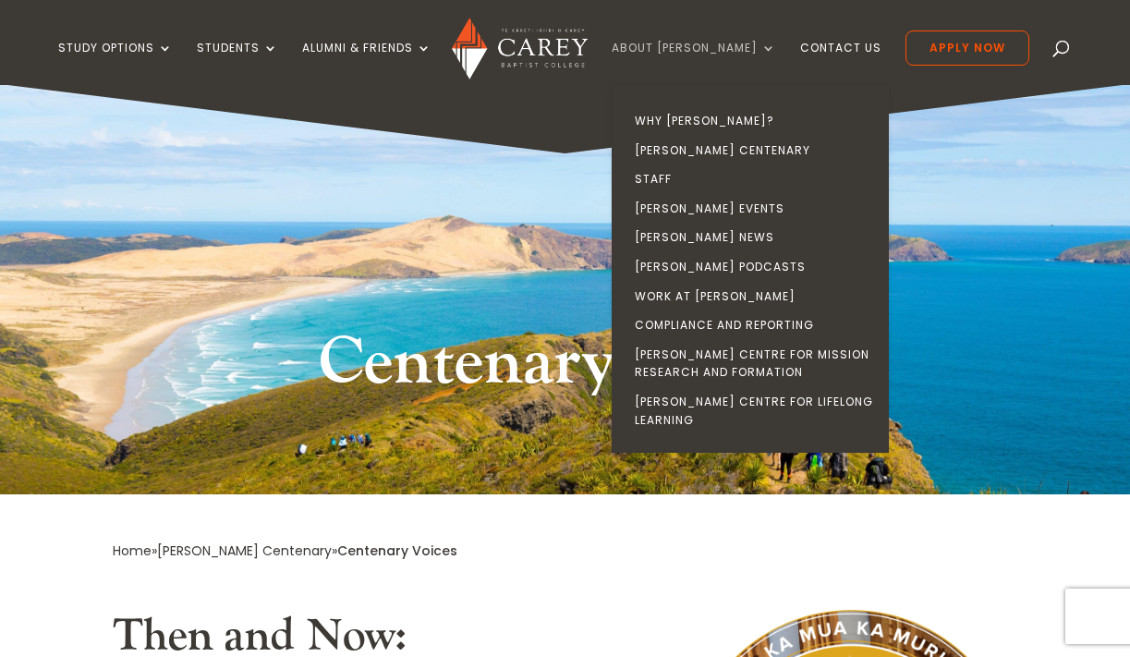
click at [711, 47] on link "About [PERSON_NAME]" at bounding box center [694, 63] width 164 height 43
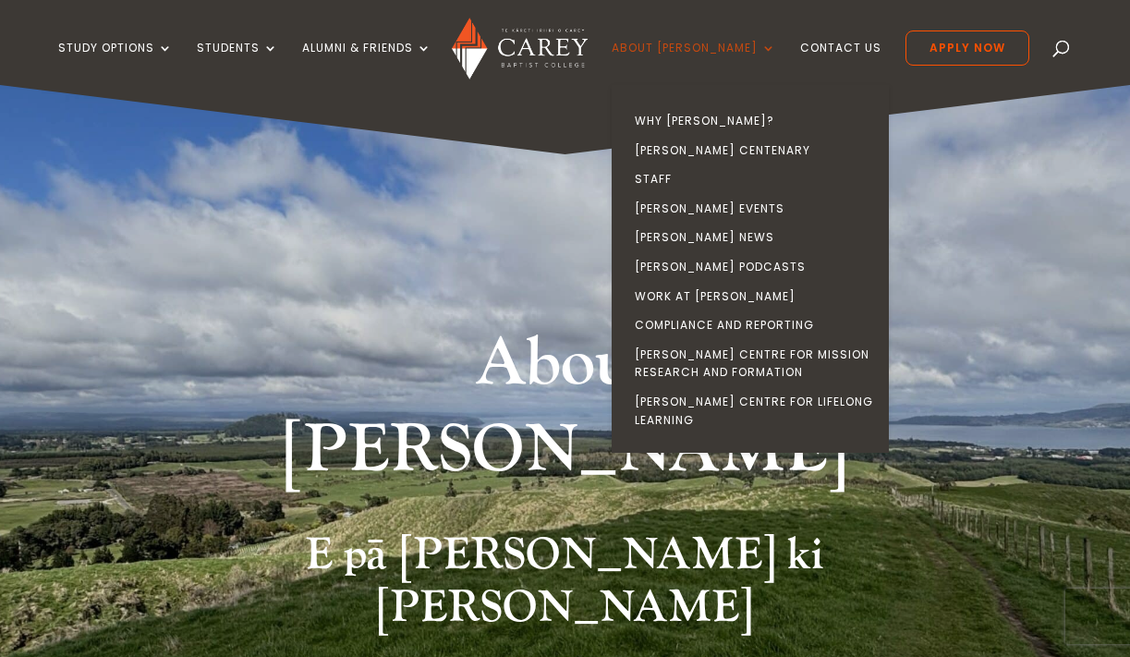
click at [715, 43] on link "About [PERSON_NAME]" at bounding box center [694, 63] width 164 height 43
click at [697, 357] on link "[PERSON_NAME] Centre for Mission Research and Formation" at bounding box center [754, 363] width 277 height 47
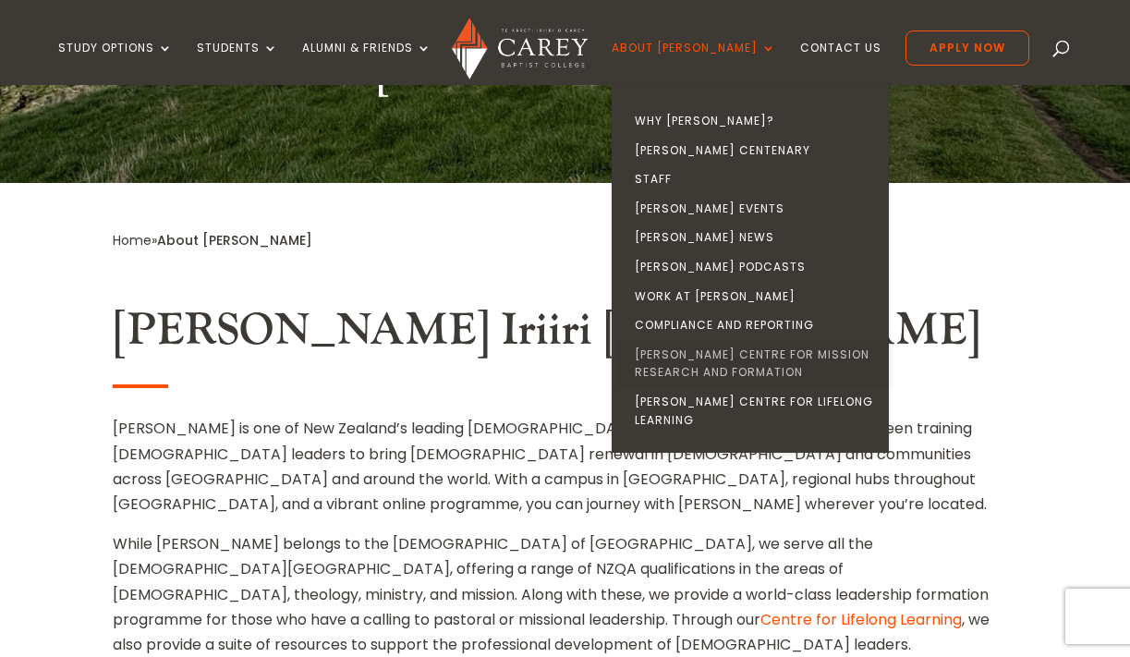
scroll to position [541, 0]
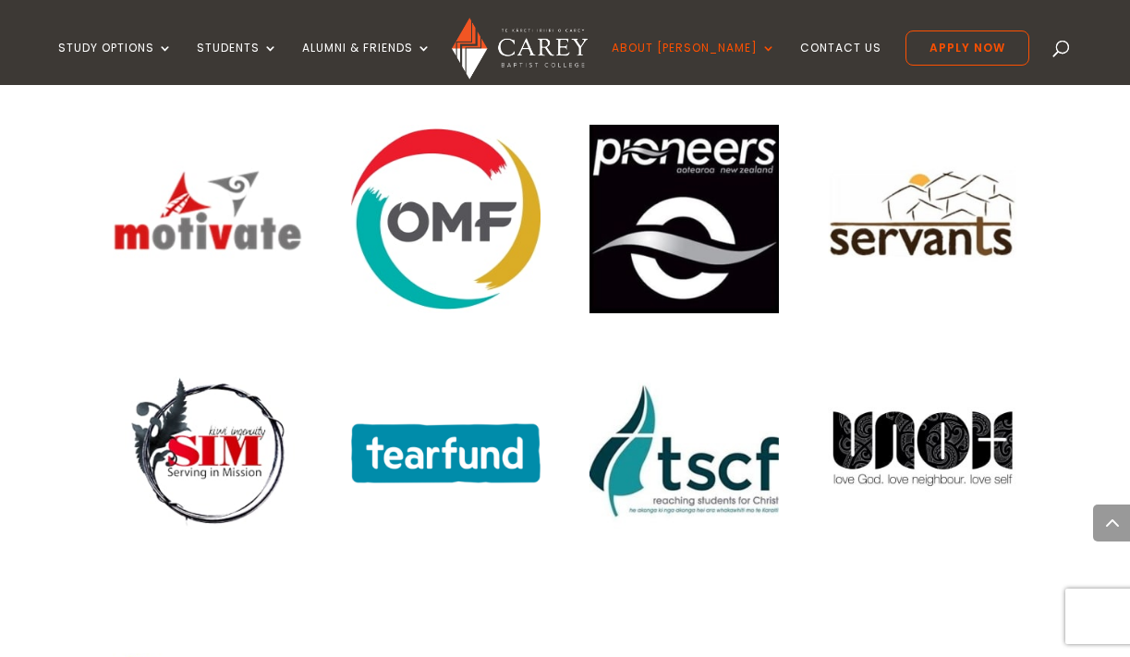
scroll to position [2901, 0]
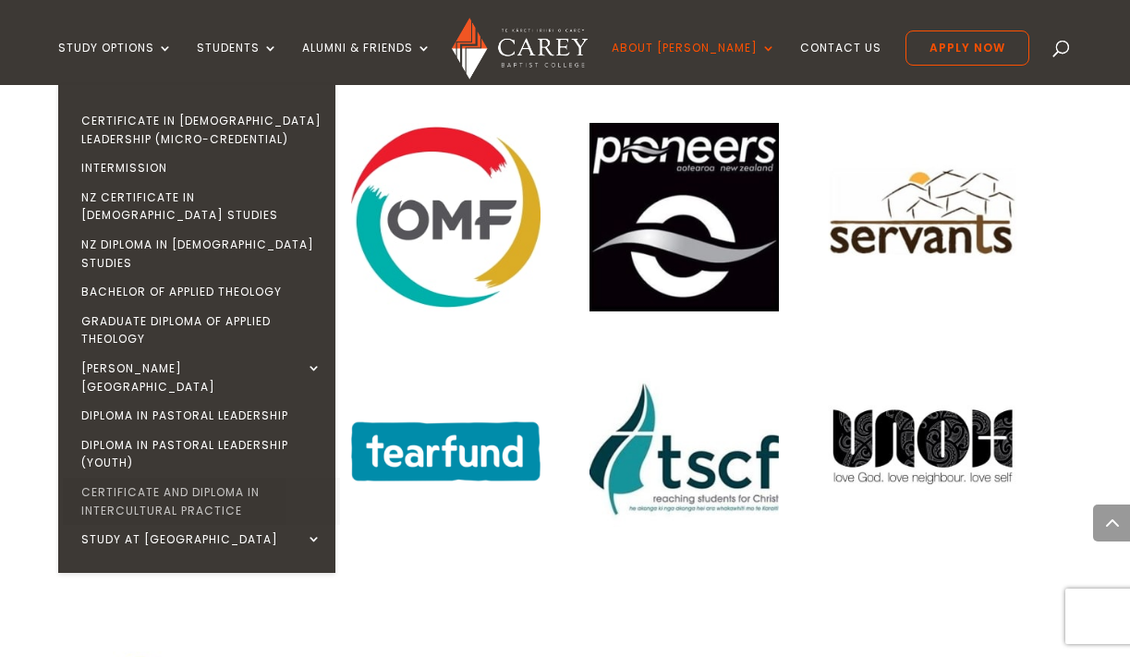
click at [249, 478] on link "Certificate and Diploma in Intercultural Practice" at bounding box center [201, 501] width 277 height 47
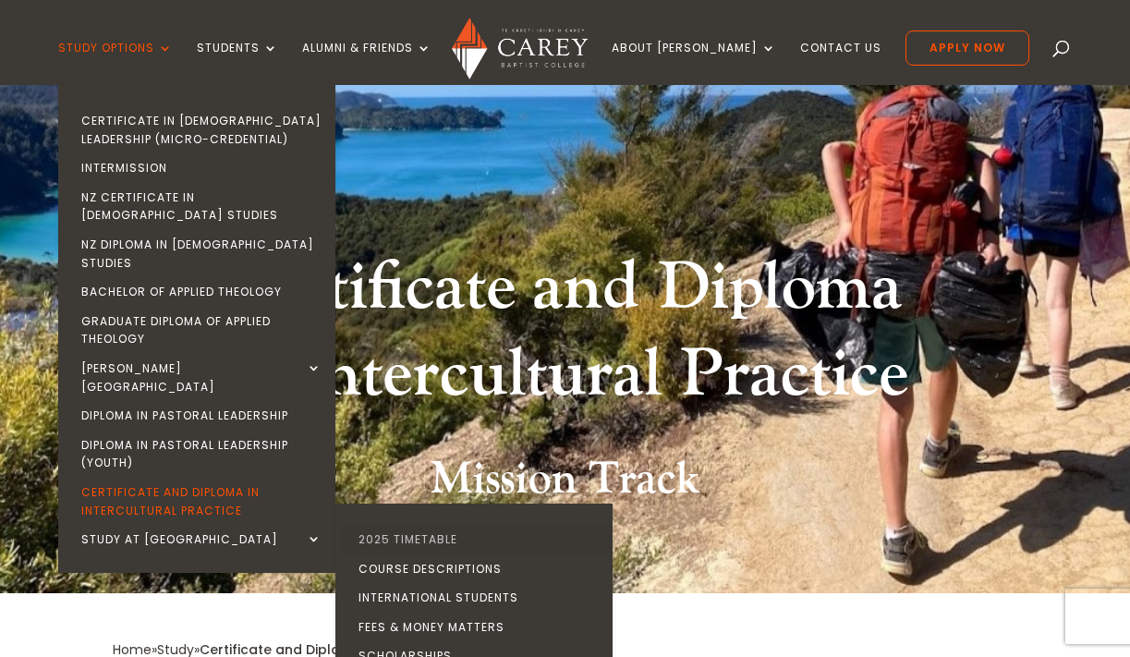
scroll to position [76, 0]
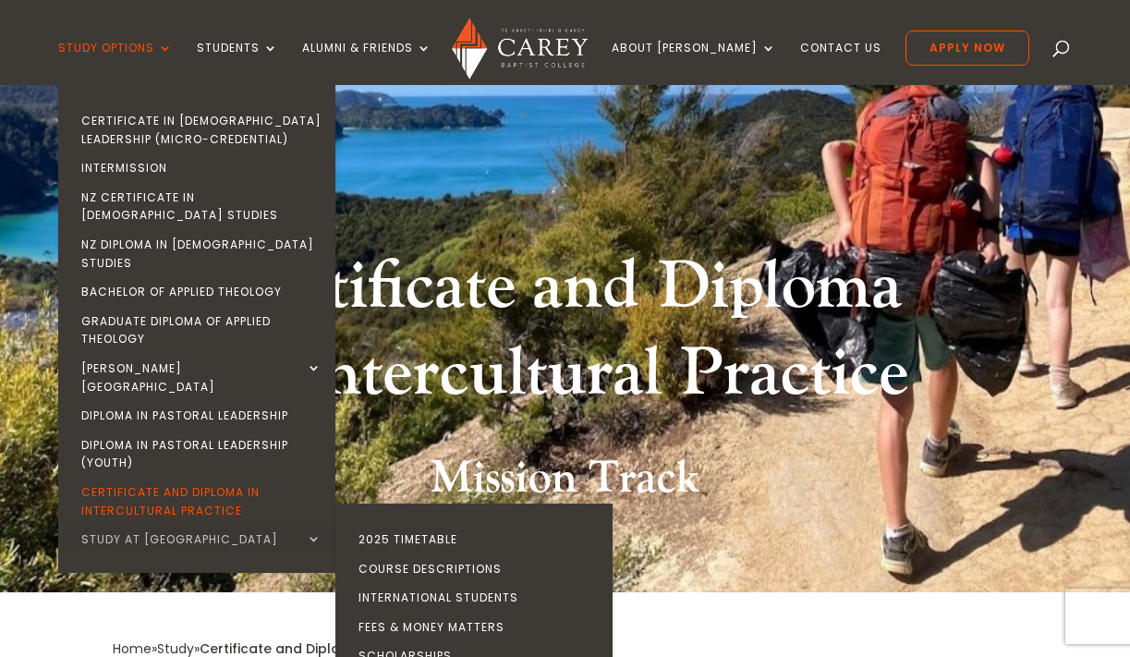
click at [271, 525] on link "Study at [GEOGRAPHIC_DATA]" at bounding box center [201, 540] width 277 height 30
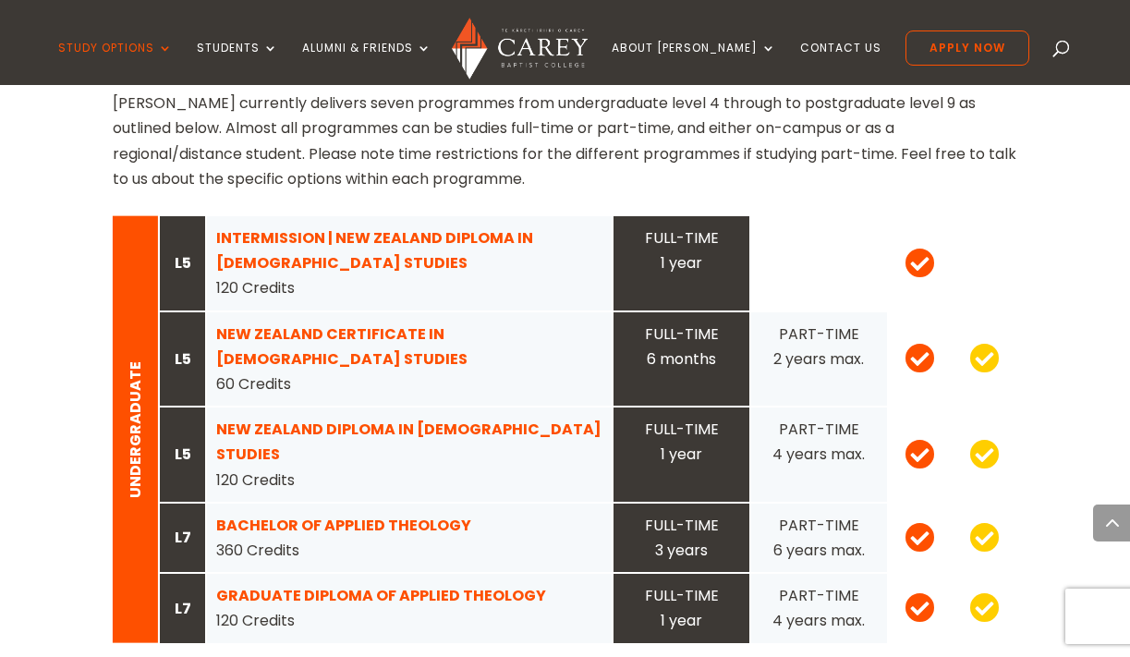
scroll to position [1941, 0]
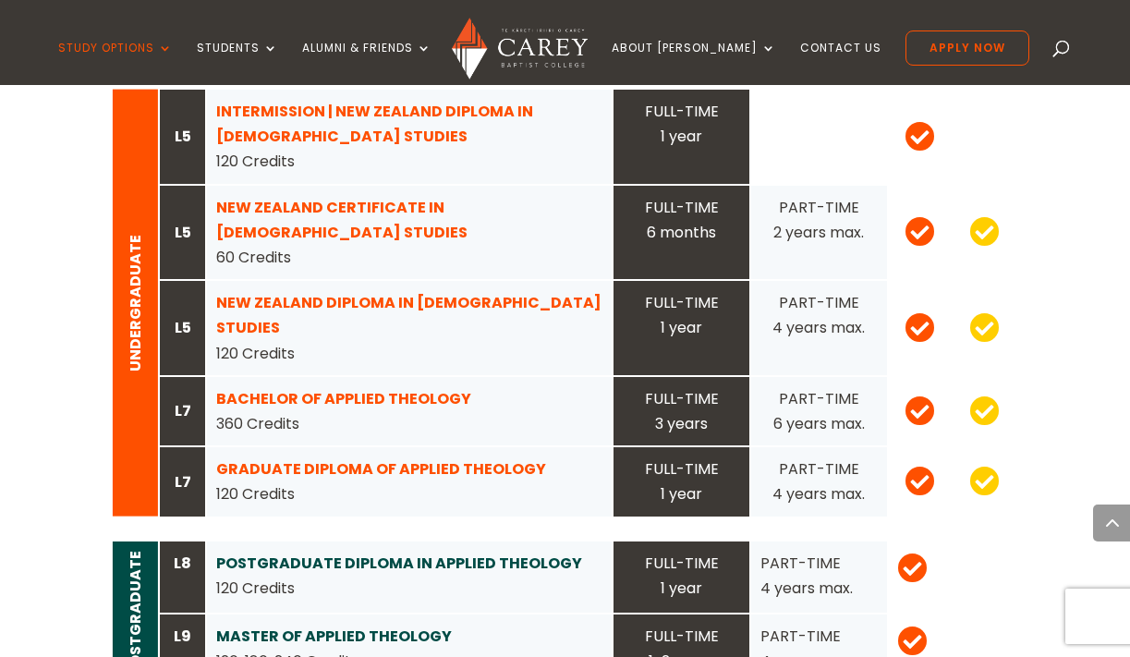
click at [913, 214] on span at bounding box center [920, 229] width 30 height 31
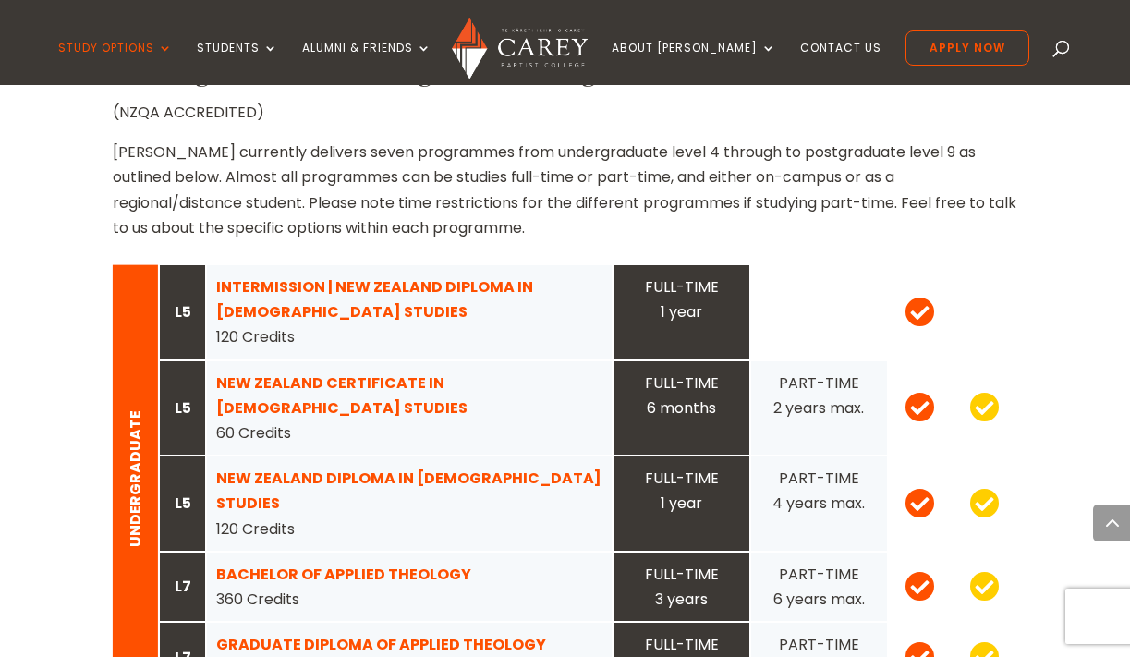
scroll to position [1749, 0]
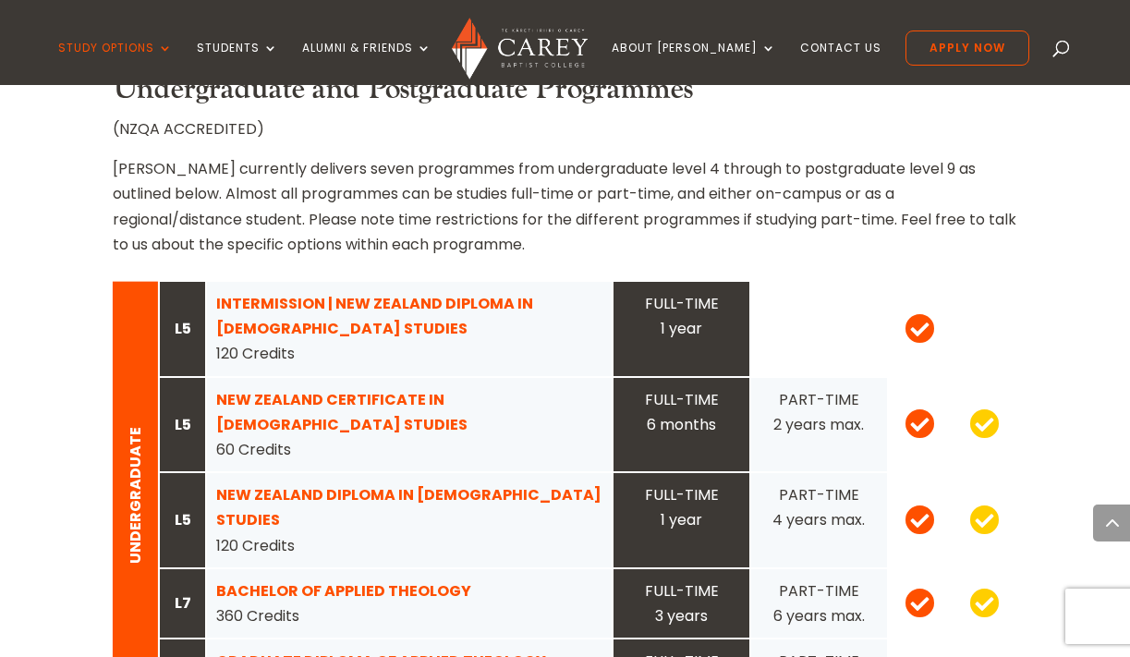
click at [908, 331] on span at bounding box center [920, 326] width 30 height 31
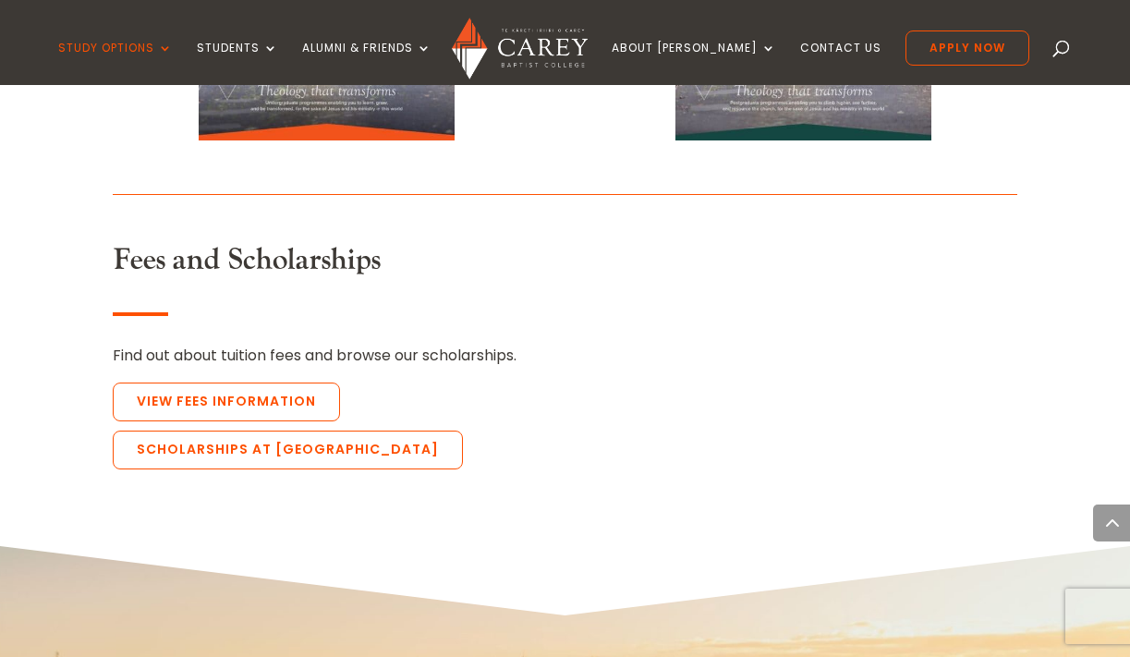
scroll to position [4257, 0]
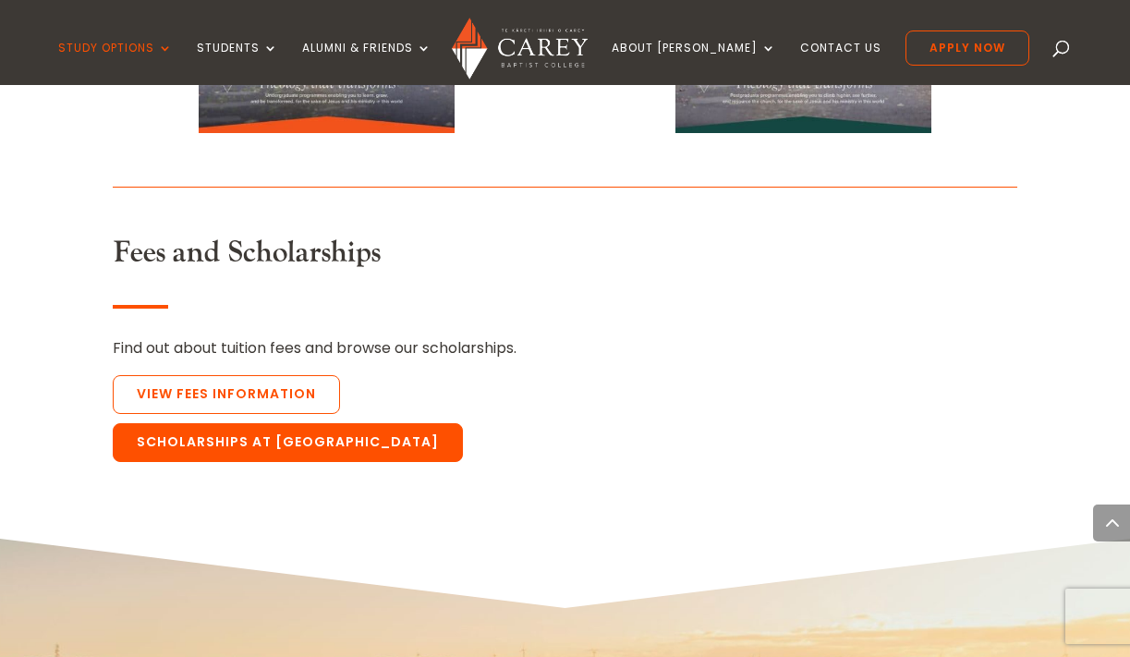
click at [432, 423] on link "Scholarships at [GEOGRAPHIC_DATA]" at bounding box center [288, 442] width 350 height 39
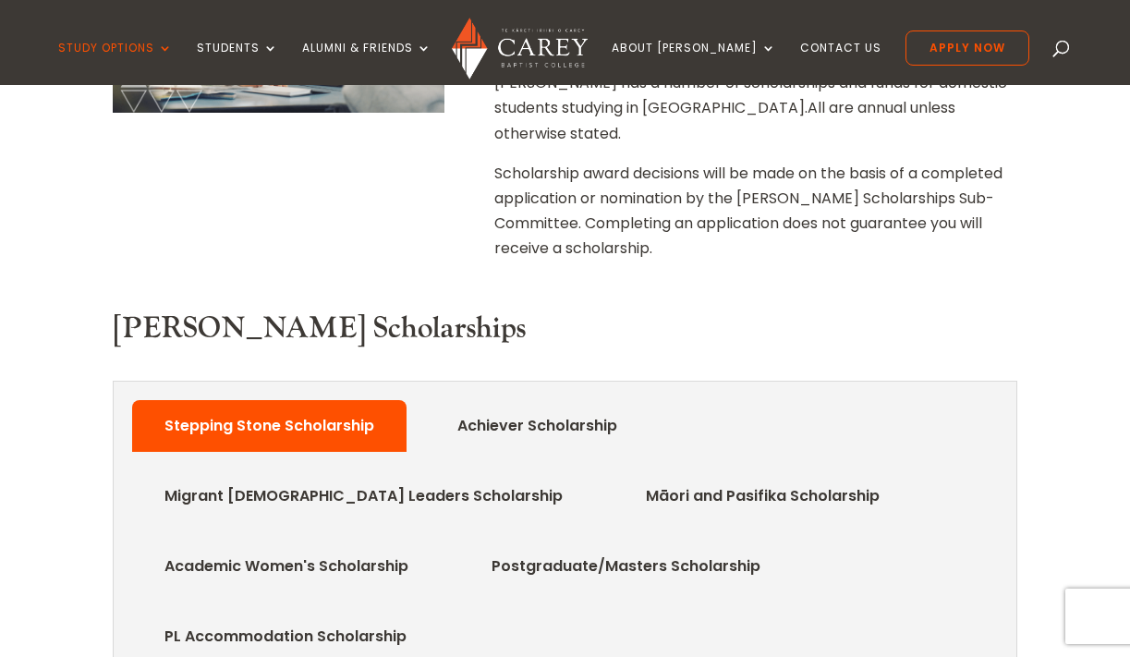
scroll to position [736, 0]
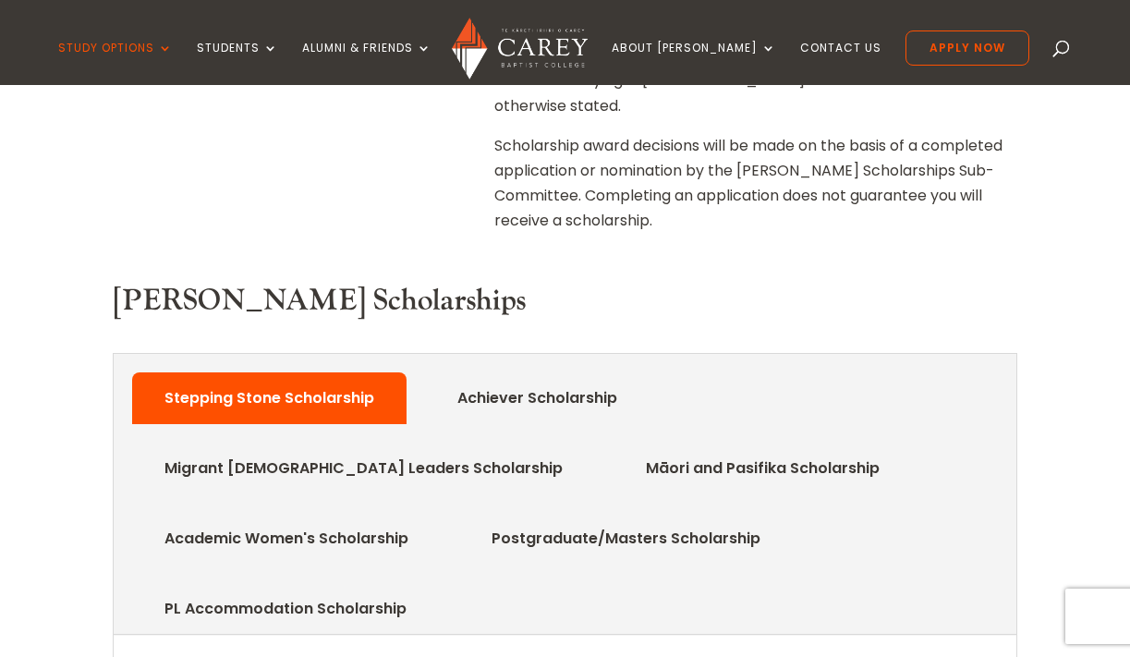
click at [509, 380] on link "Achiever Scholarship" at bounding box center [537, 398] width 215 height 37
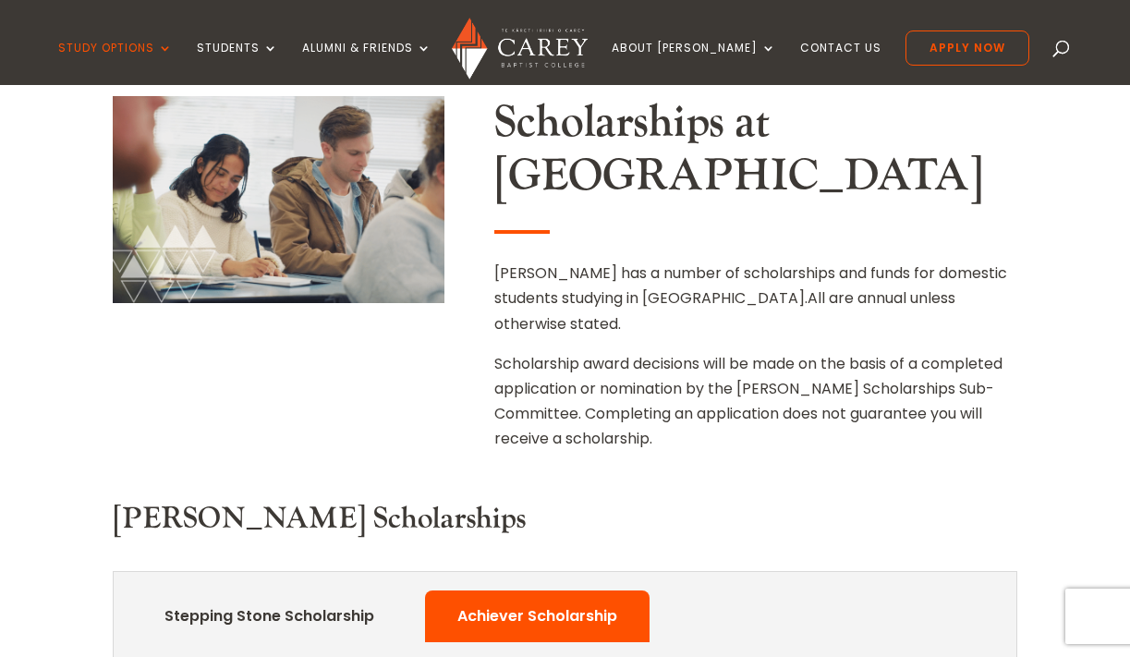
scroll to position [491, 0]
